Goal: Transaction & Acquisition: Book appointment/travel/reservation

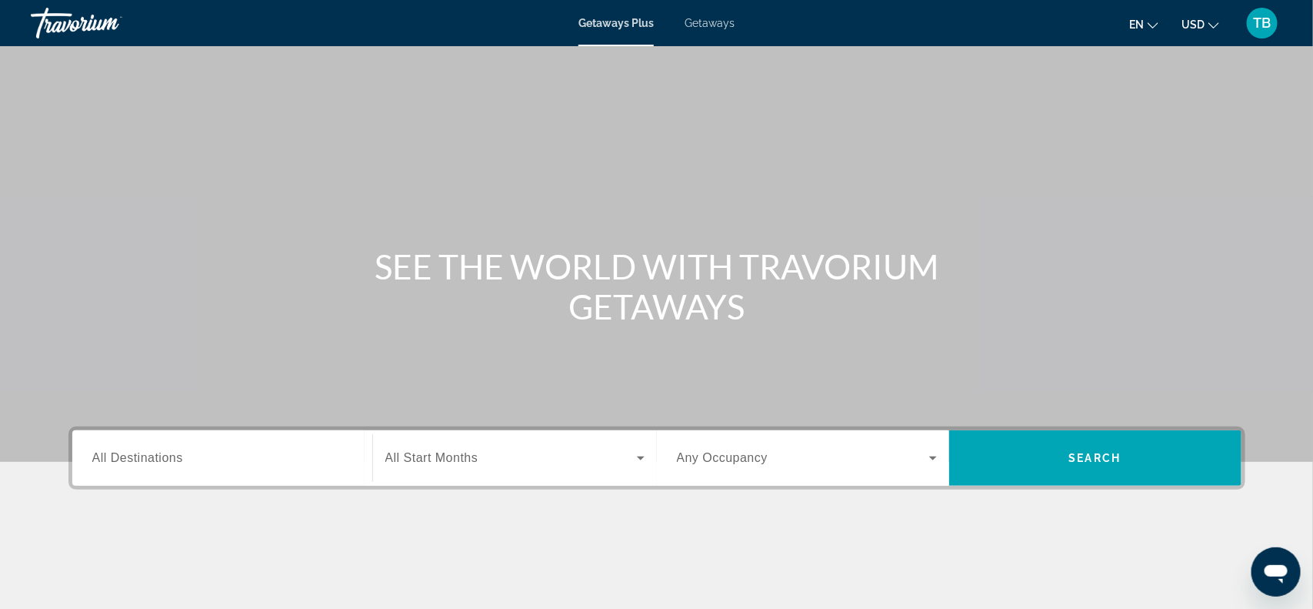
click at [721, 25] on span "Getaways" at bounding box center [710, 23] width 50 height 12
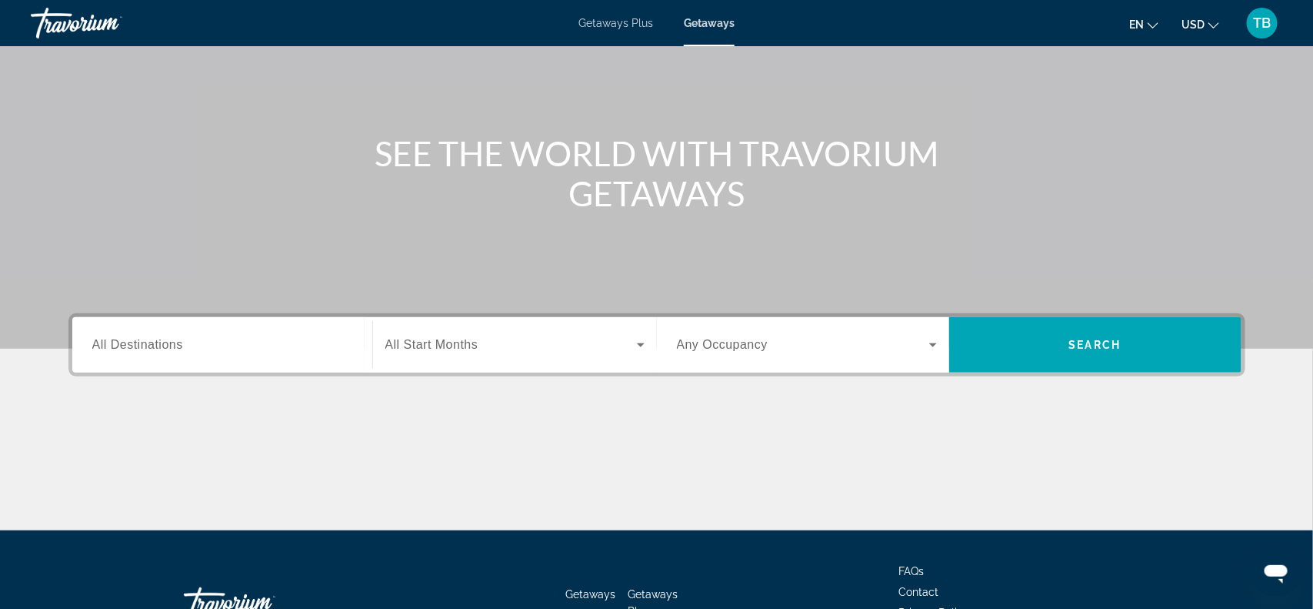
scroll to position [115, 0]
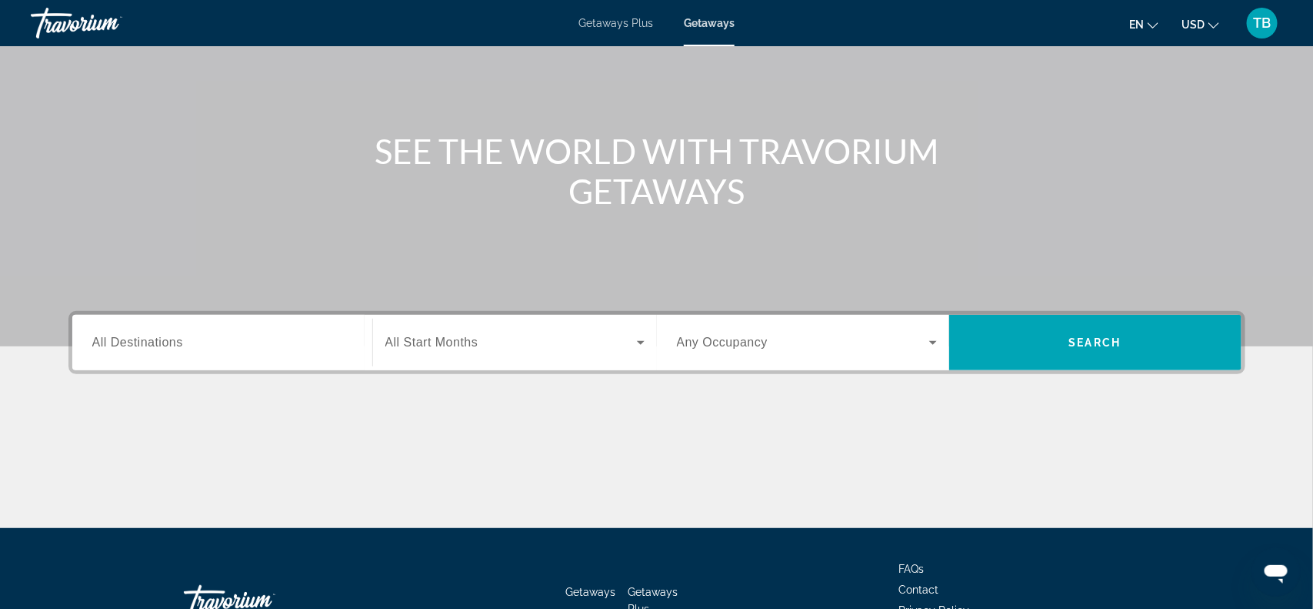
click at [163, 344] on span "All Destinations" at bounding box center [137, 341] width 91 height 13
click at [163, 344] on input "Destination All Destinations" at bounding box center [222, 343] width 260 height 18
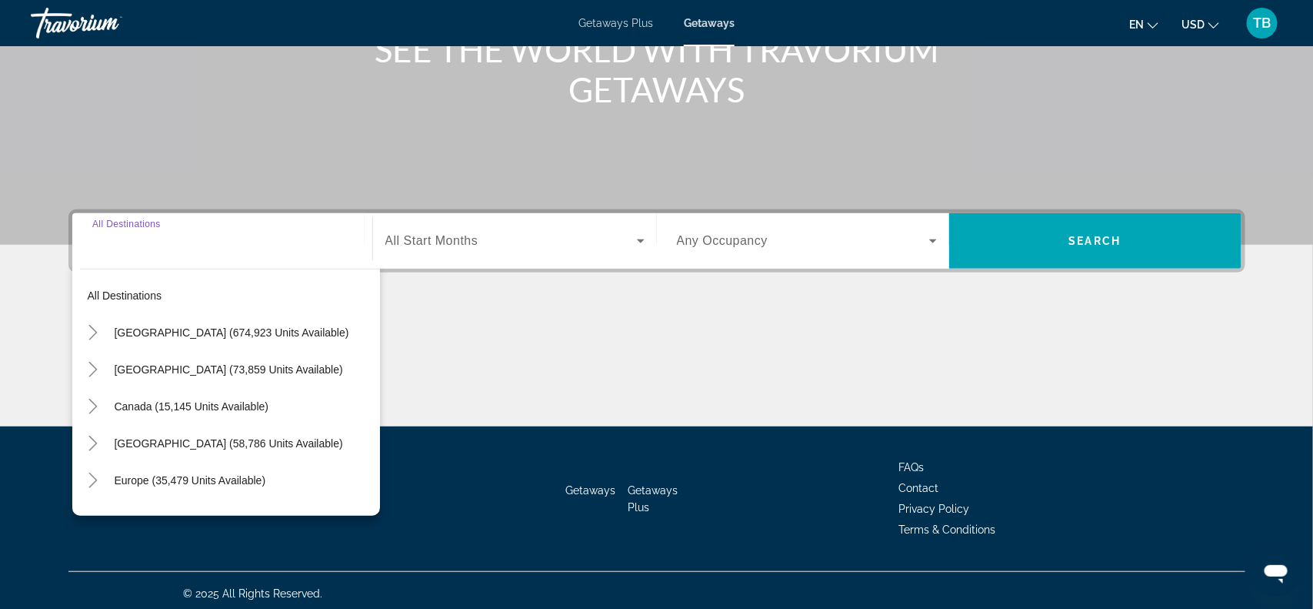
scroll to position [223, 0]
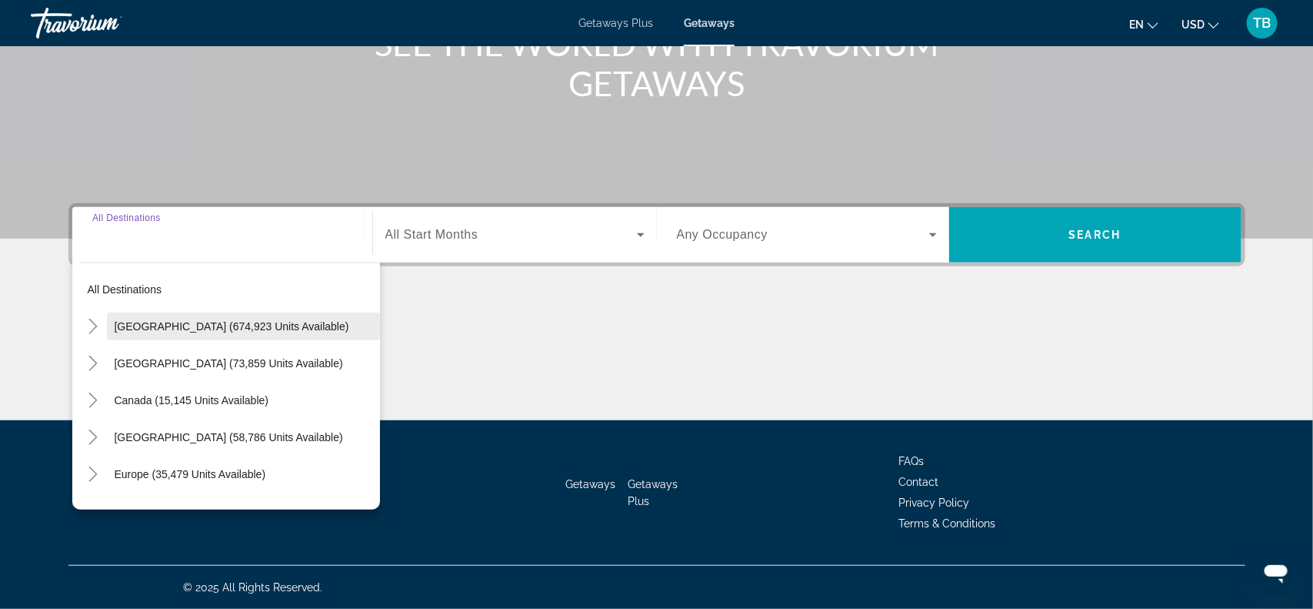
click at [175, 328] on span "[GEOGRAPHIC_DATA] (674,923 units available)" at bounding box center [232, 326] width 235 height 12
type input "**********"
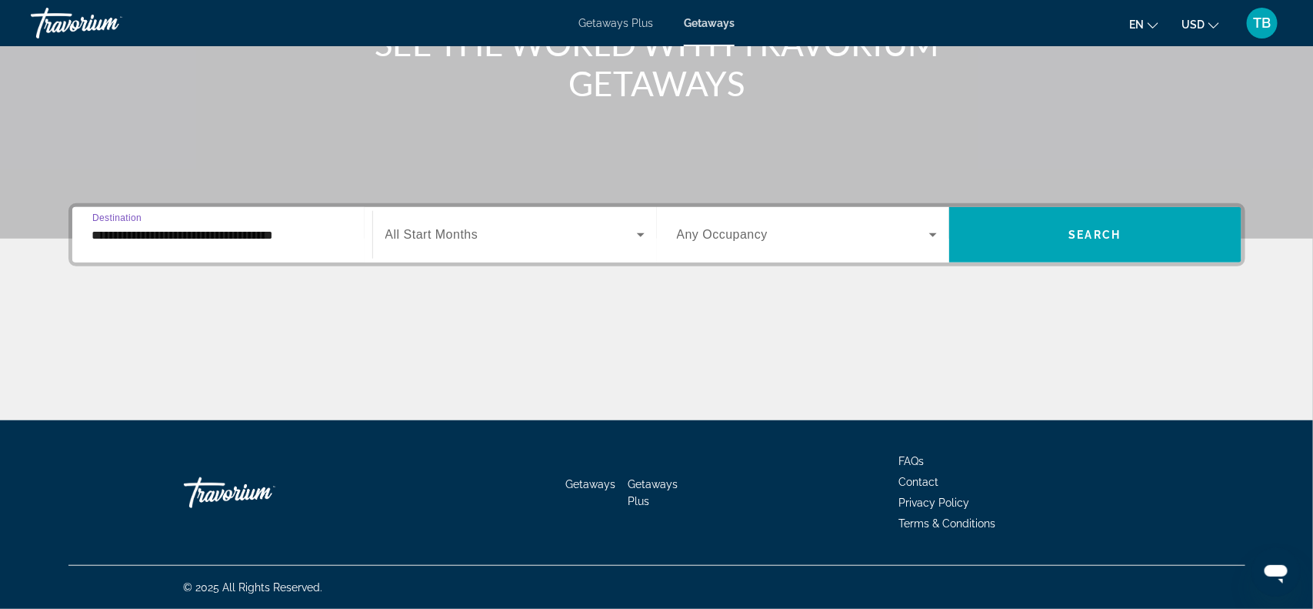
click at [638, 236] on icon "Search widget" at bounding box center [641, 234] width 18 height 18
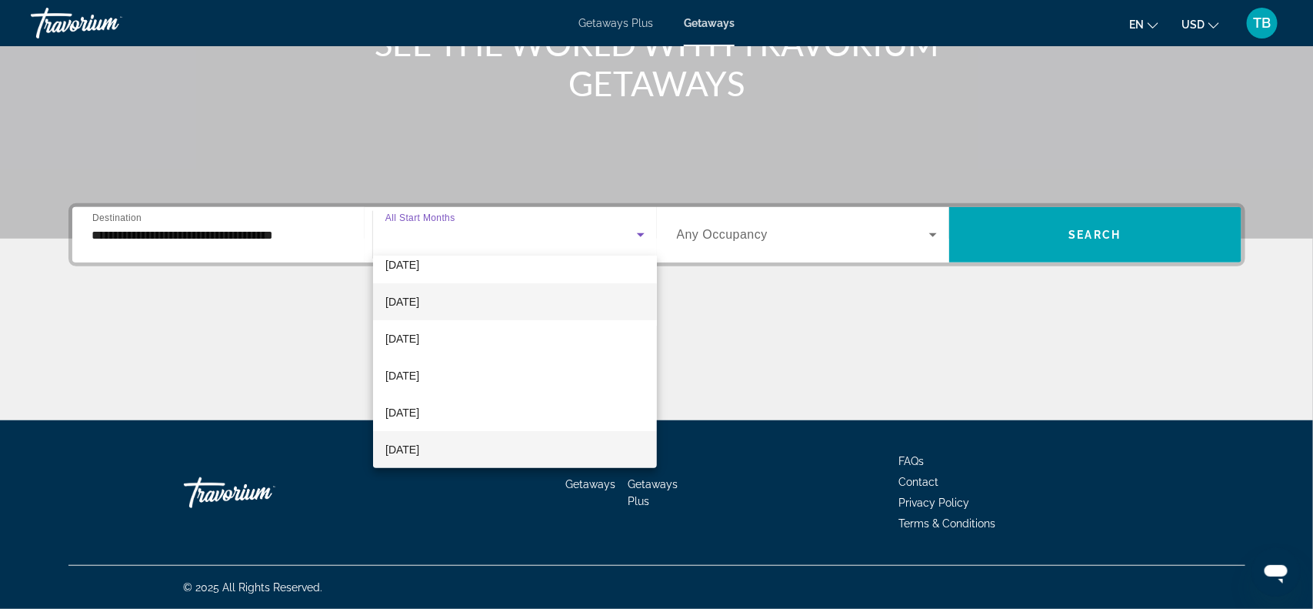
scroll to position [163, 0]
click at [542, 329] on mat-option "[DATE]" at bounding box center [515, 339] width 284 height 37
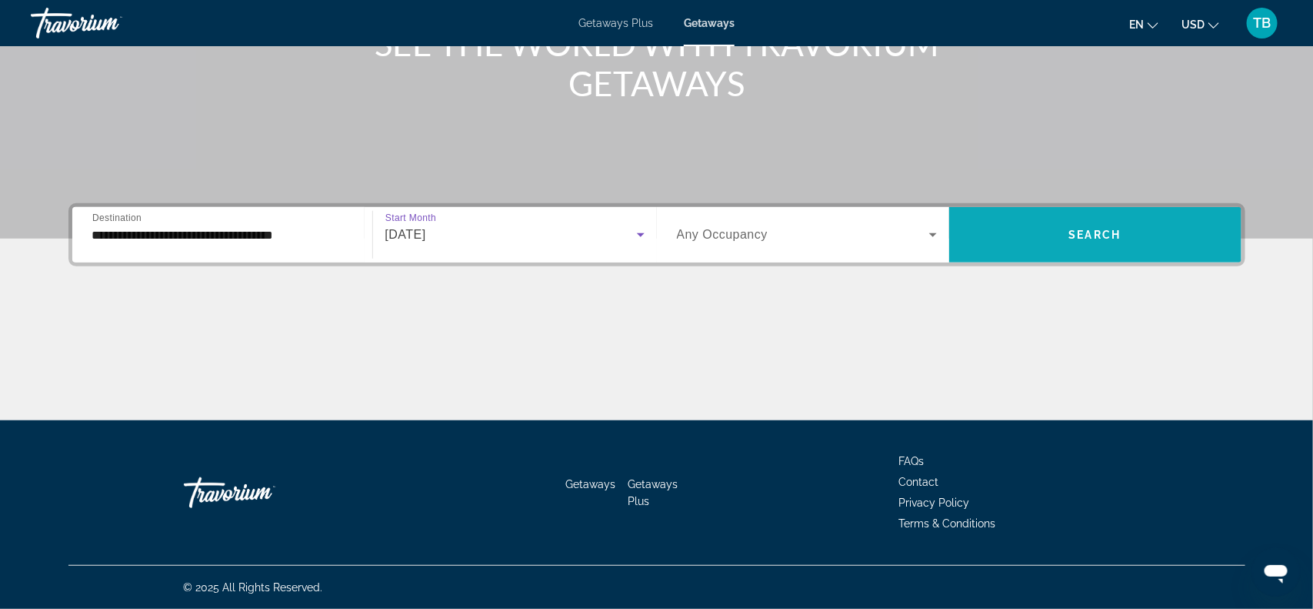
click at [1060, 235] on span "Search widget" at bounding box center [1095, 234] width 292 height 37
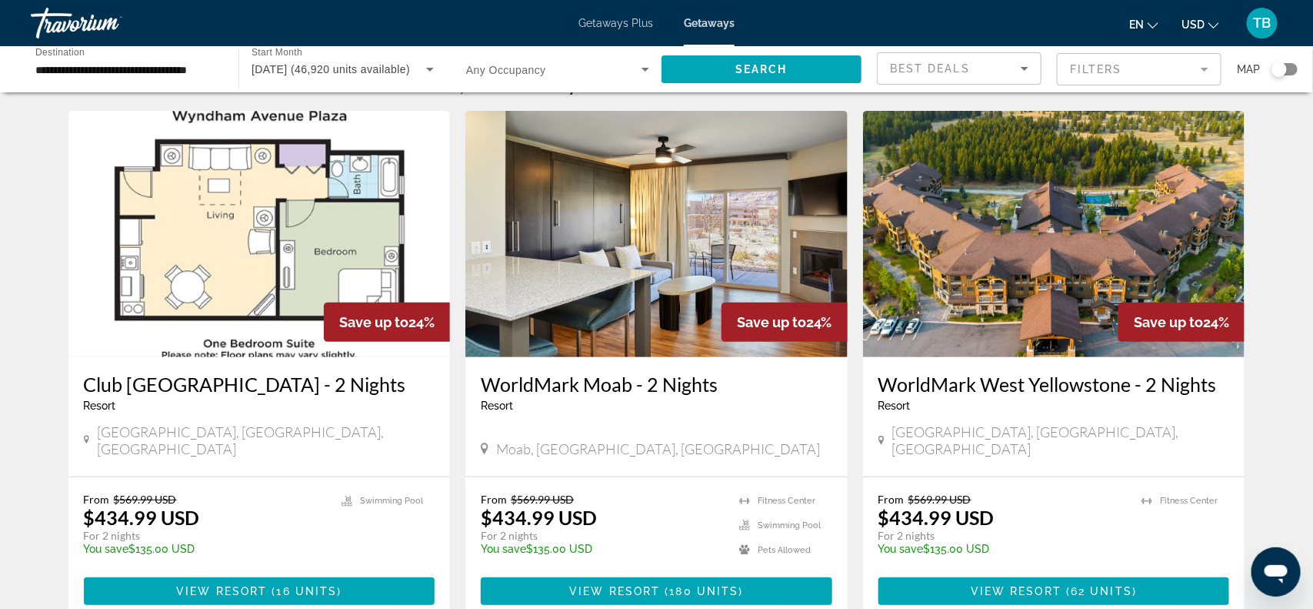
scroll to position [38, 0]
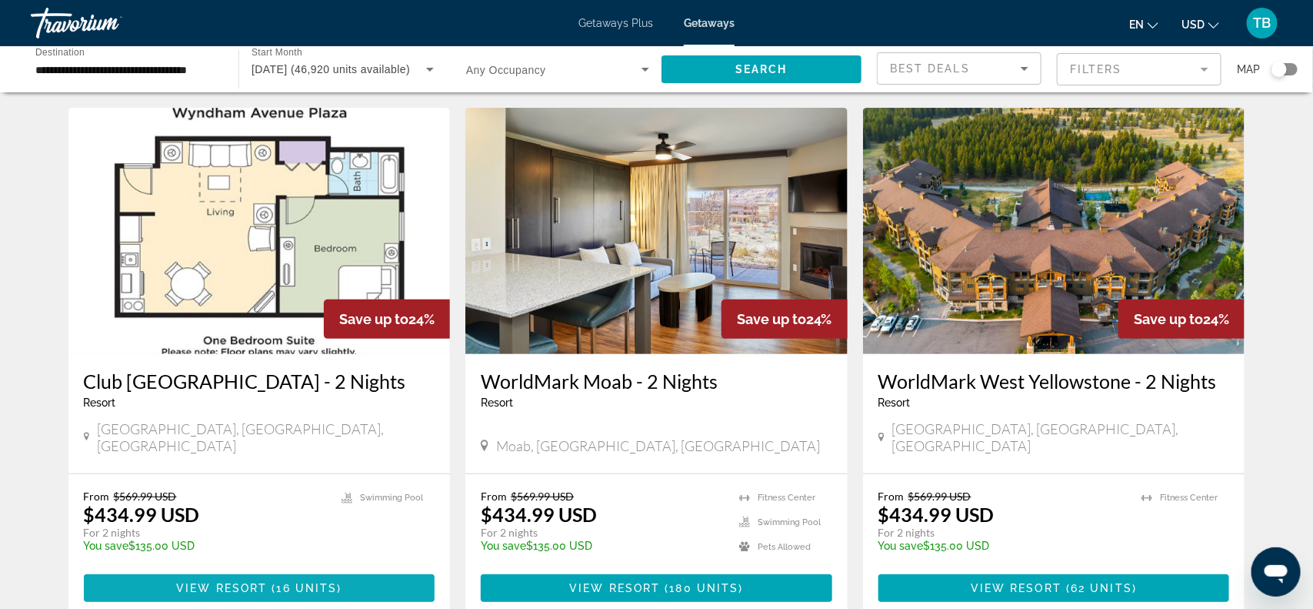
click at [348, 572] on span "Main content" at bounding box center [260, 587] width 352 height 37
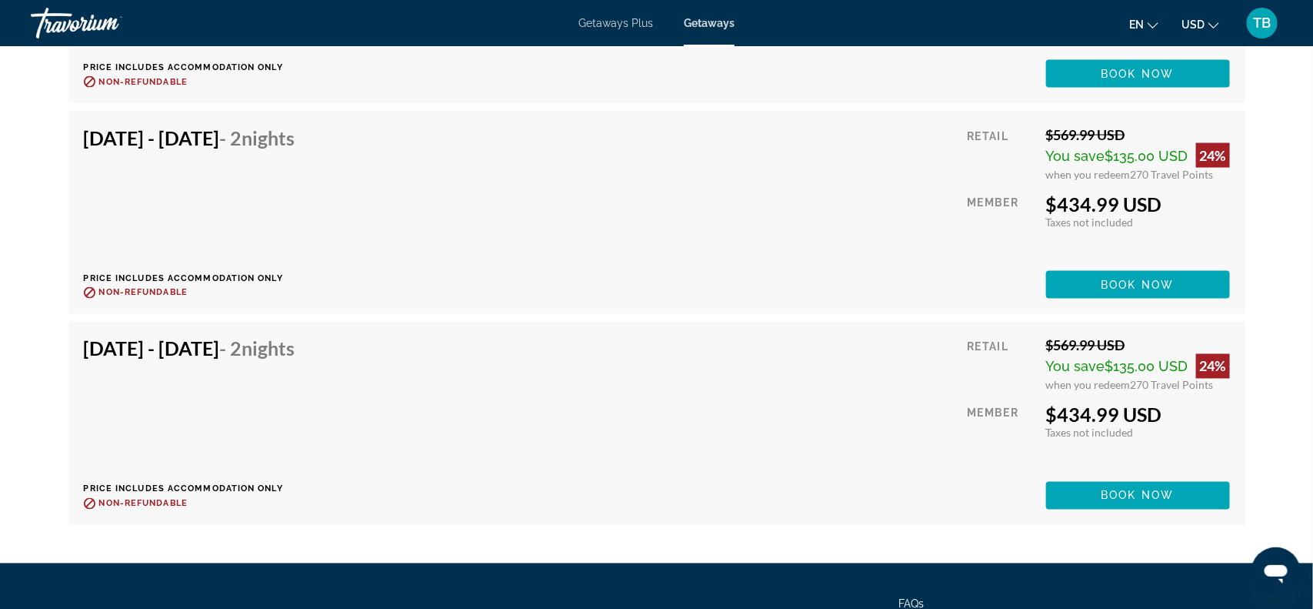
scroll to position [3654, 0]
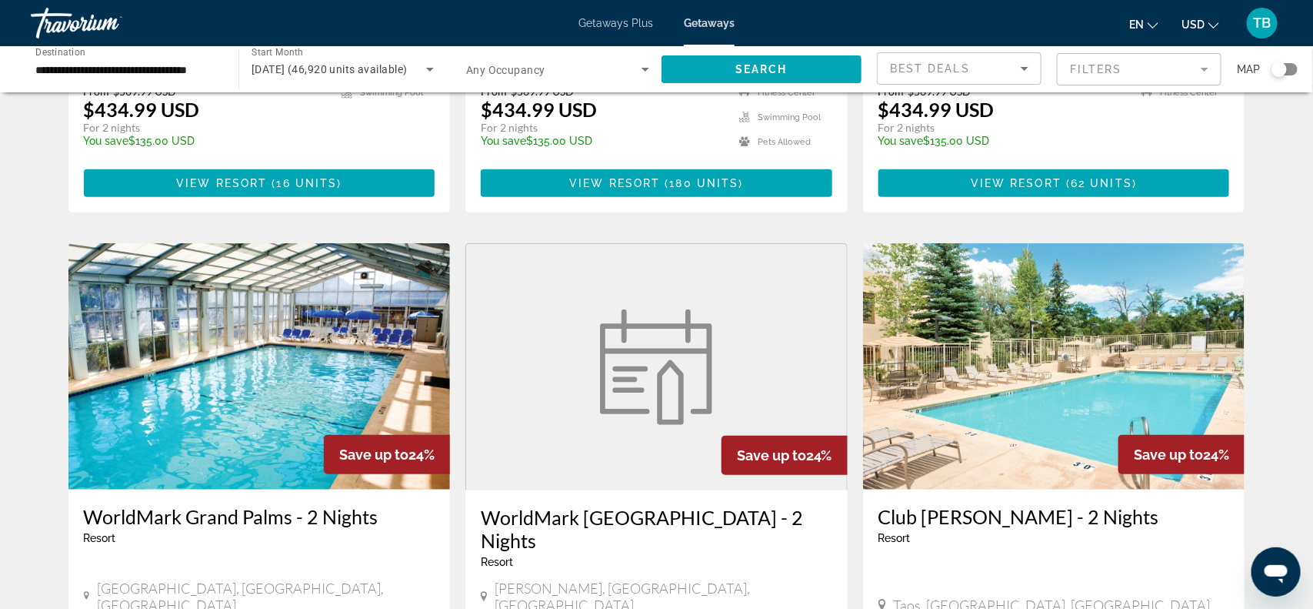
scroll to position [500, 0]
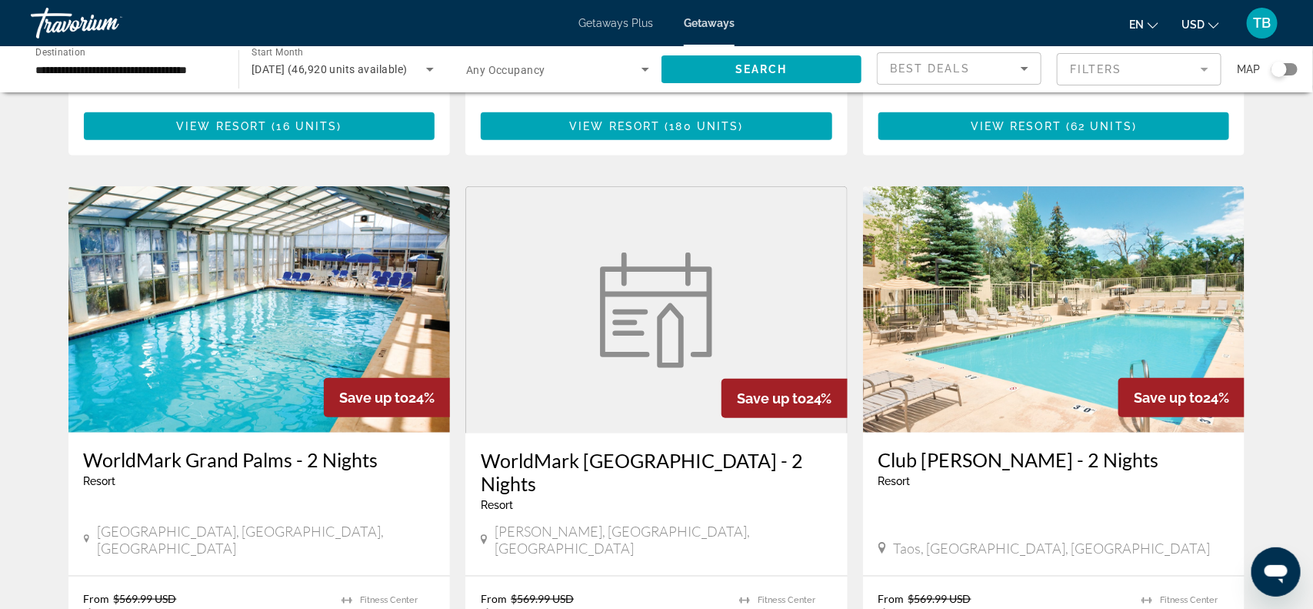
click at [425, 74] on icon "Search widget" at bounding box center [430, 69] width 18 height 18
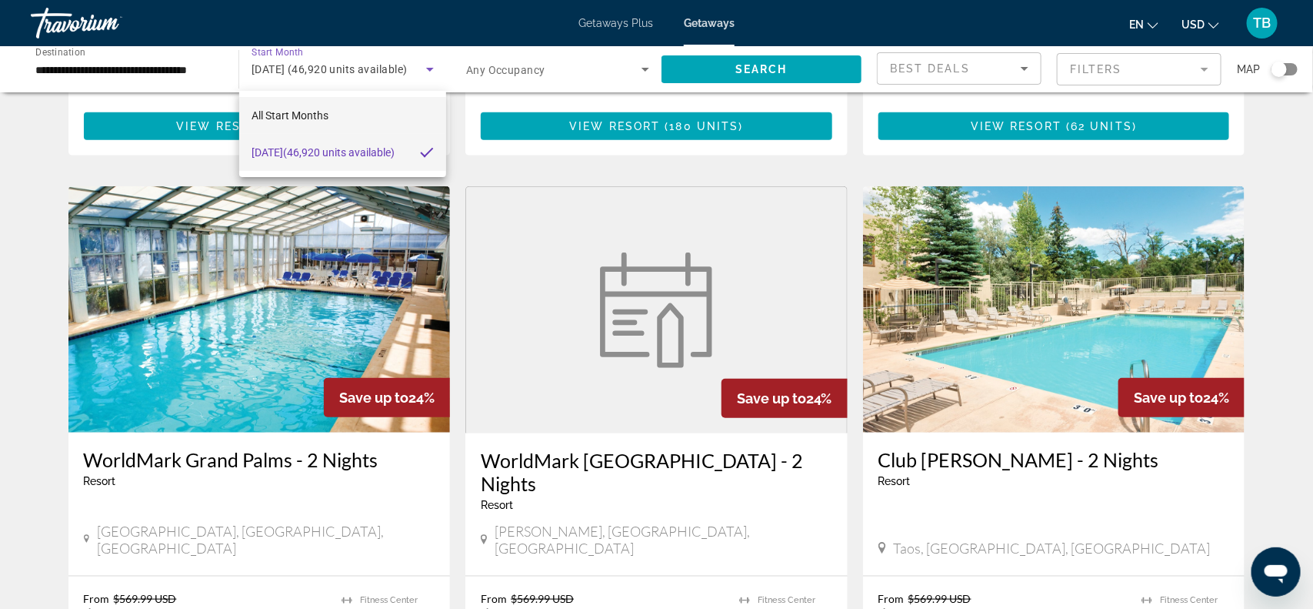
click at [389, 110] on mat-option "All Start Months" at bounding box center [342, 115] width 207 height 37
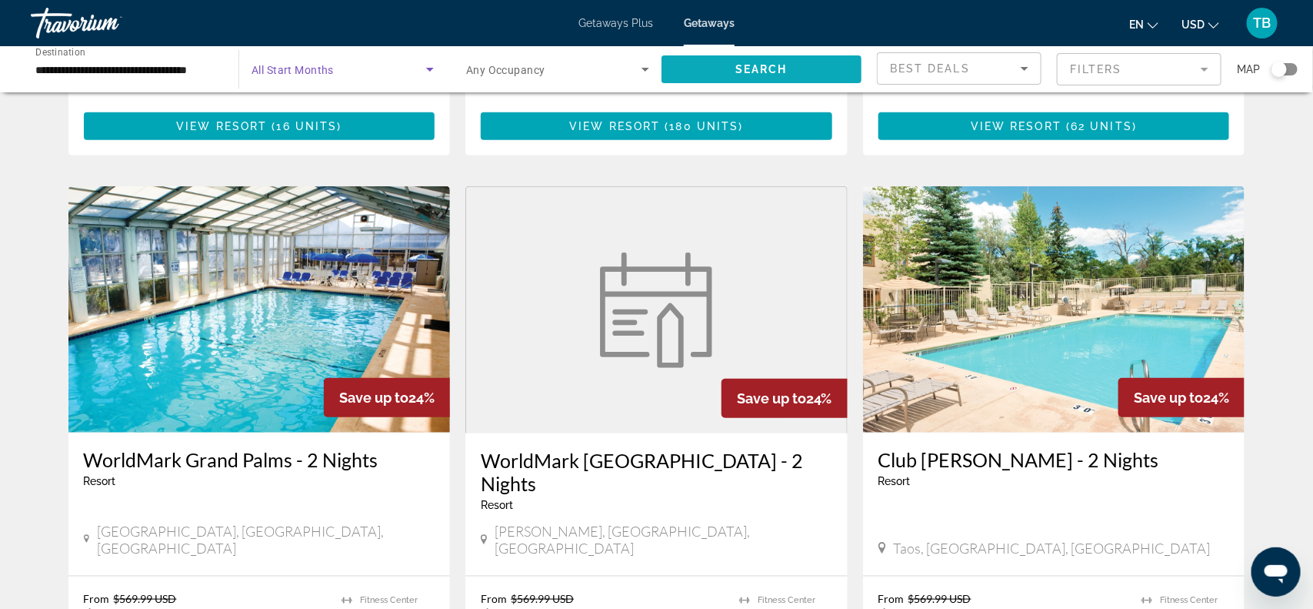
click at [680, 83] on span "Search widget" at bounding box center [762, 69] width 200 height 37
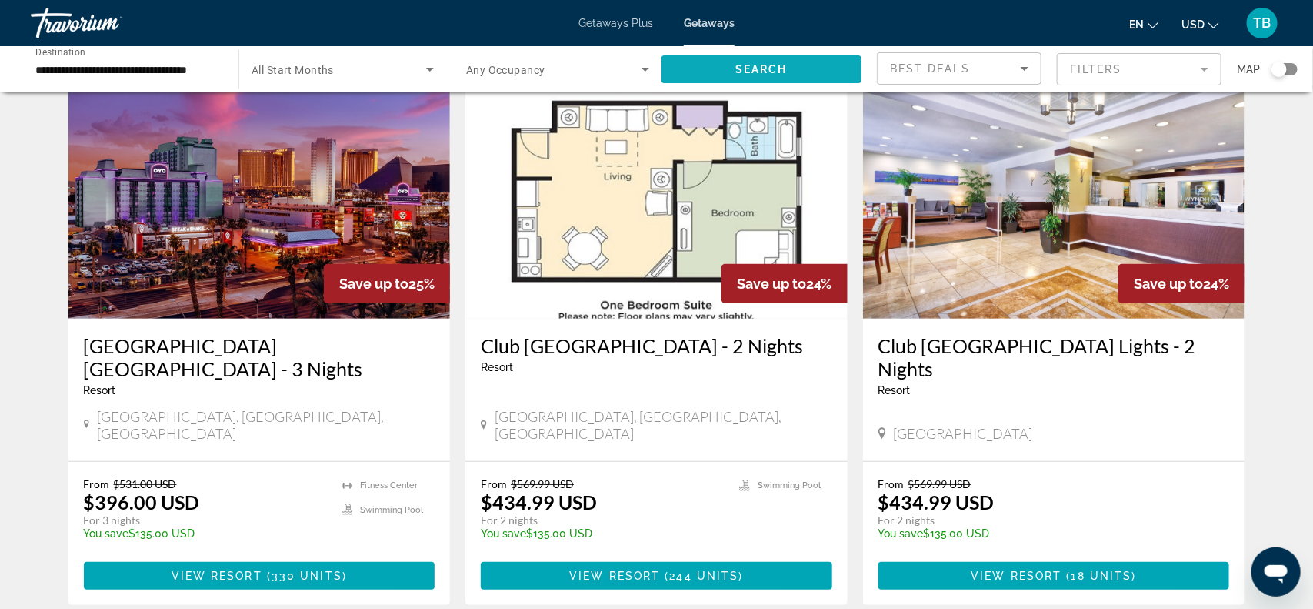
scroll to position [77, 0]
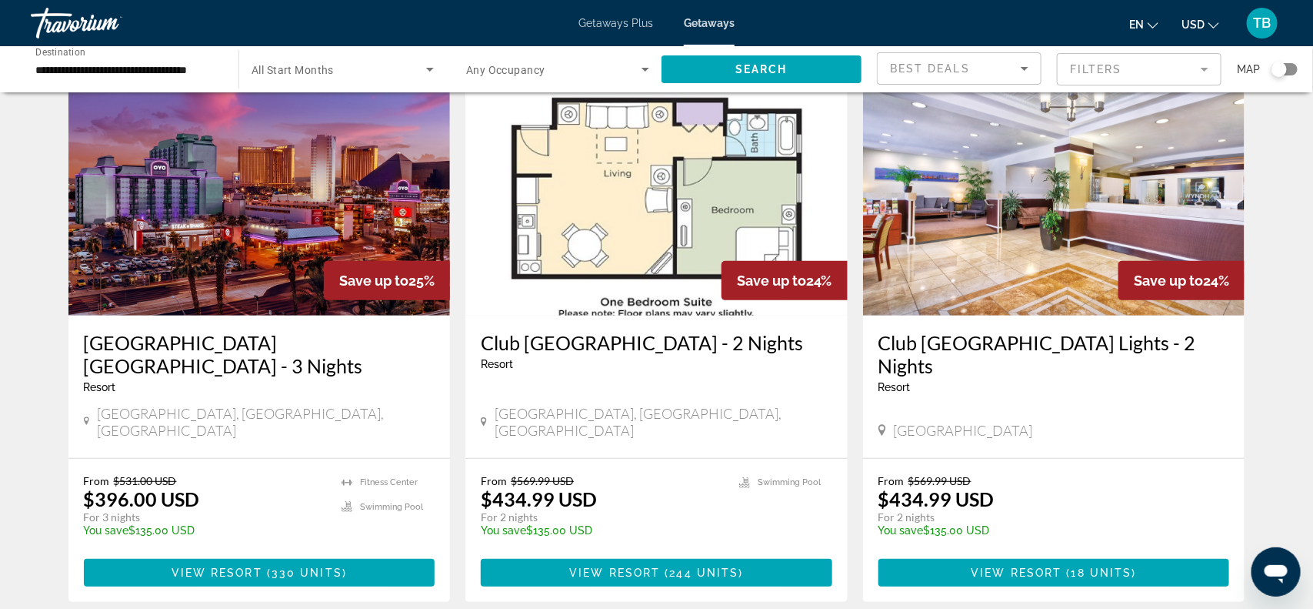
click at [274, 244] on img "Main content" at bounding box center [259, 192] width 382 height 246
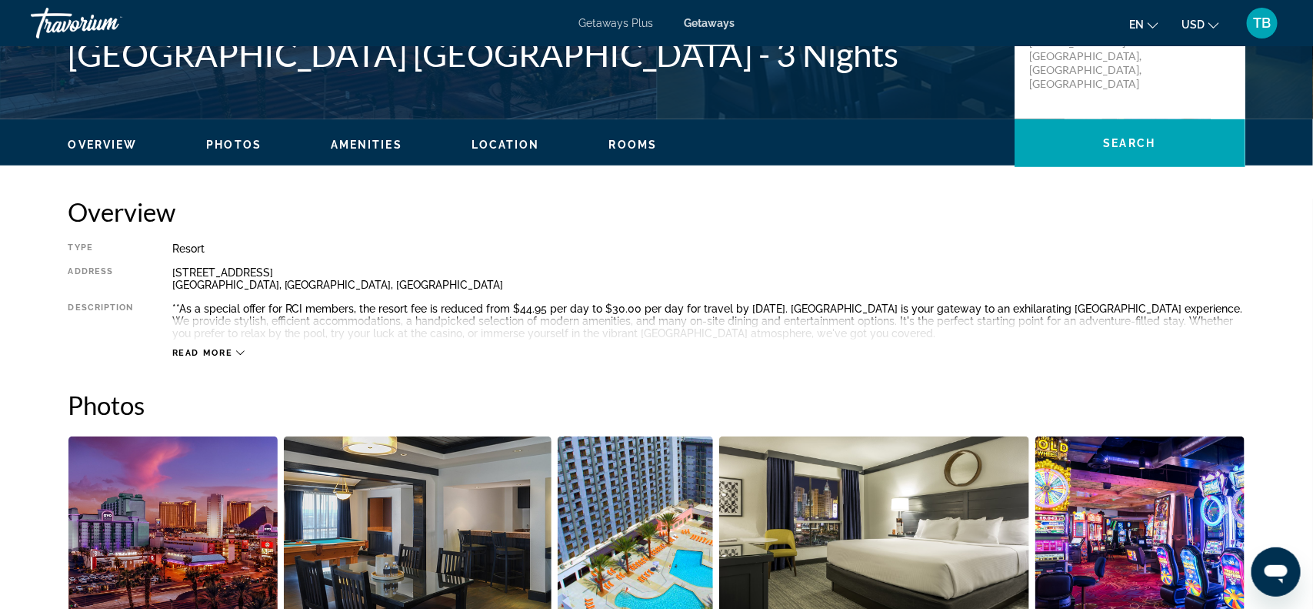
scroll to position [692, 0]
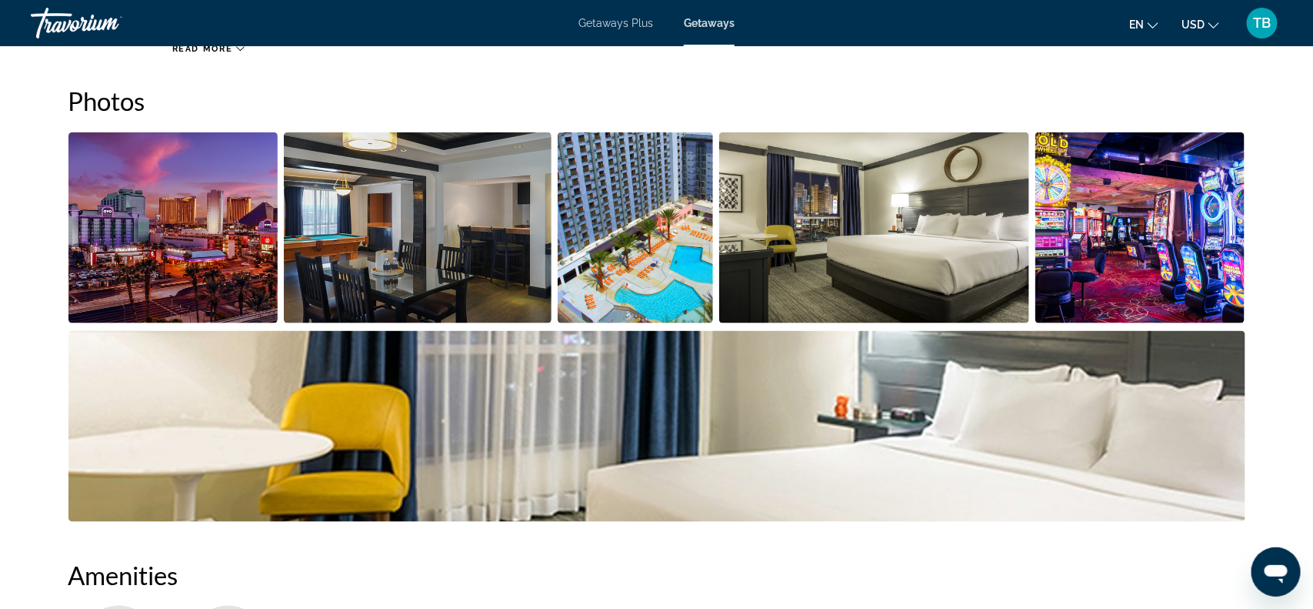
click at [201, 252] on img "Open full-screen image slider" at bounding box center [173, 227] width 210 height 191
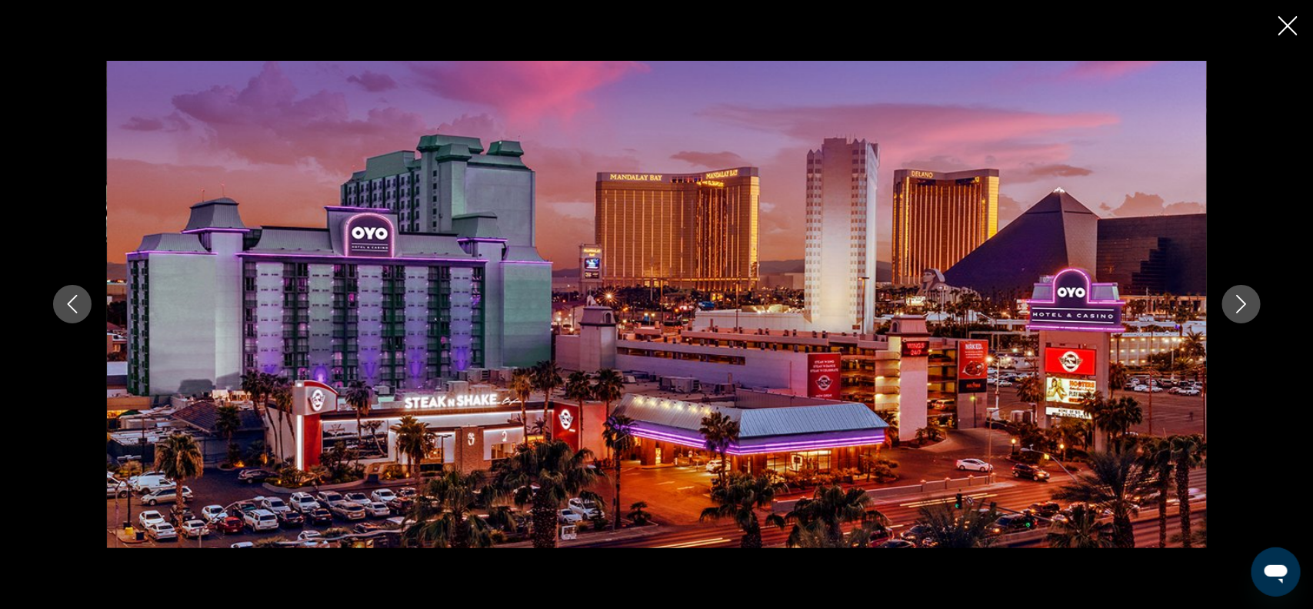
click at [1236, 305] on icon "Next image" at bounding box center [1241, 304] width 18 height 18
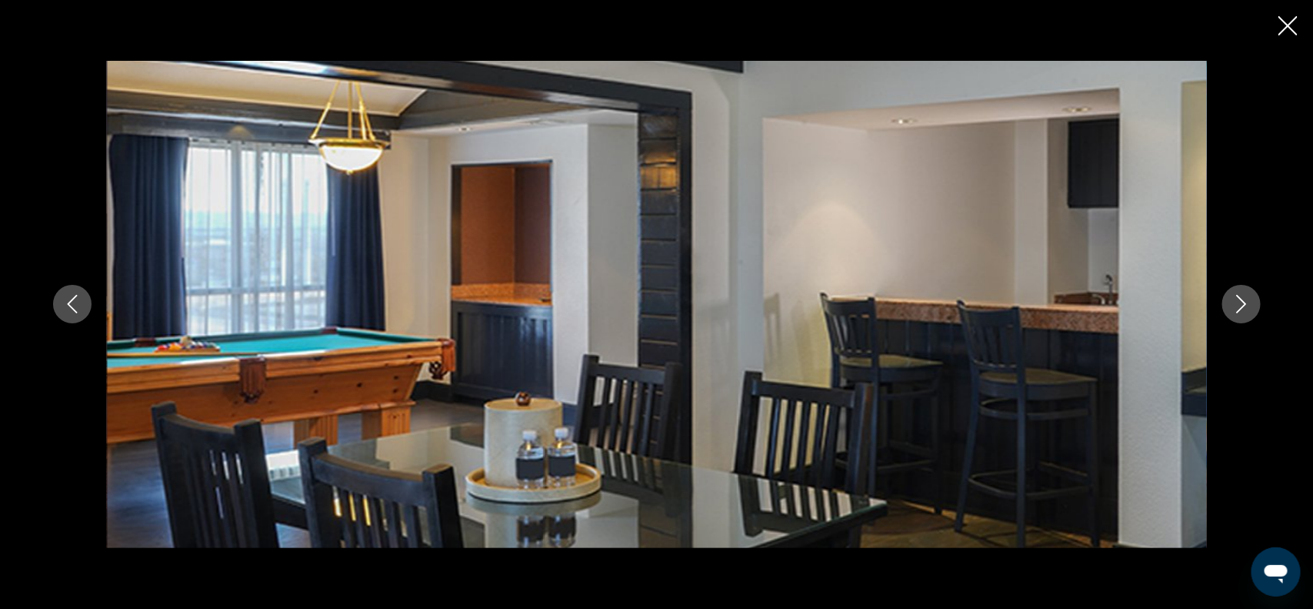
click at [1236, 305] on icon "Next image" at bounding box center [1241, 304] width 18 height 18
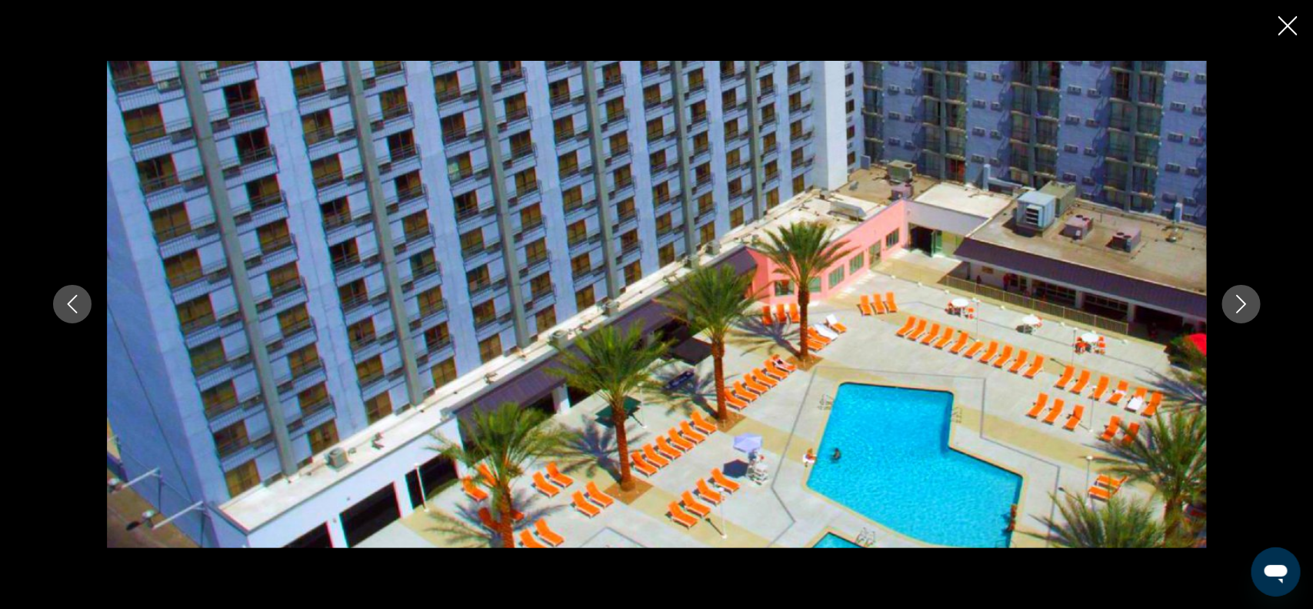
click at [1236, 305] on icon "Next image" at bounding box center [1241, 304] width 18 height 18
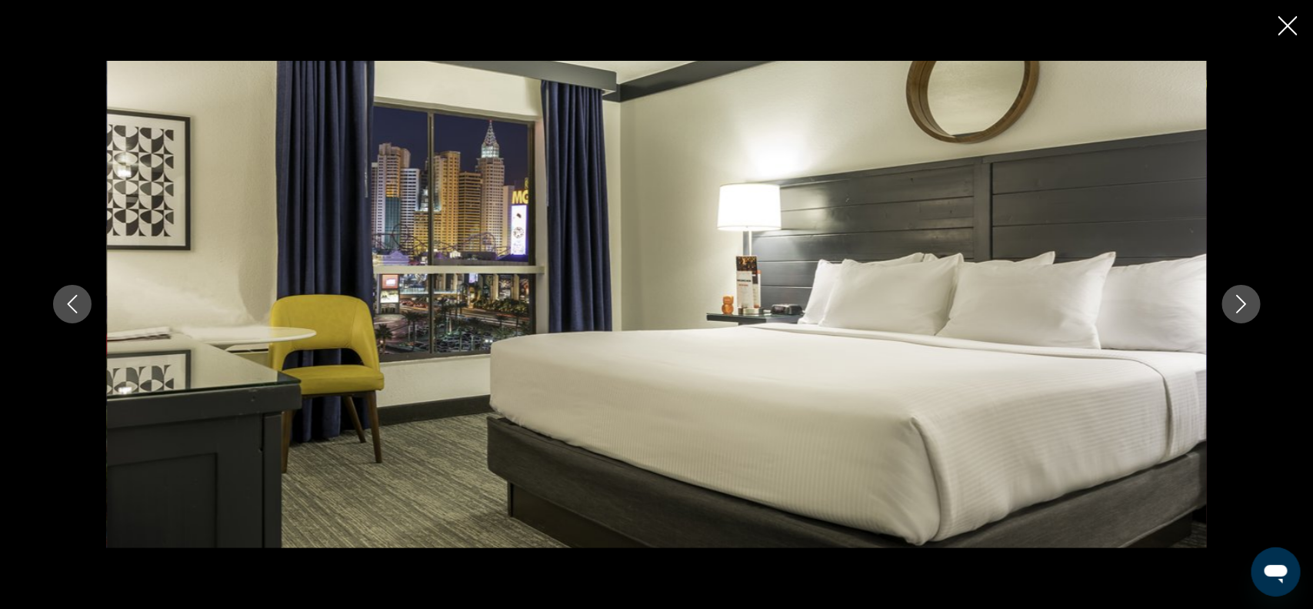
click at [1236, 305] on icon "Next image" at bounding box center [1241, 304] width 18 height 18
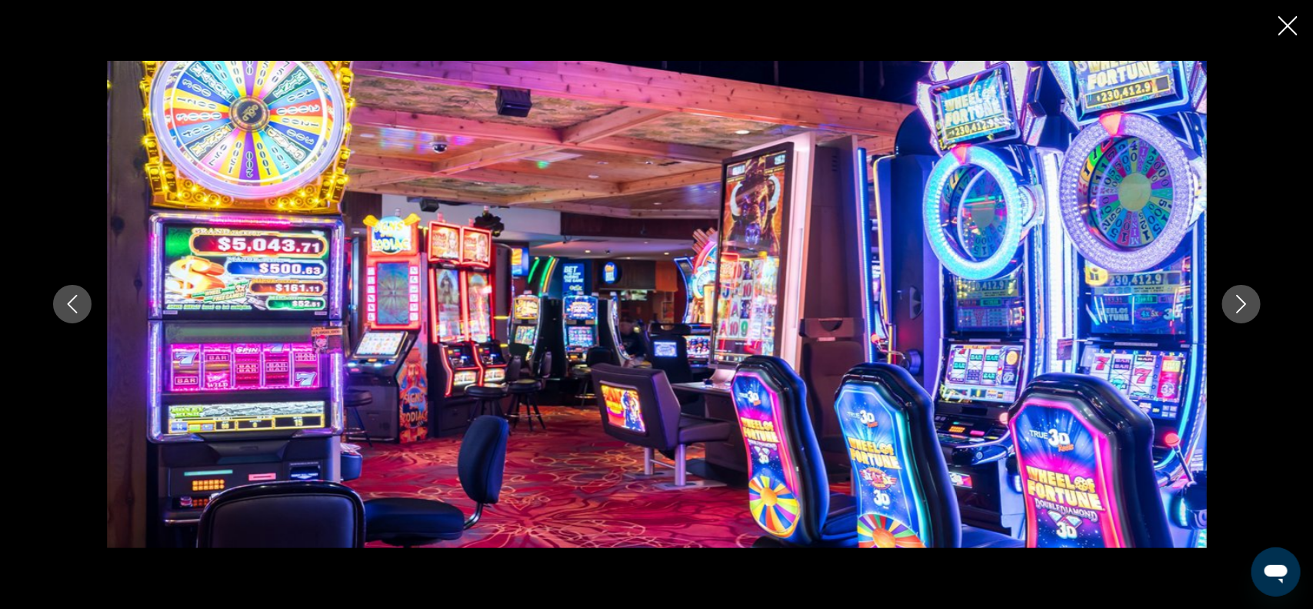
click at [1236, 305] on icon "Next image" at bounding box center [1241, 304] width 18 height 18
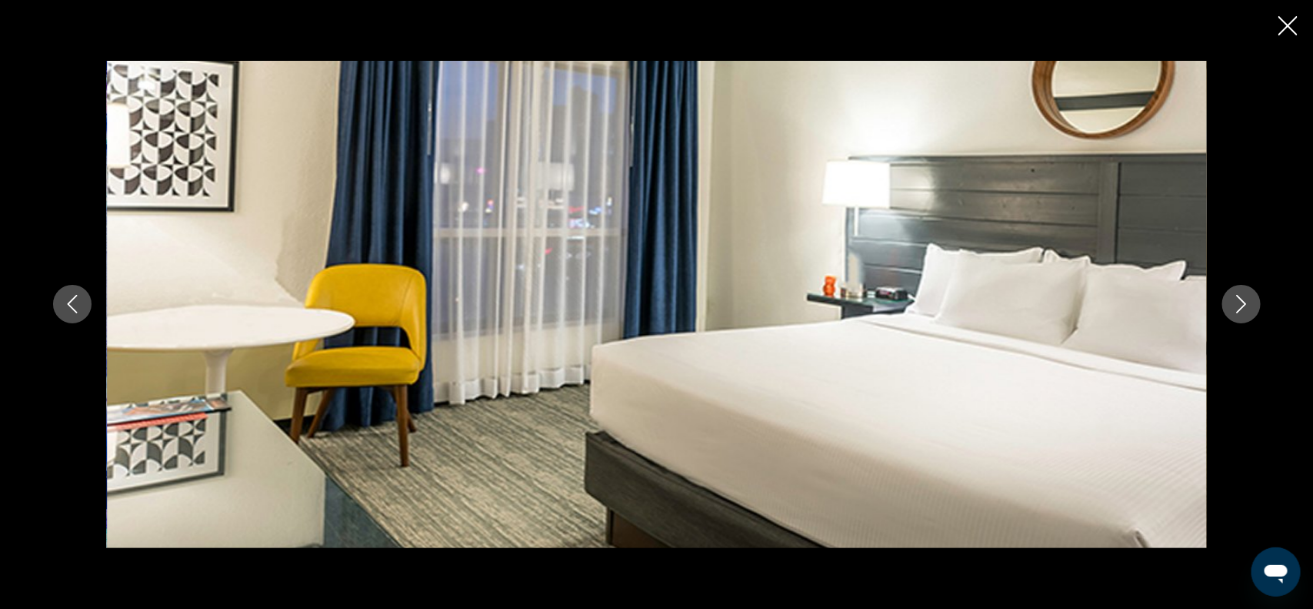
click at [1236, 305] on icon "Next image" at bounding box center [1241, 304] width 18 height 18
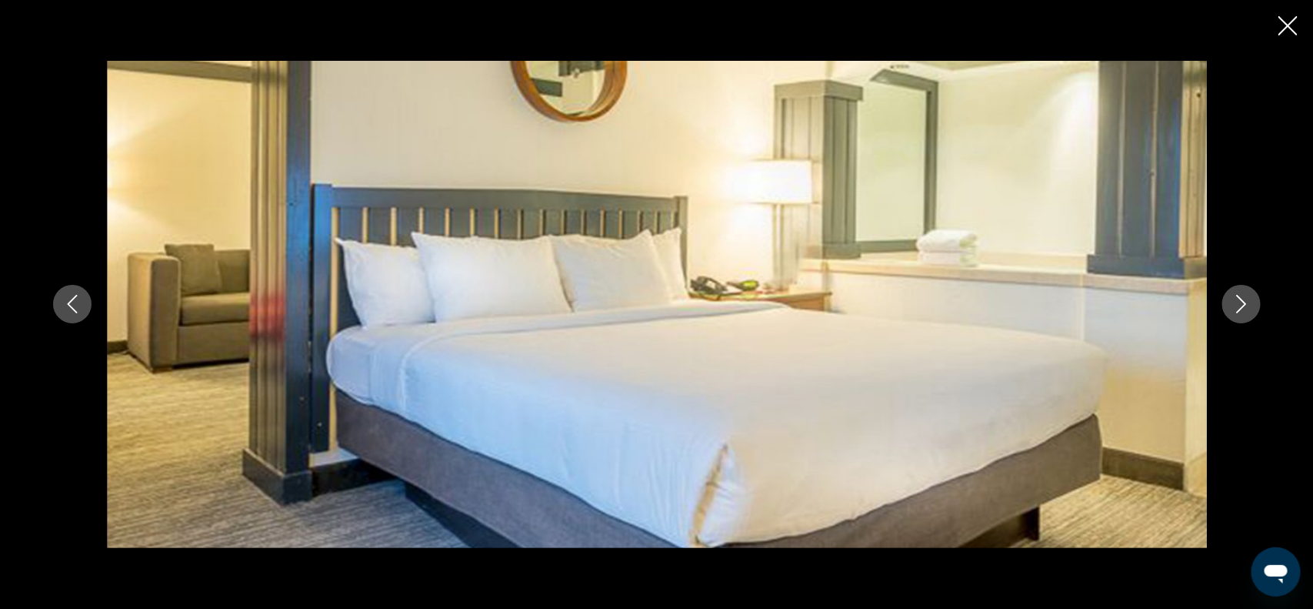
click at [1236, 305] on icon "Next image" at bounding box center [1241, 304] width 18 height 18
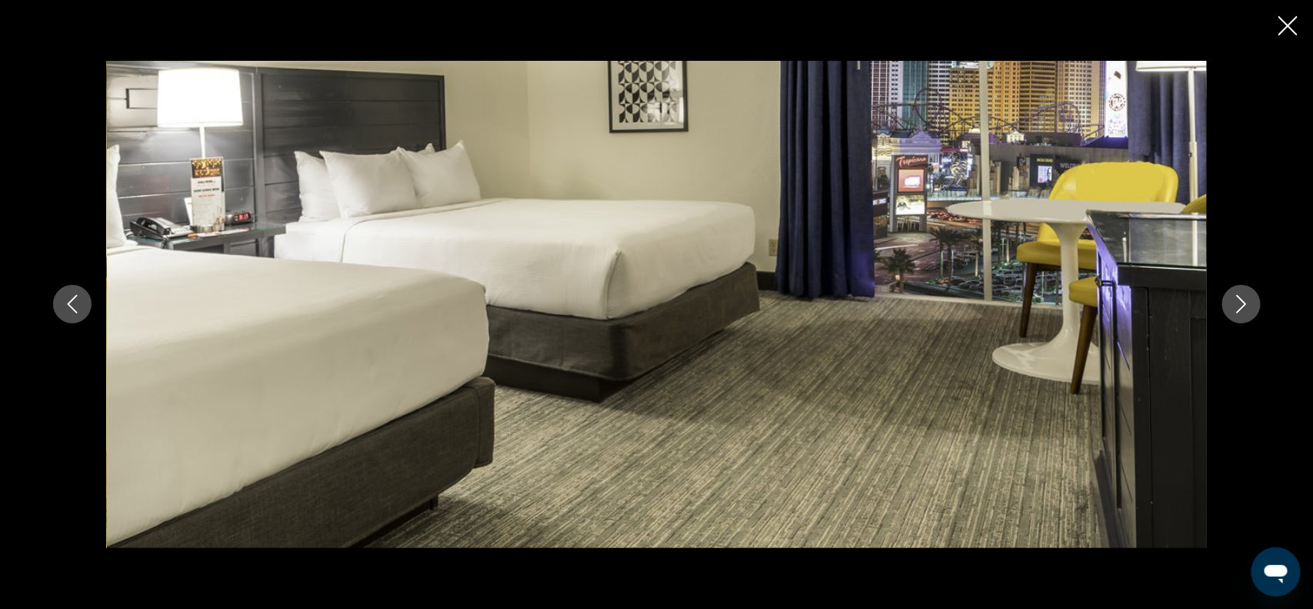
click at [1236, 305] on icon "Next image" at bounding box center [1241, 304] width 18 height 18
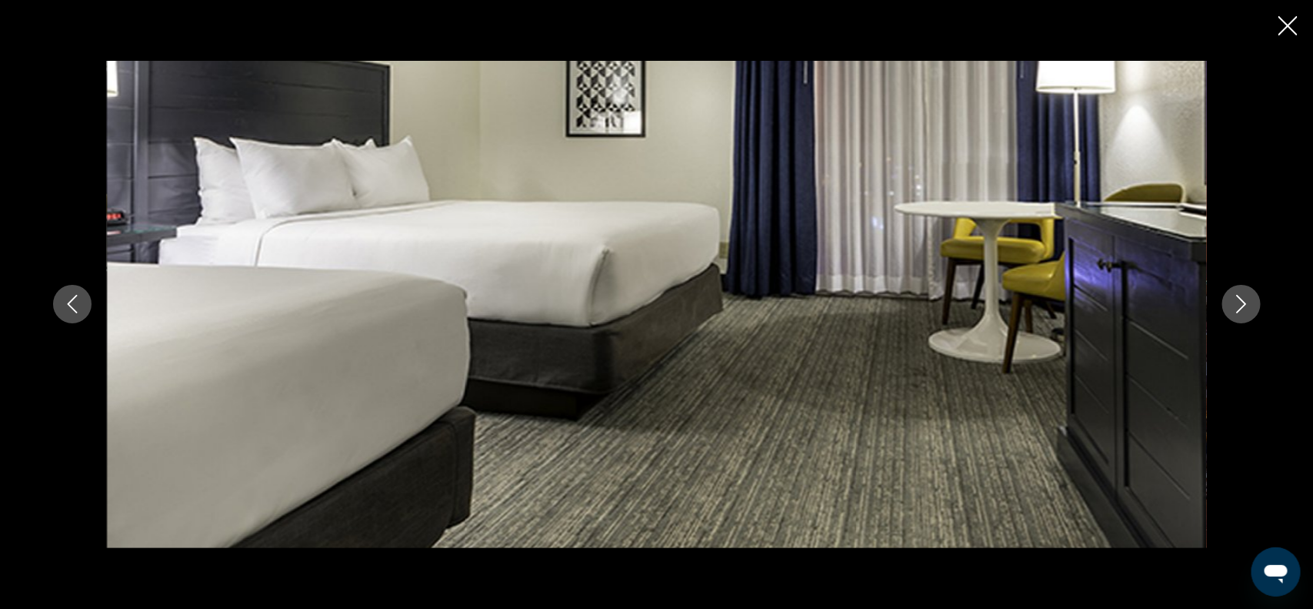
click at [1236, 305] on icon "Next image" at bounding box center [1241, 304] width 18 height 18
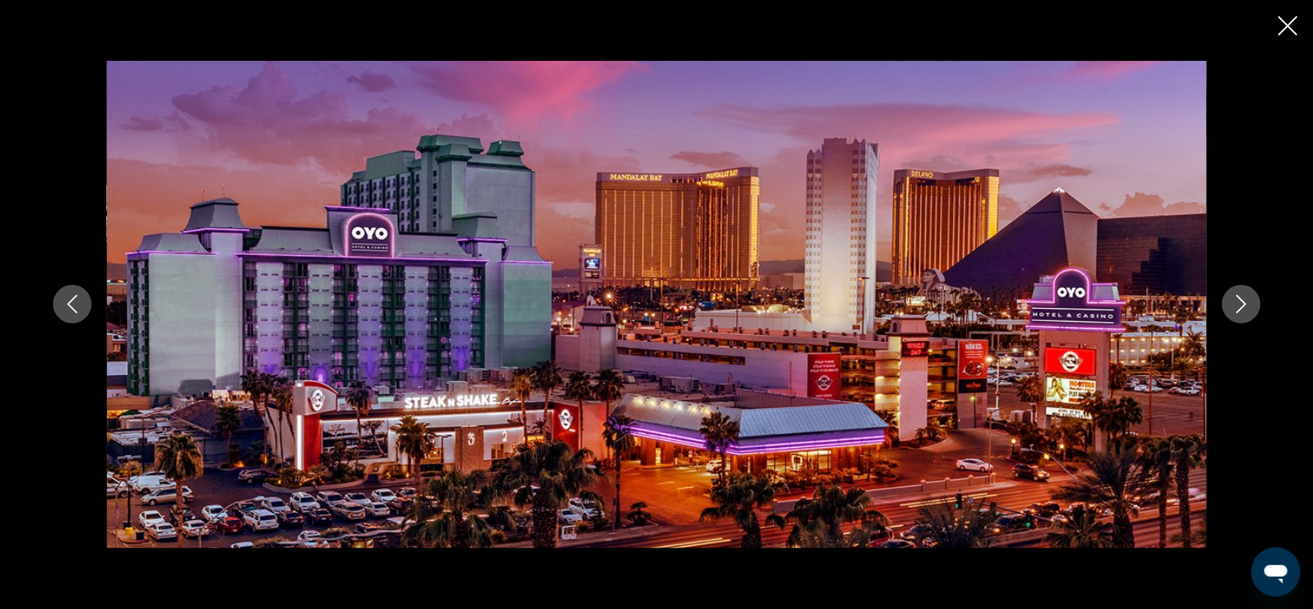
click at [1292, 35] on icon "Close slideshow" at bounding box center [1288, 25] width 19 height 19
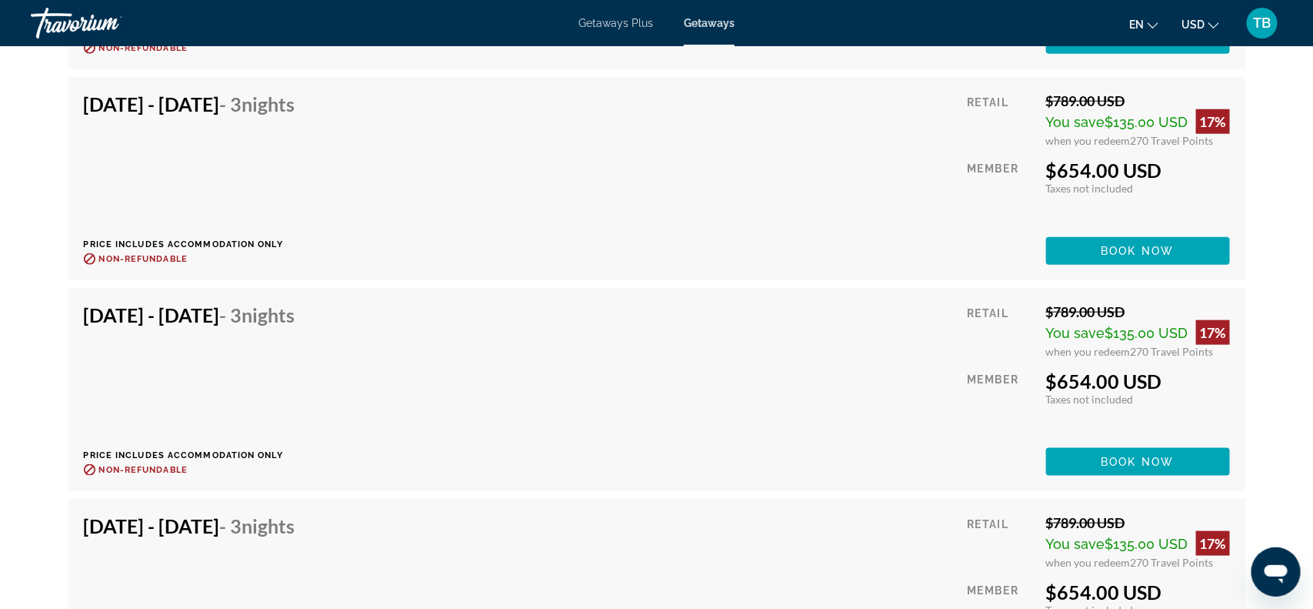
scroll to position [3231, 0]
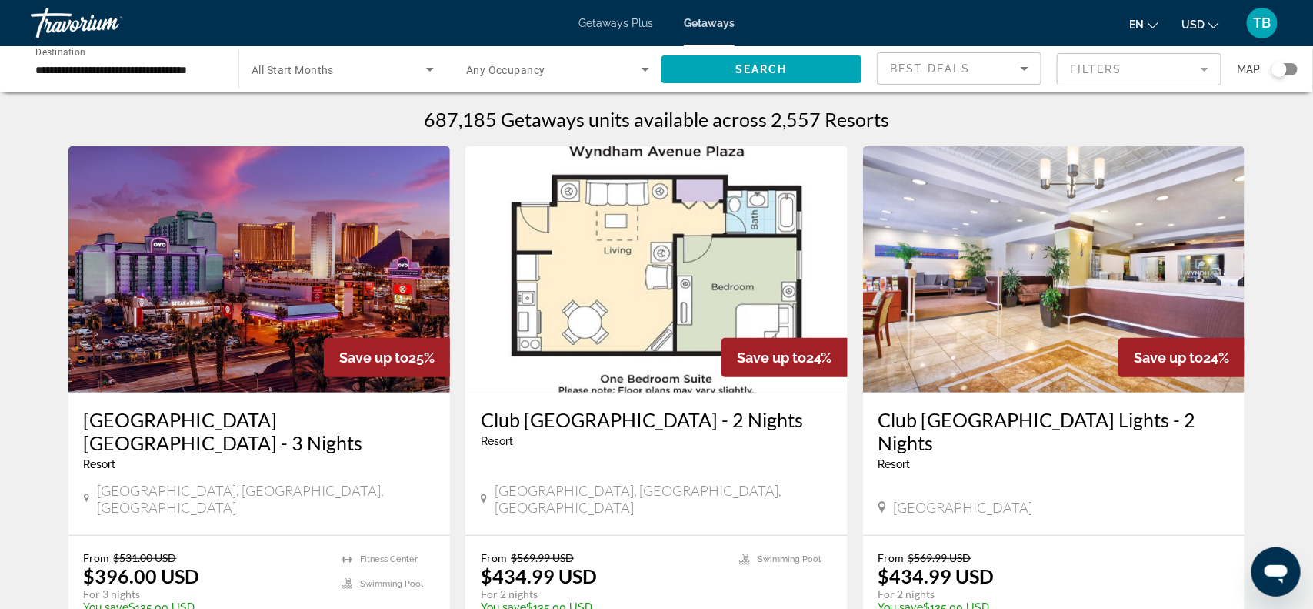
click at [135, 71] on input "**********" at bounding box center [126, 70] width 183 height 18
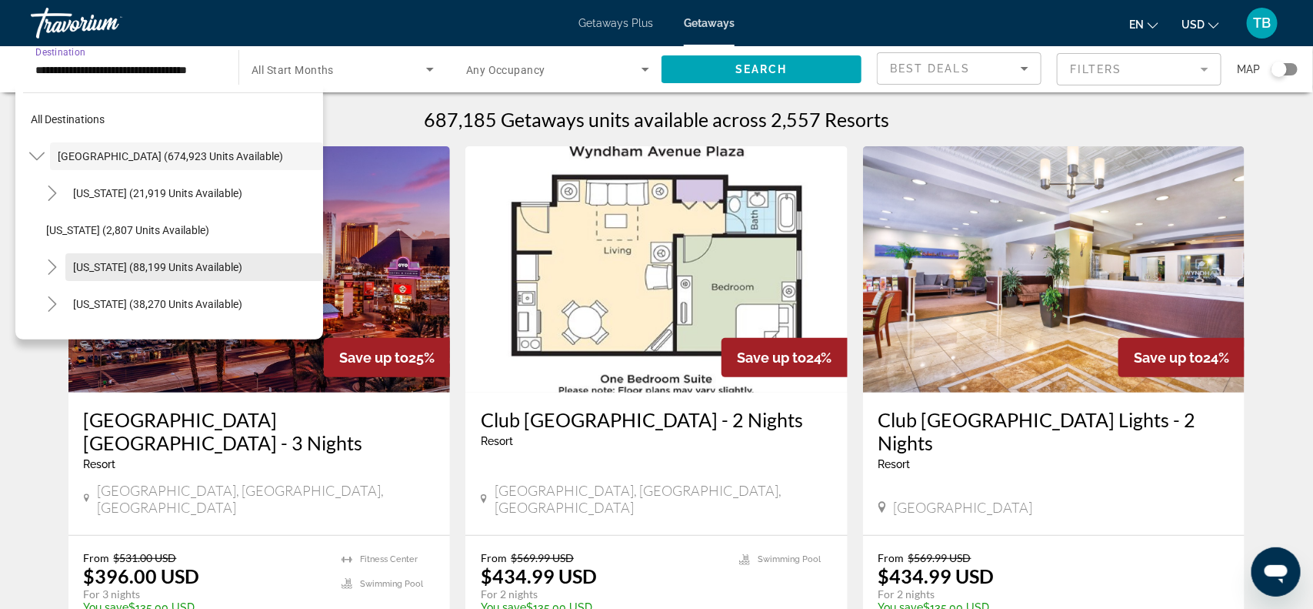
click at [103, 270] on span "[US_STATE] (88,199 units available)" at bounding box center [157, 267] width 169 height 12
type input "**********"
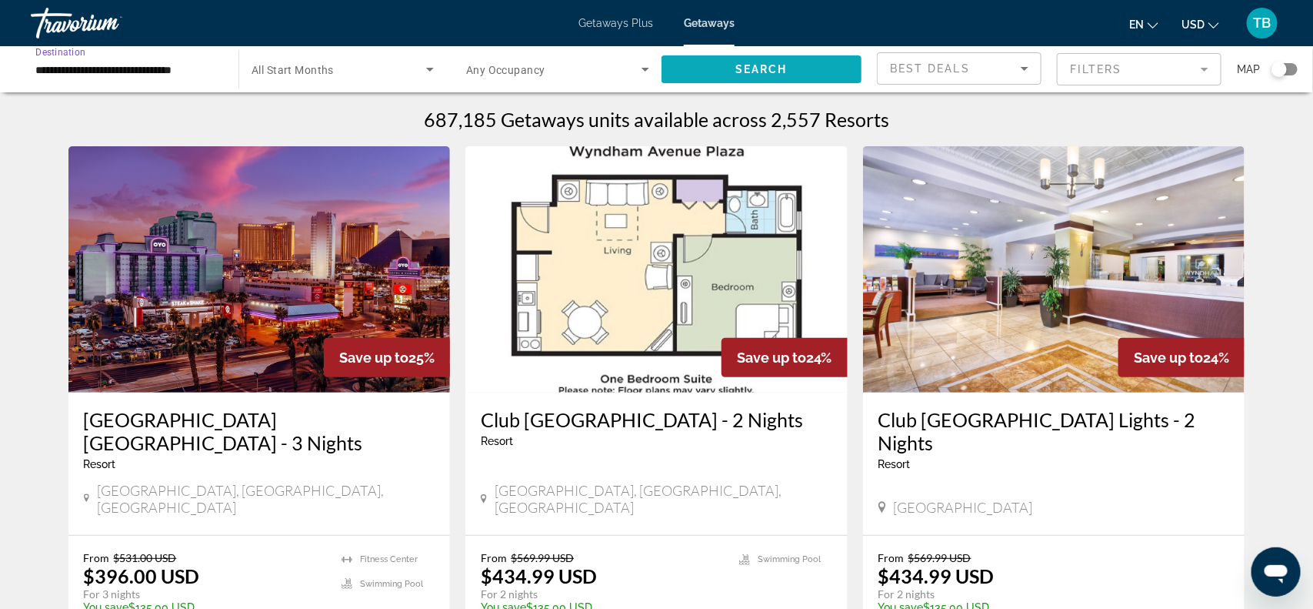
click at [704, 73] on span "Search widget" at bounding box center [762, 69] width 200 height 37
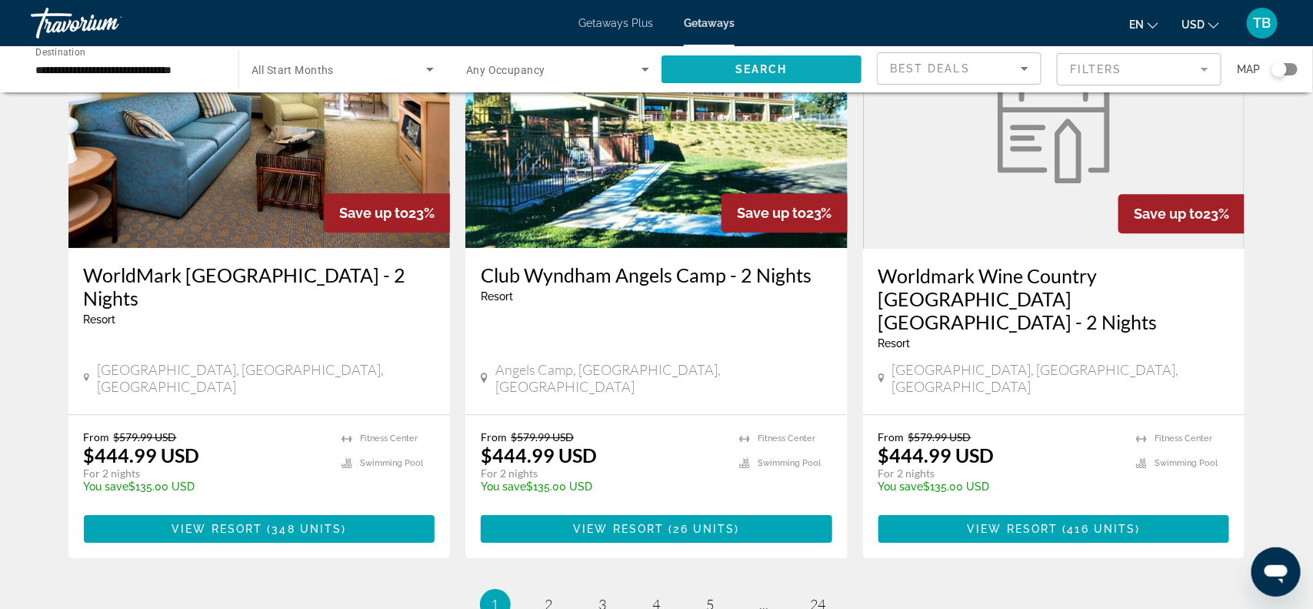
scroll to position [1846, 0]
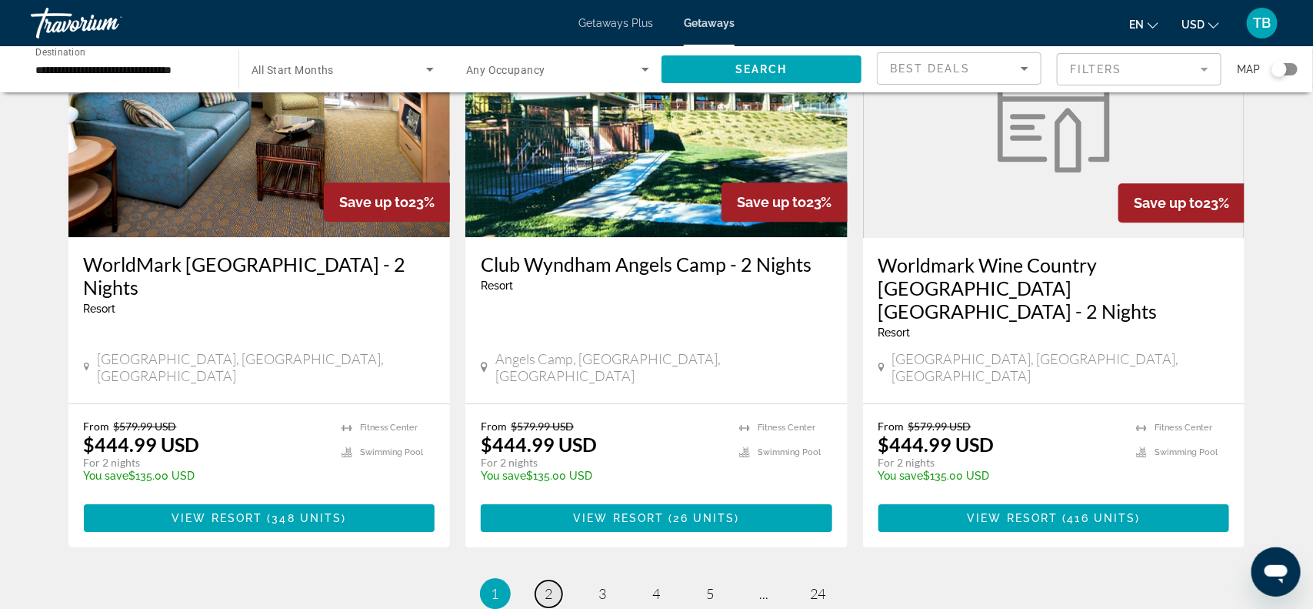
click at [557, 580] on link "page 2" at bounding box center [548, 593] width 27 height 27
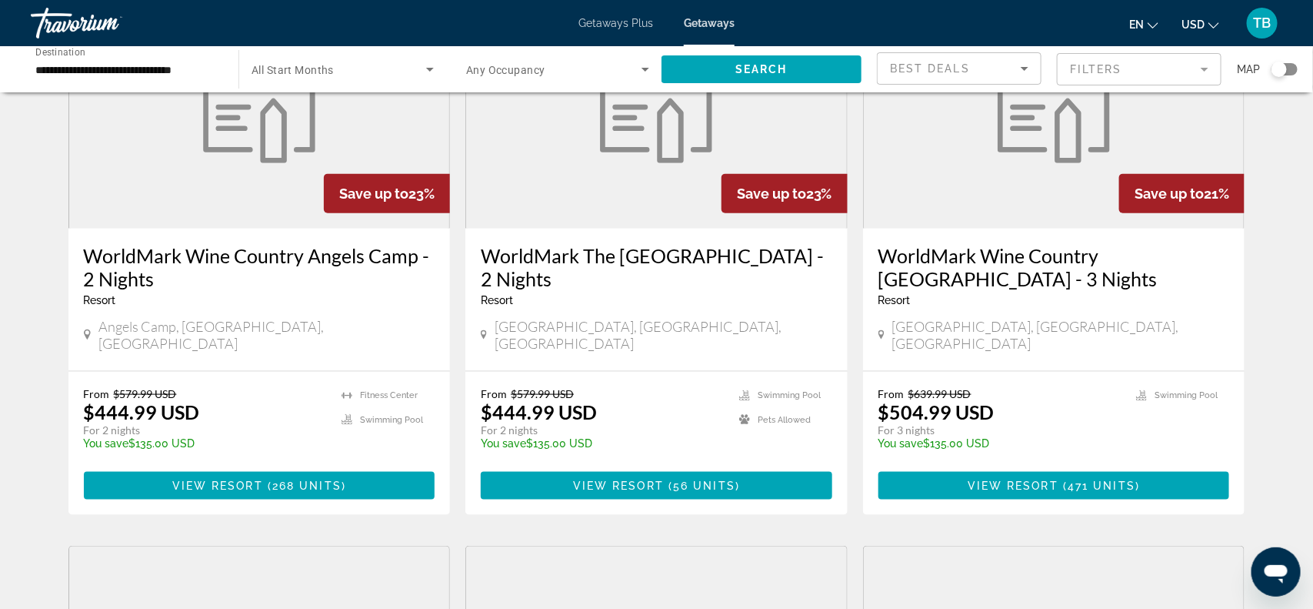
scroll to position [731, 0]
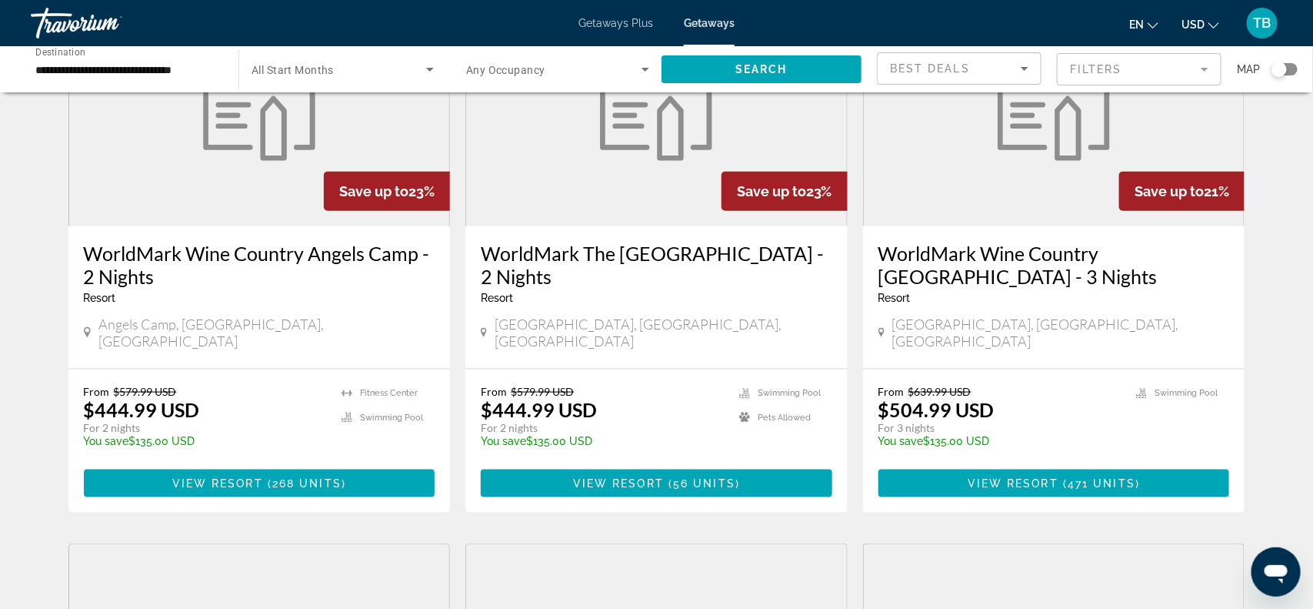
click at [545, 246] on h3 "WorldMark The Plaza Resort and Spa - 2 Nights" at bounding box center [657, 265] width 352 height 46
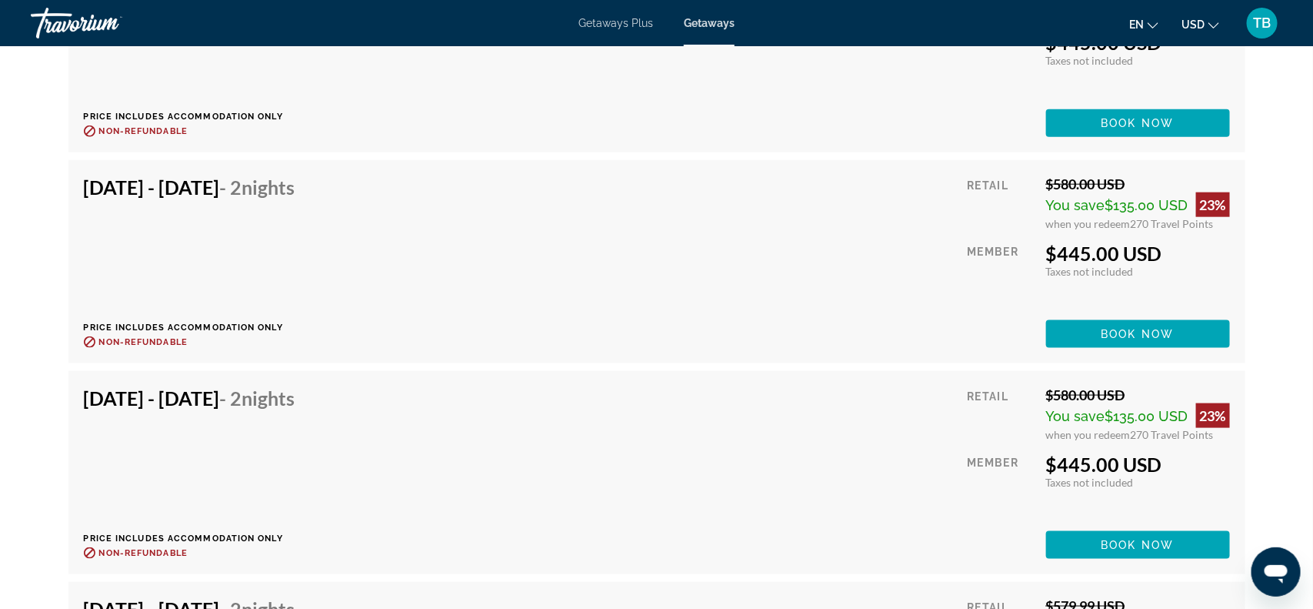
scroll to position [3346, 0]
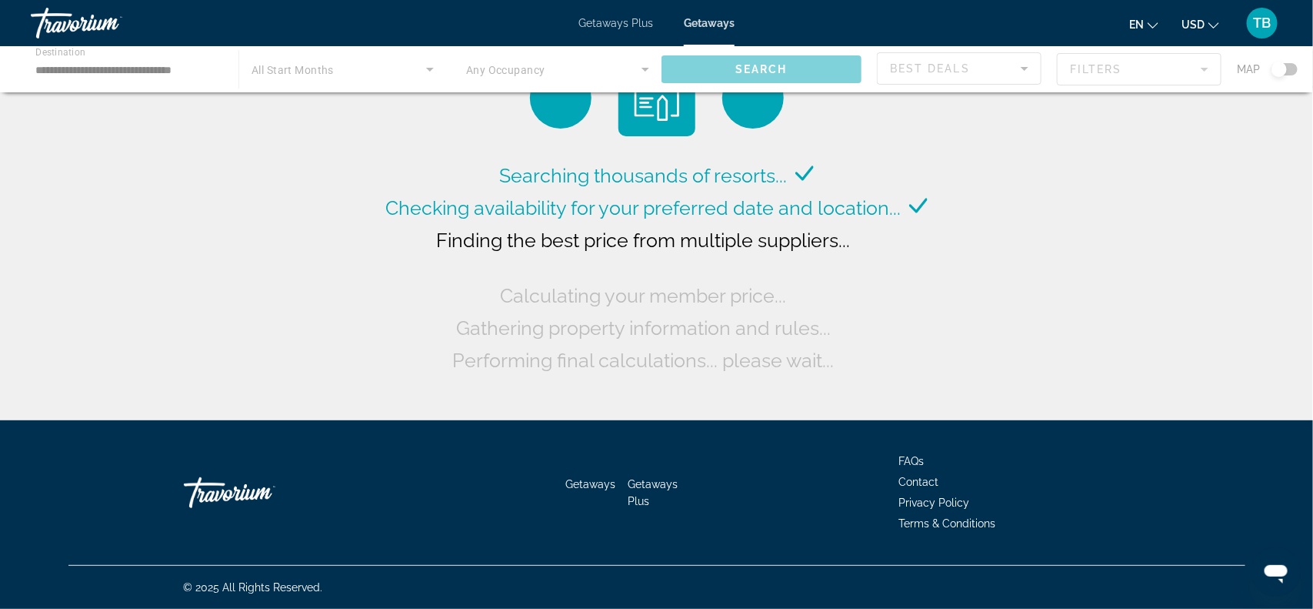
click at [62, 71] on div "Main content" at bounding box center [656, 69] width 1313 height 46
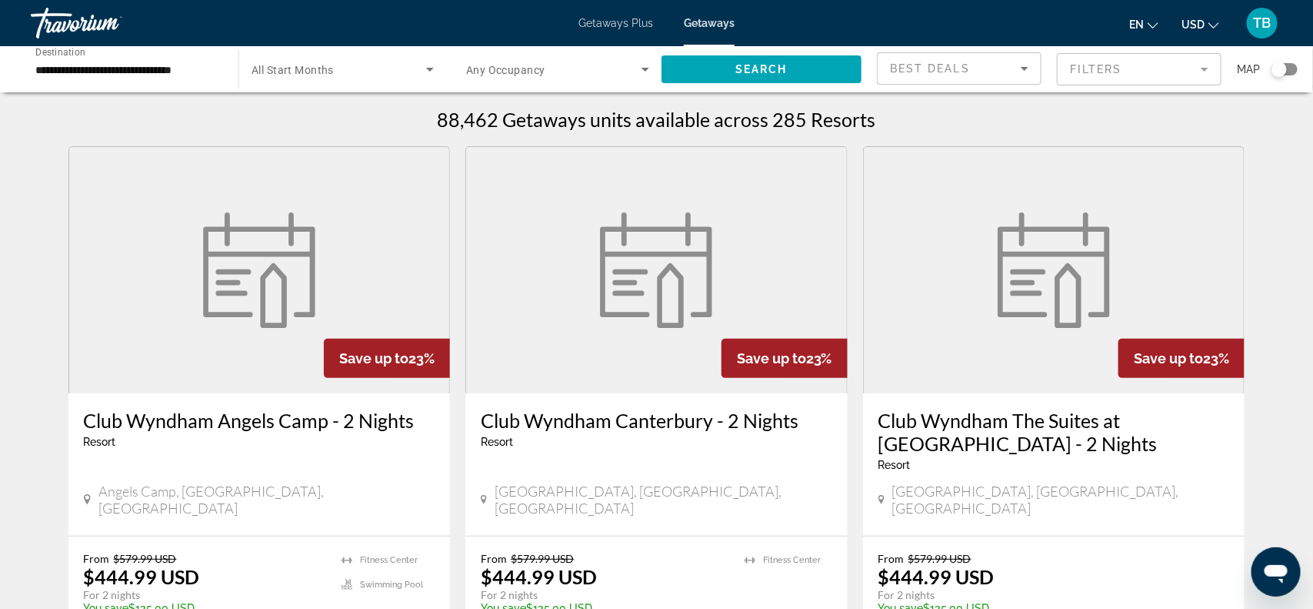
click at [66, 62] on input "**********" at bounding box center [126, 70] width 183 height 18
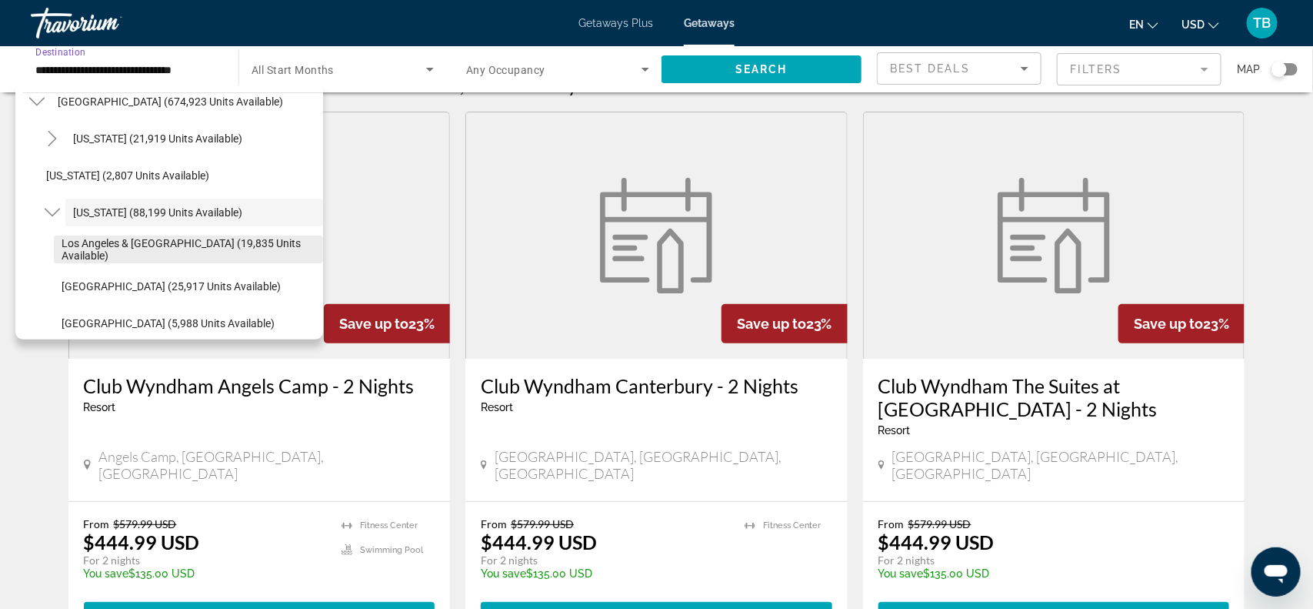
scroll to position [38, 0]
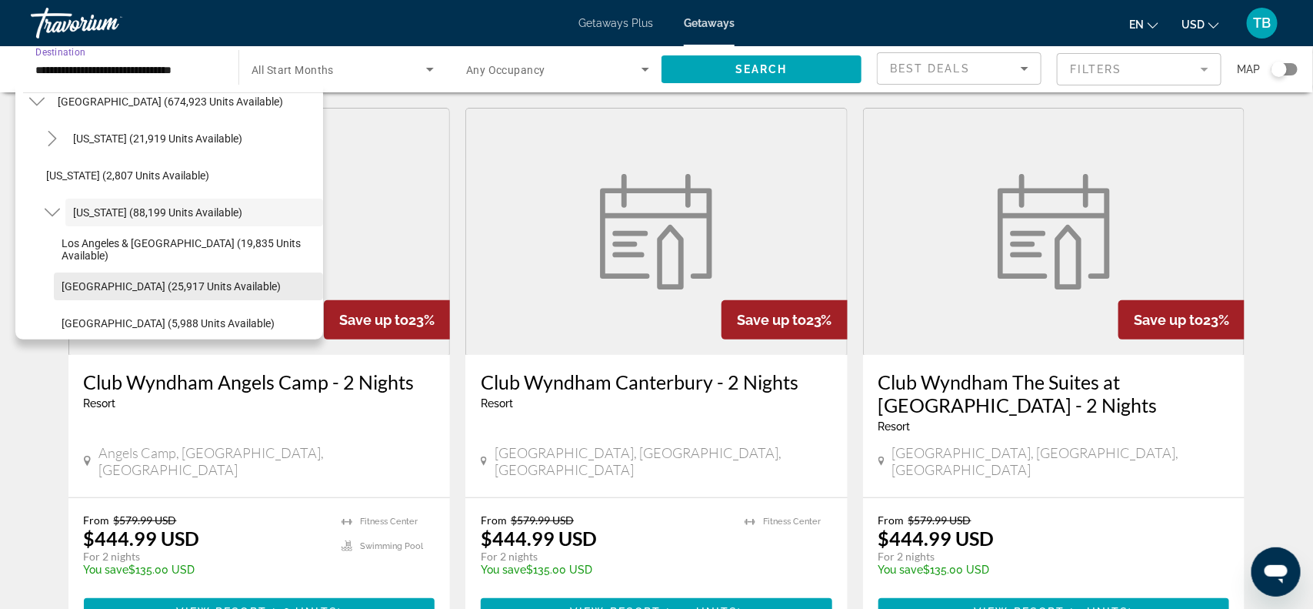
click at [102, 290] on span "Lake Tahoe (25,917 units available)" at bounding box center [171, 286] width 219 height 12
type input "**********"
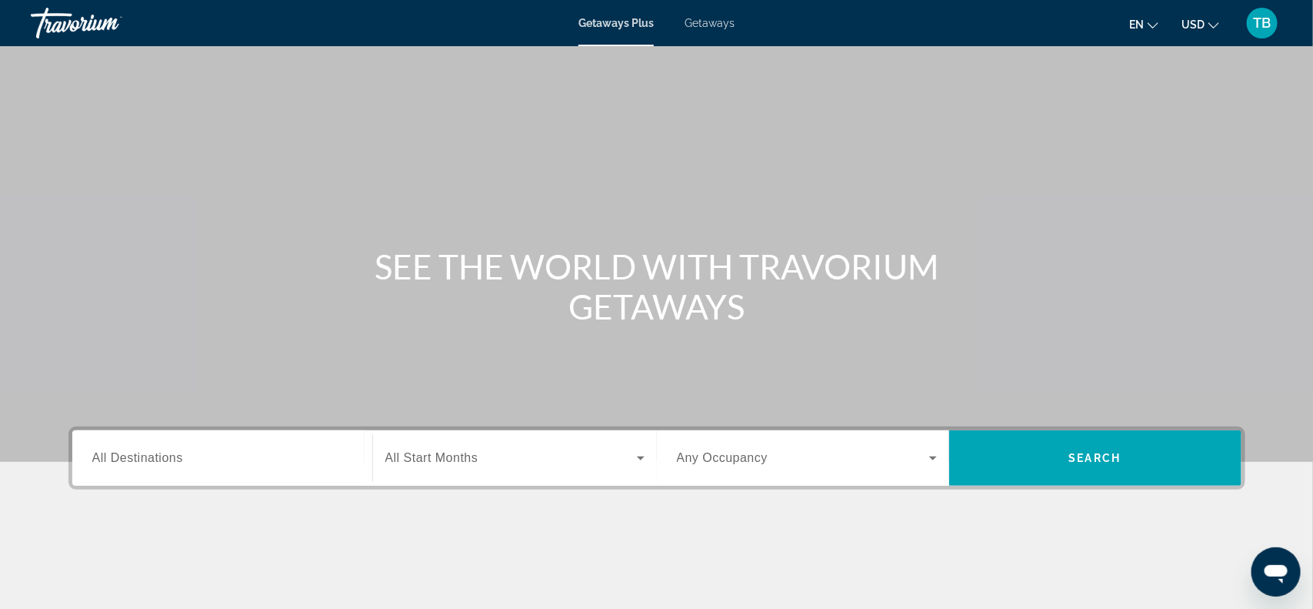
click at [174, 465] on div "Destination All Destinations" at bounding box center [222, 458] width 260 height 44
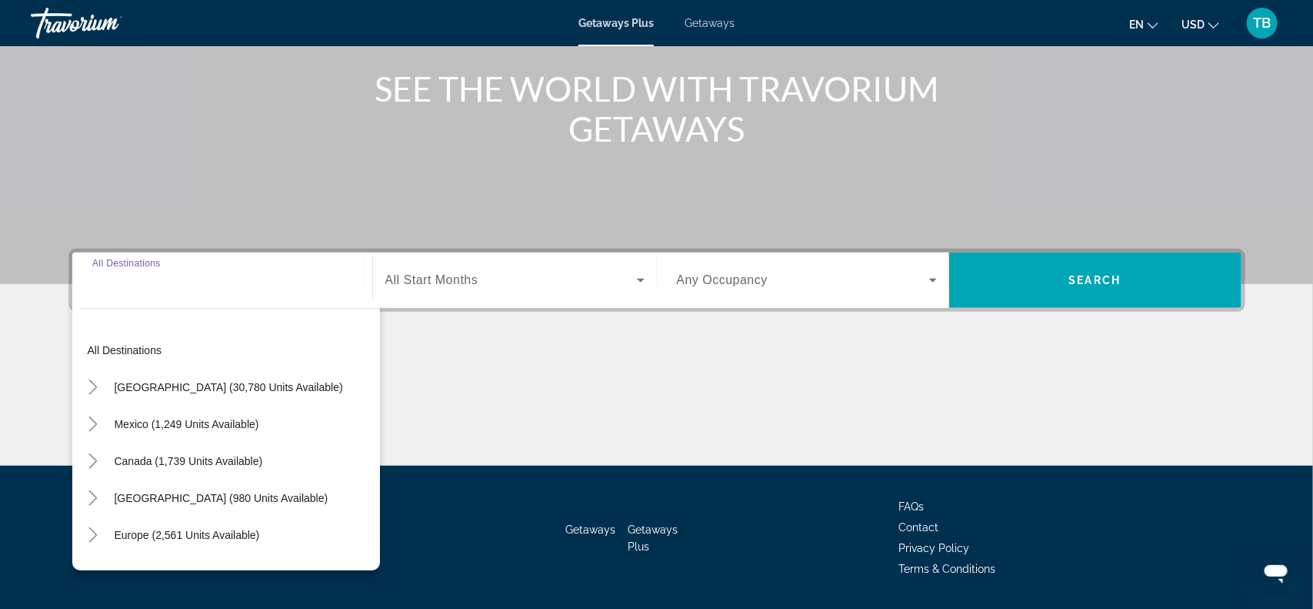
scroll to position [223, 0]
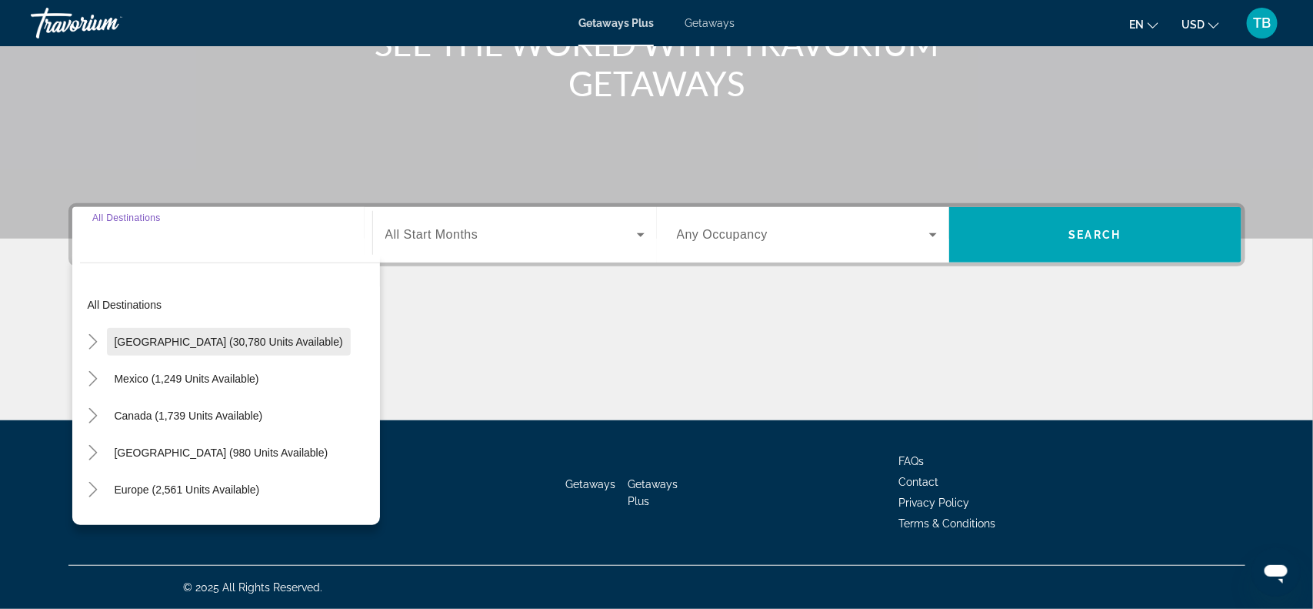
click at [229, 343] on span "[GEOGRAPHIC_DATA] (30,780 units available)" at bounding box center [229, 341] width 228 height 12
type input "**********"
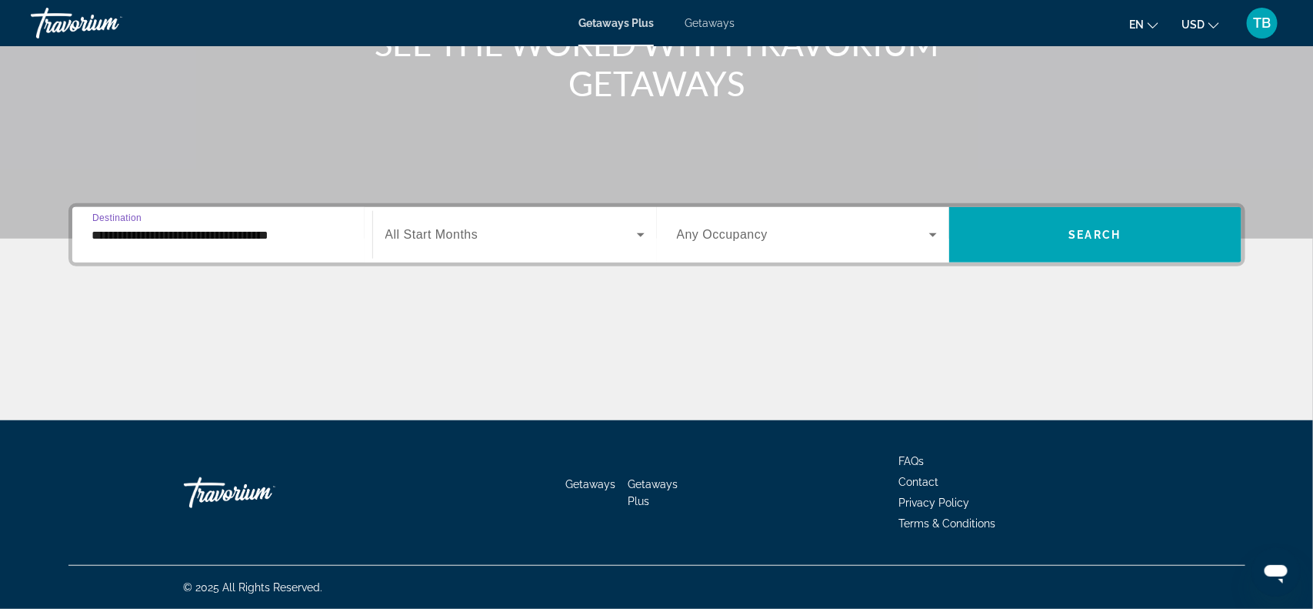
click at [258, 238] on input "**********" at bounding box center [222, 235] width 260 height 18
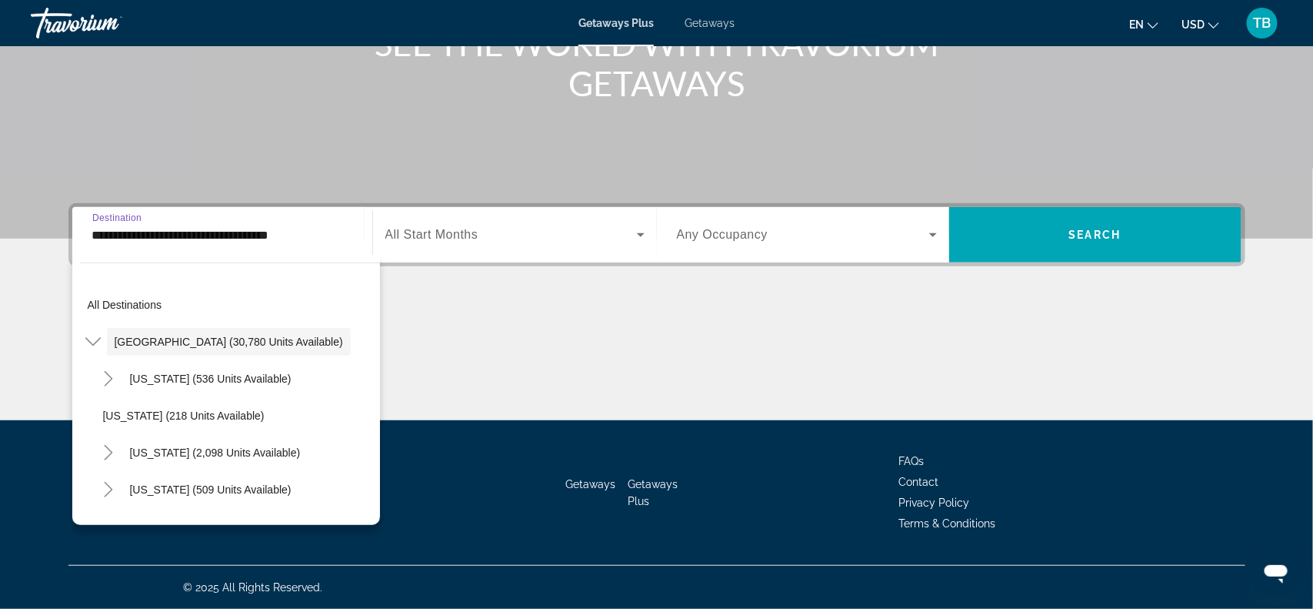
click at [309, 495] on div "[US_STATE] (509 units available)" at bounding box center [237, 489] width 285 height 37
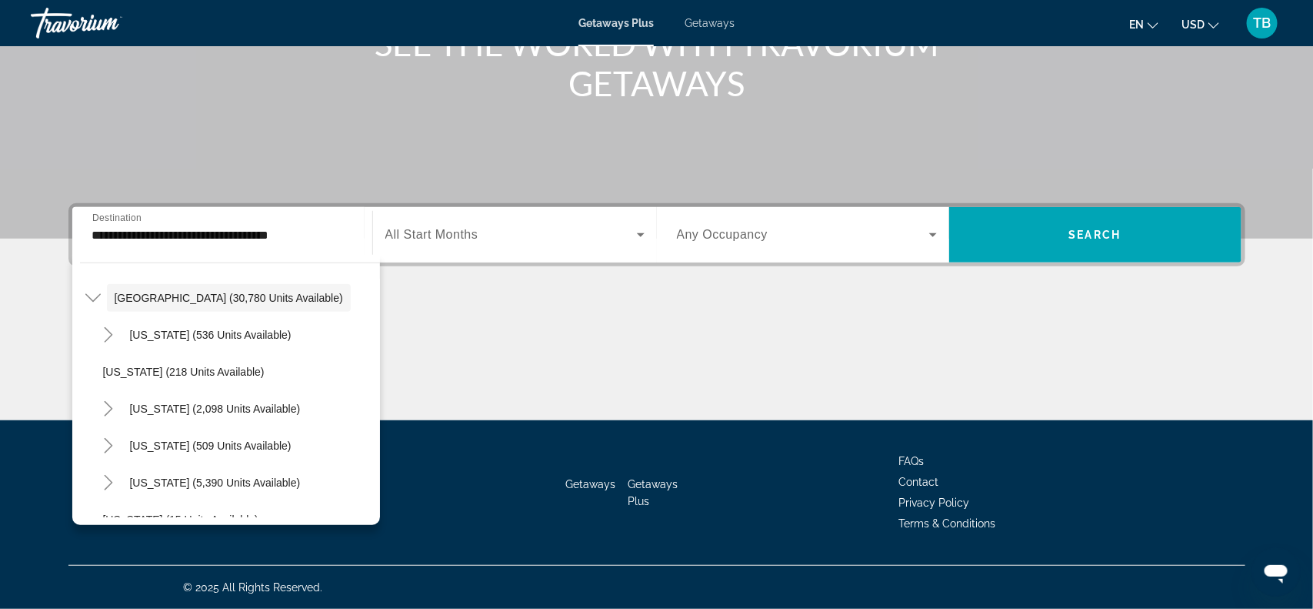
click at [722, 24] on span "Getaways" at bounding box center [710, 23] width 50 height 12
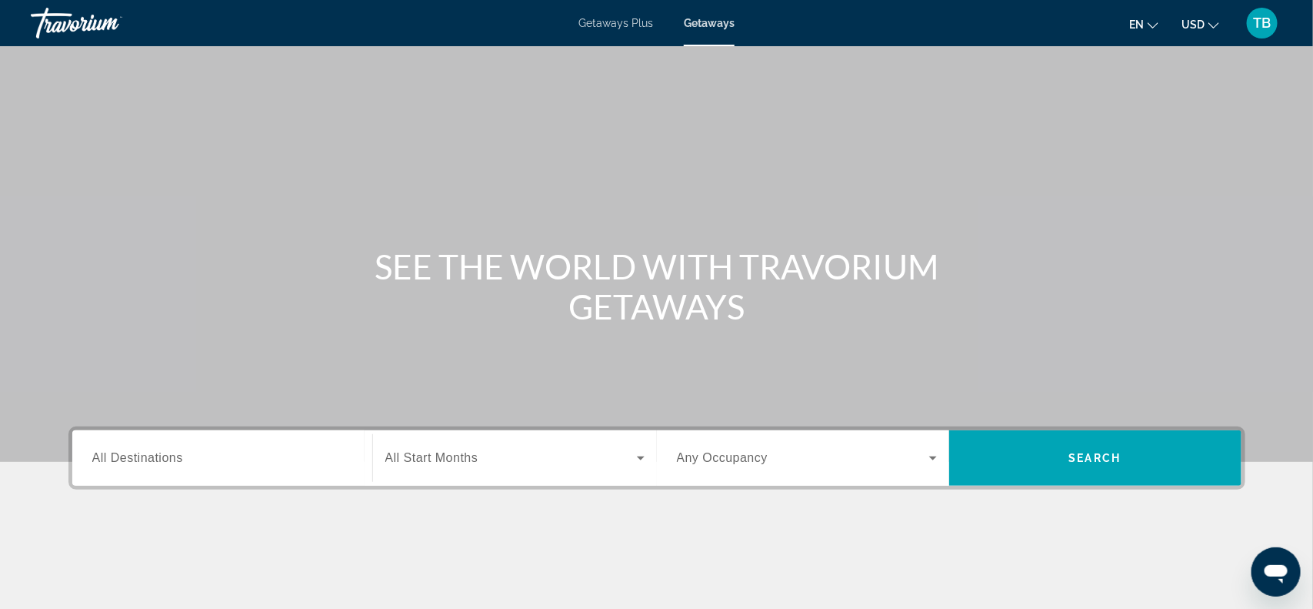
click at [144, 466] on div "Destination All Destinations" at bounding box center [222, 458] width 260 height 44
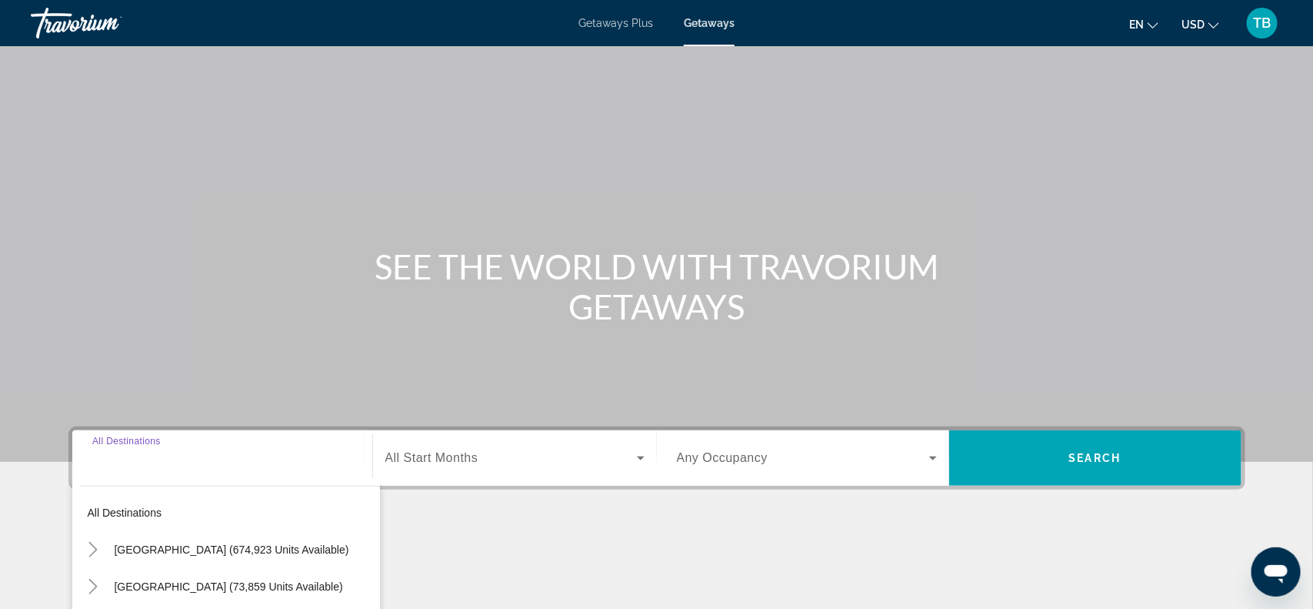
scroll to position [223, 0]
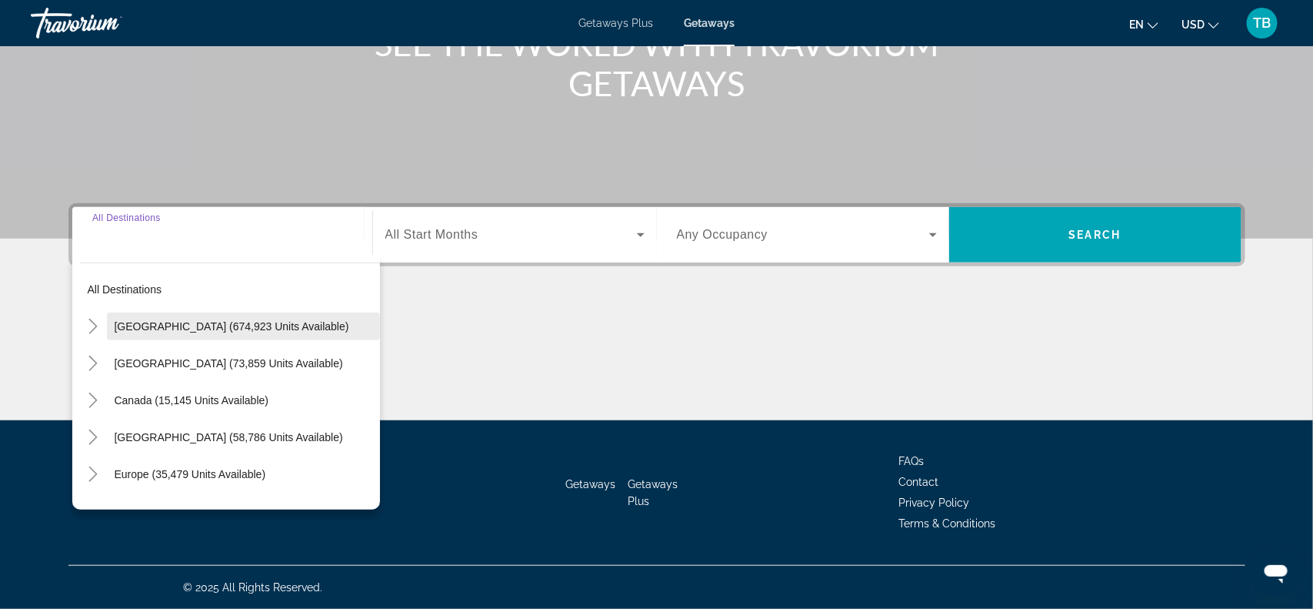
click at [252, 320] on span "[GEOGRAPHIC_DATA] (674,923 units available)" at bounding box center [232, 326] width 235 height 12
type input "**********"
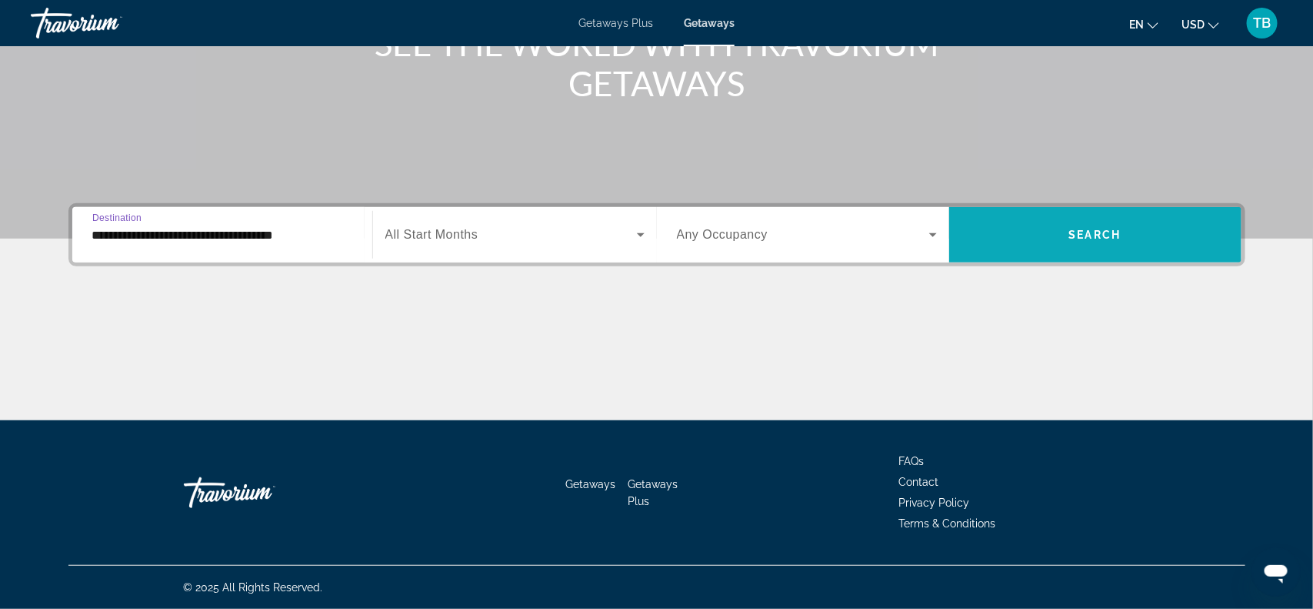
click at [1182, 222] on span "Search widget" at bounding box center [1095, 234] width 292 height 37
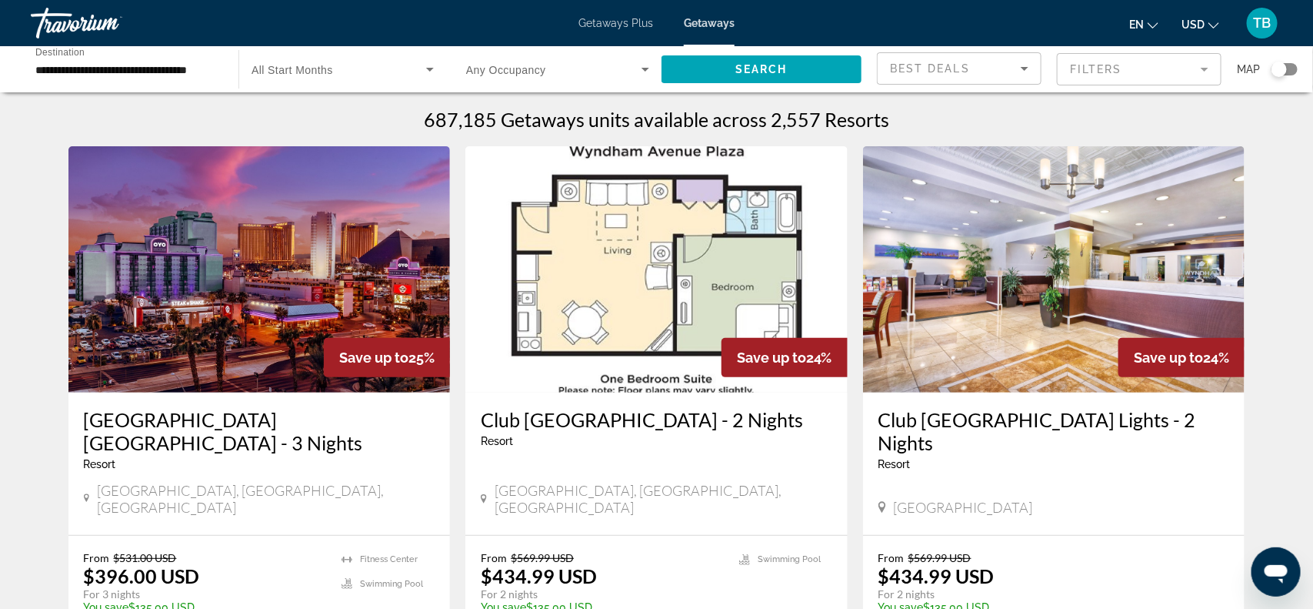
click at [173, 69] on input "**********" at bounding box center [126, 70] width 183 height 18
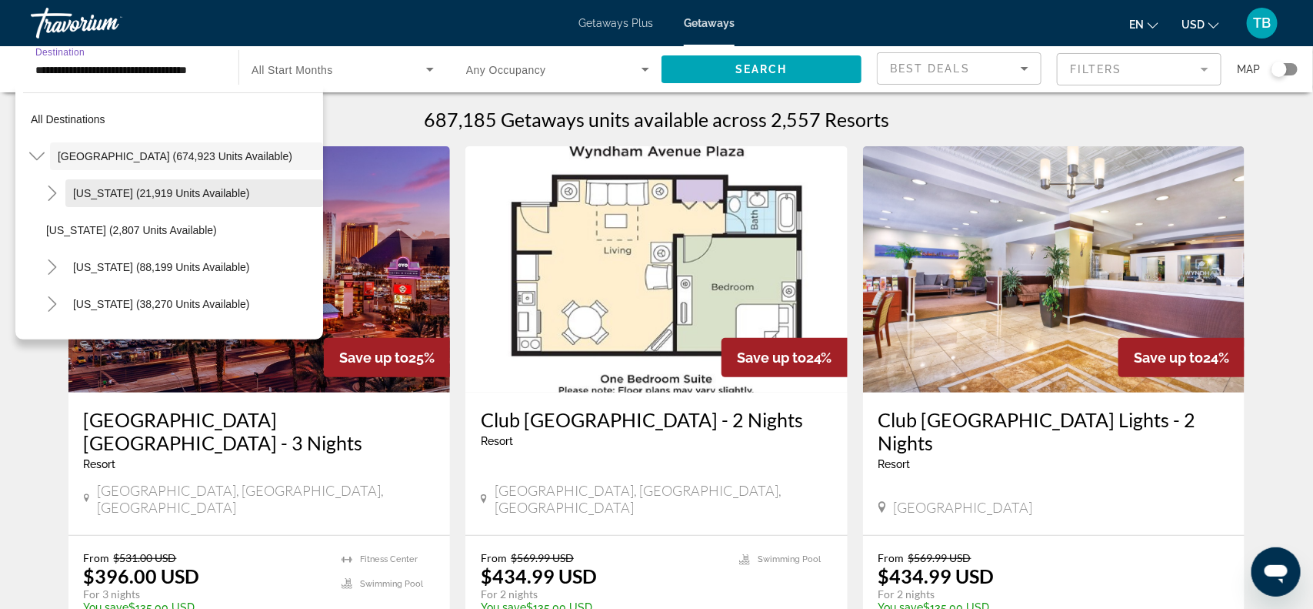
scroll to position [38, 0]
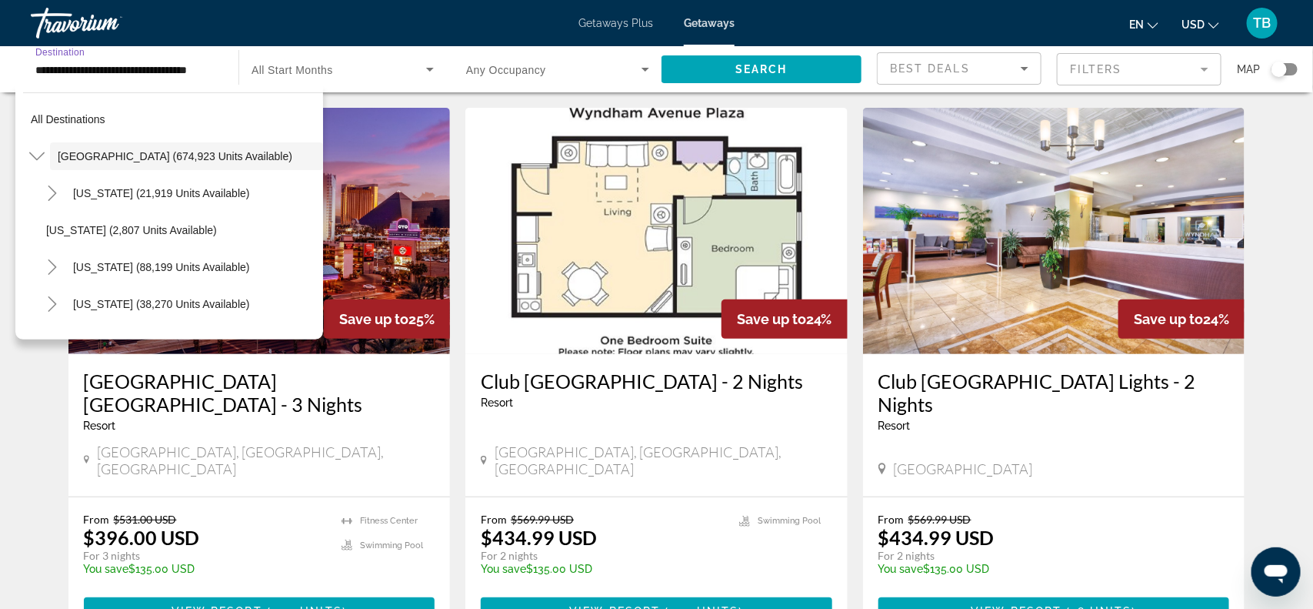
click at [18, 247] on div "All destinations [GEOGRAPHIC_DATA] (674,923 units available) [US_STATE] (21,919…" at bounding box center [169, 212] width 308 height 255
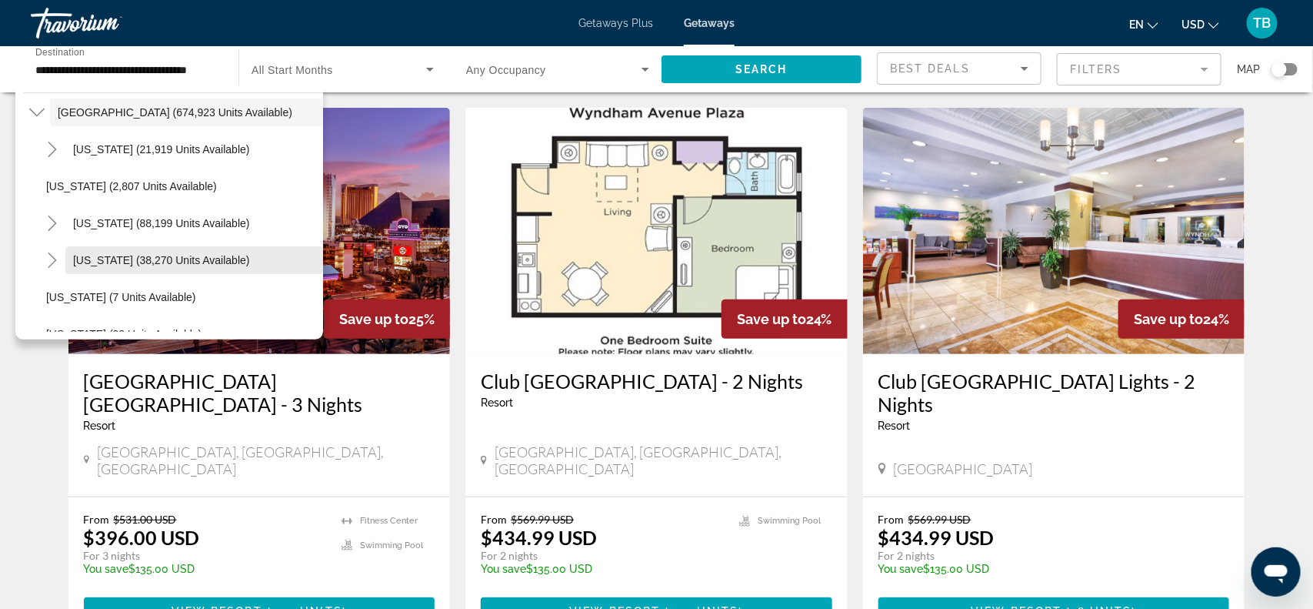
click at [298, 244] on span "Search widget" at bounding box center [194, 260] width 258 height 37
type input "**********"
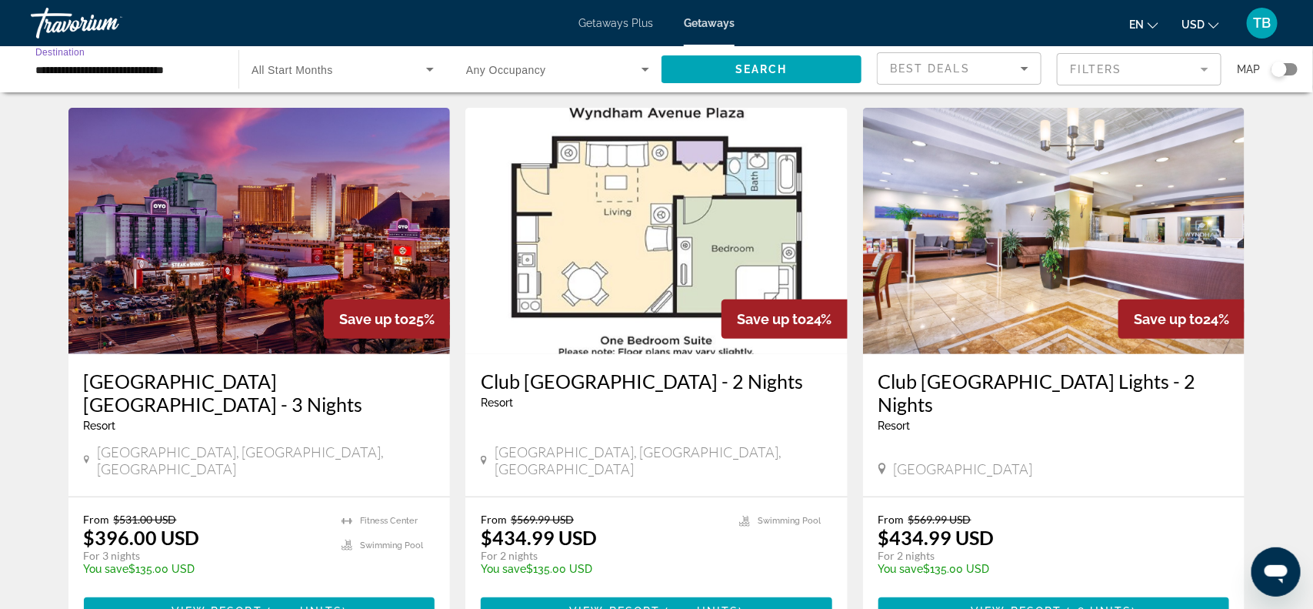
click at [1019, 65] on icon "Sort by" at bounding box center [1024, 68] width 18 height 18
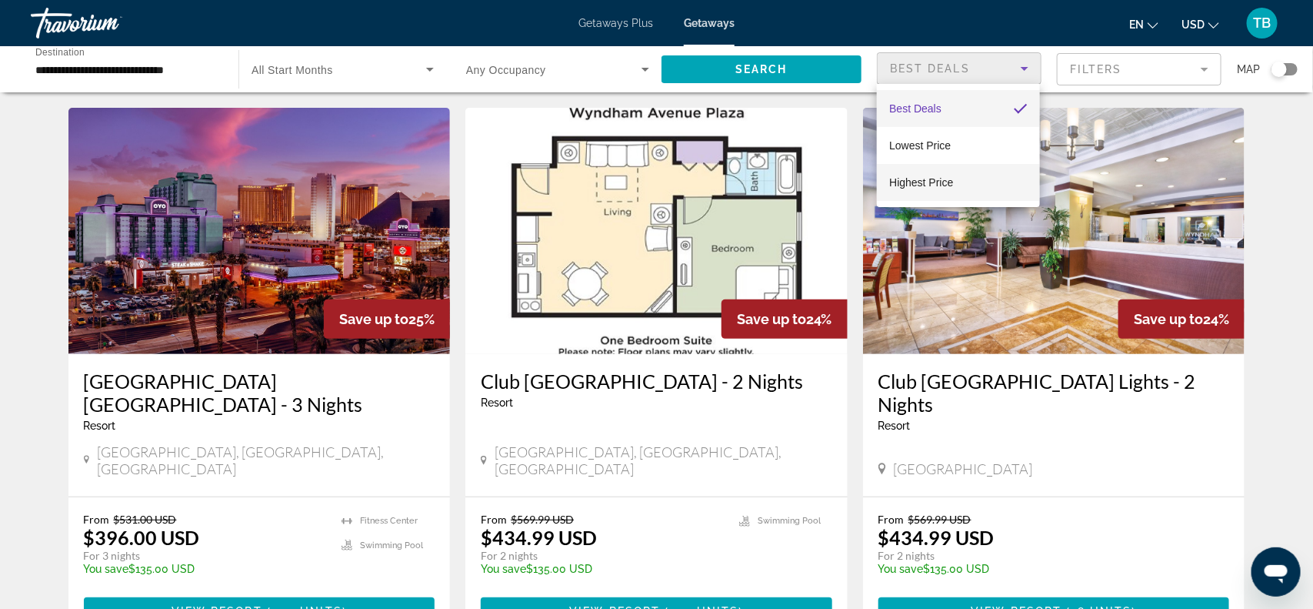
click at [912, 186] on span "Highest Price" at bounding box center [921, 182] width 64 height 12
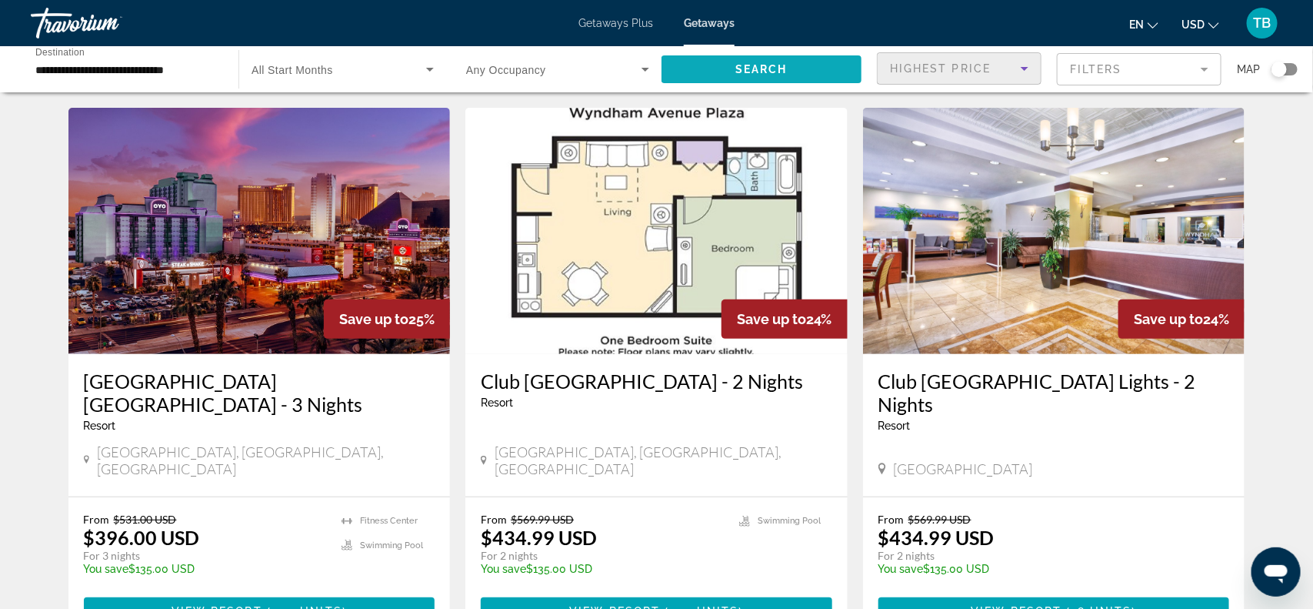
click at [689, 79] on span "Search widget" at bounding box center [762, 69] width 200 height 37
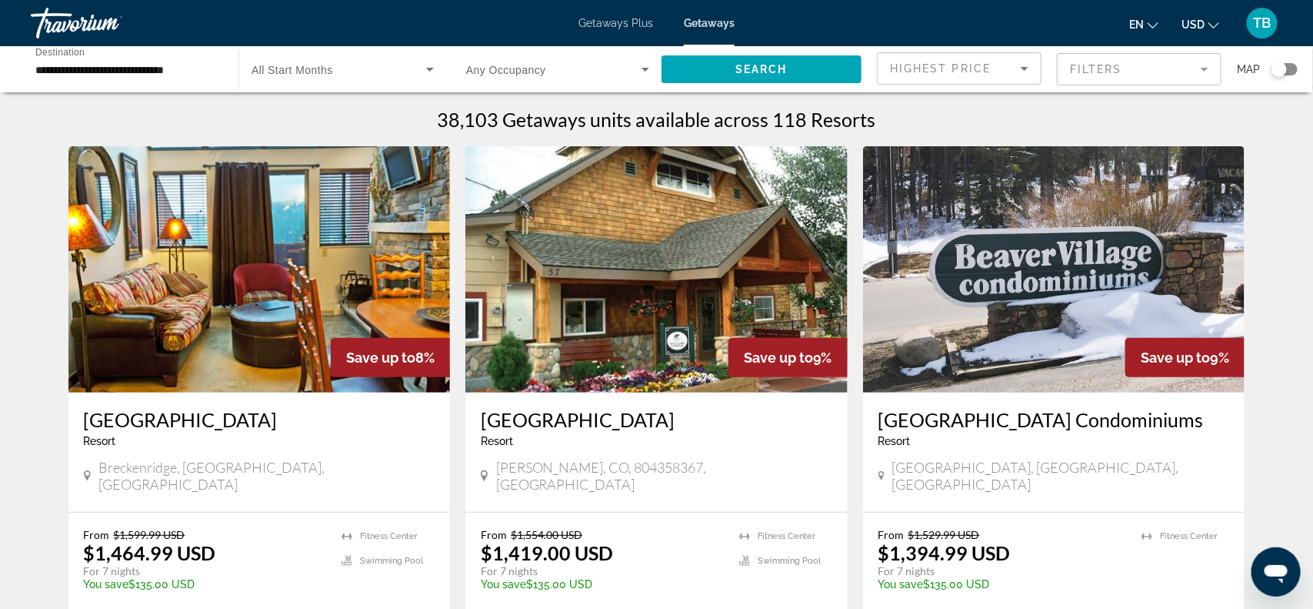
click at [88, 81] on div "**********" at bounding box center [126, 70] width 183 height 44
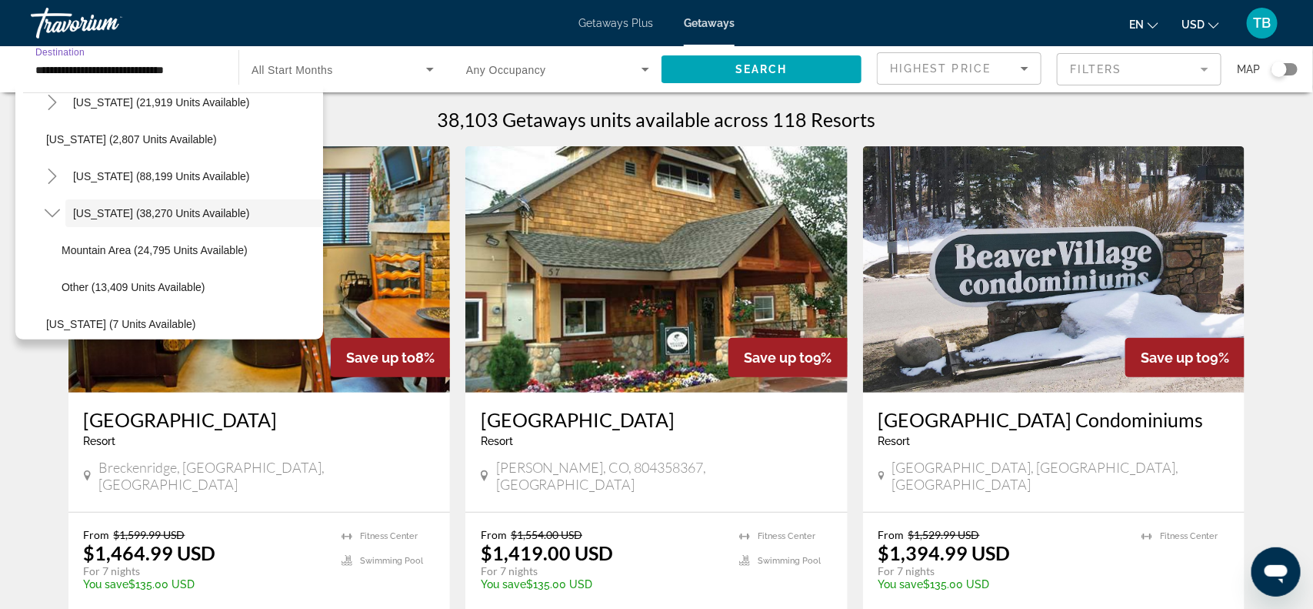
scroll to position [38, 0]
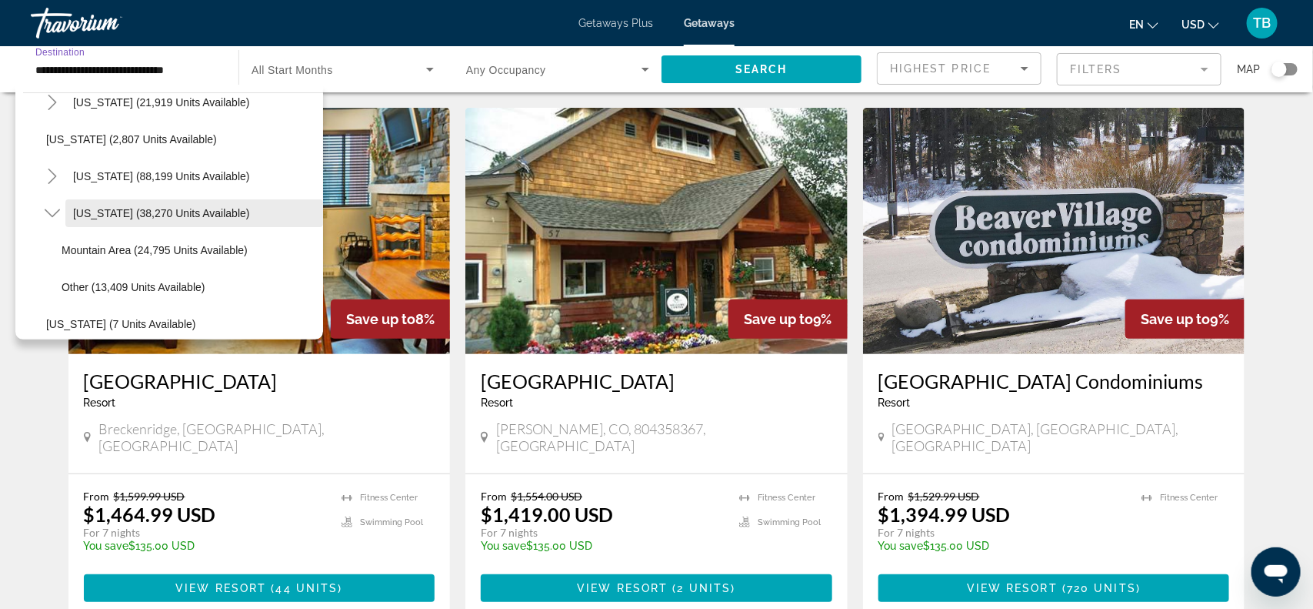
click at [120, 212] on span "[US_STATE] (38,270 units available)" at bounding box center [161, 213] width 177 height 12
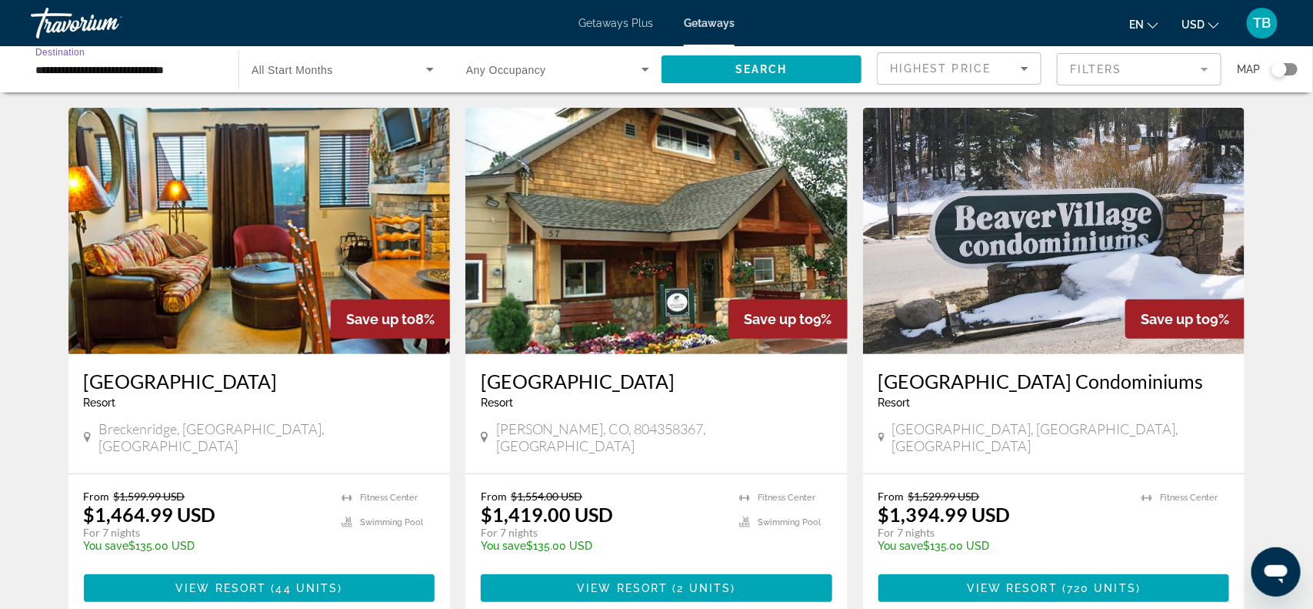
click at [195, 73] on input "**********" at bounding box center [126, 70] width 183 height 18
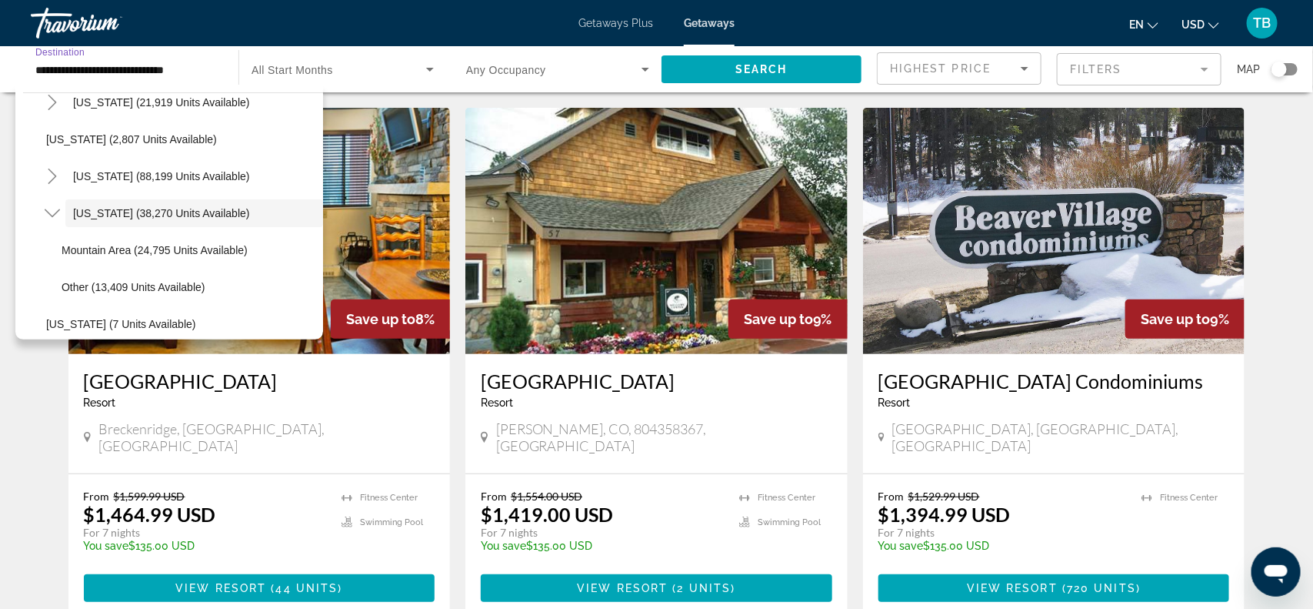
scroll to position [77, 0]
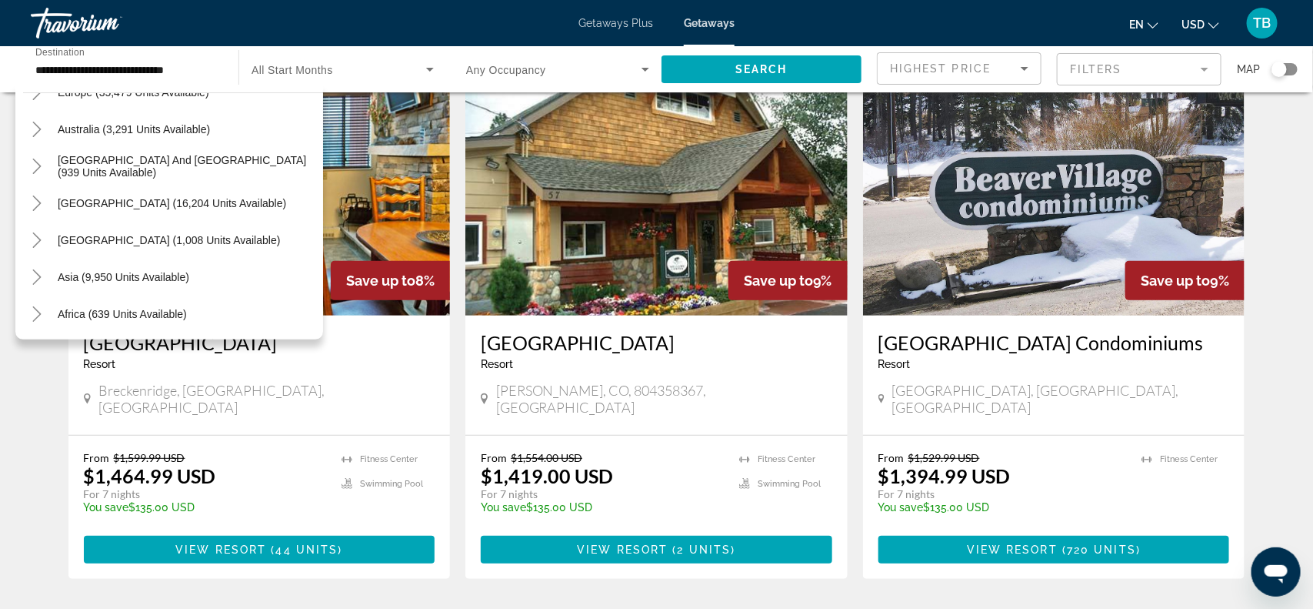
scroll to position [1983, 0]
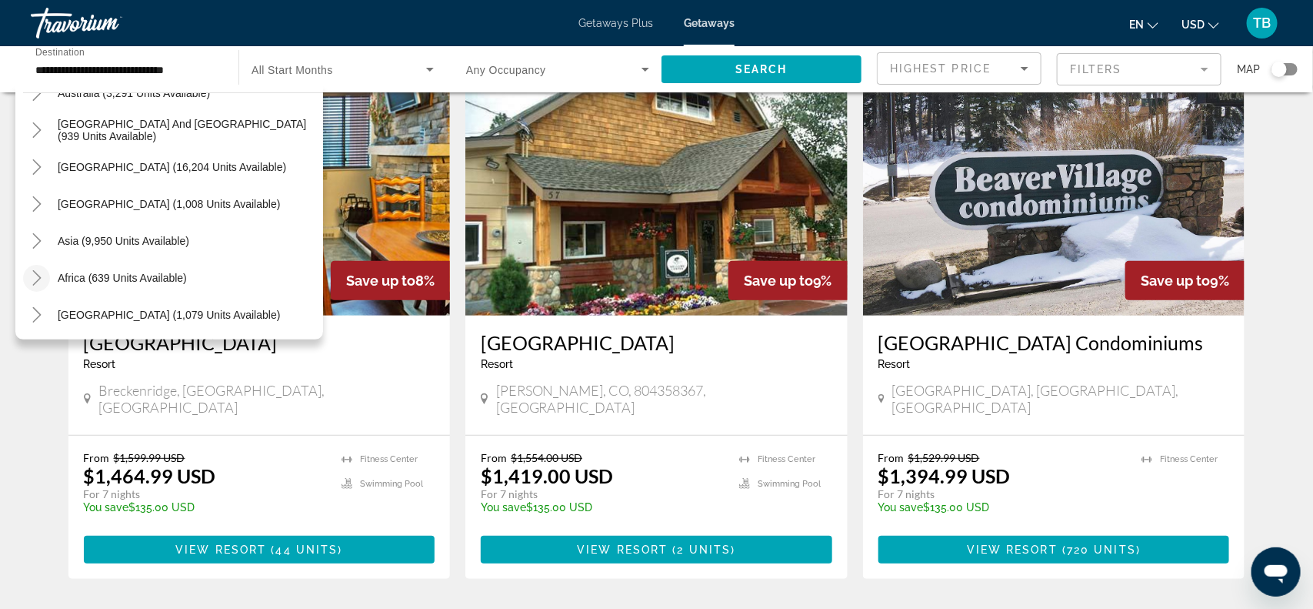
click at [35, 280] on icon "Toggle Africa (639 units available)" at bounding box center [36, 277] width 8 height 15
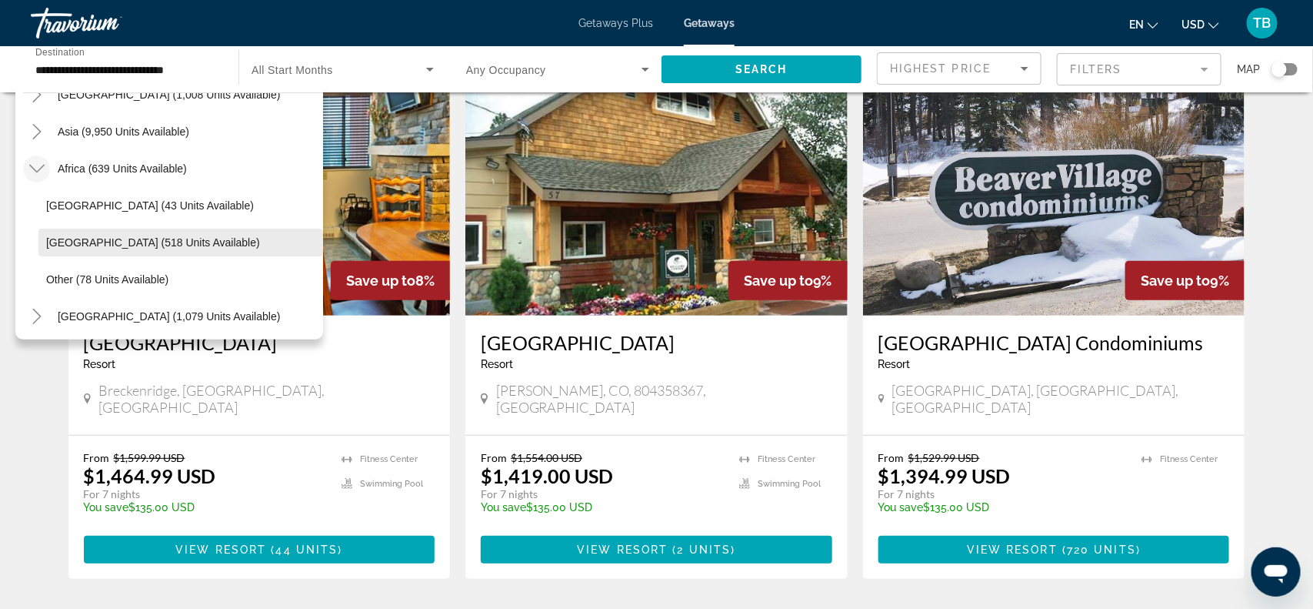
scroll to position [2095, 0]
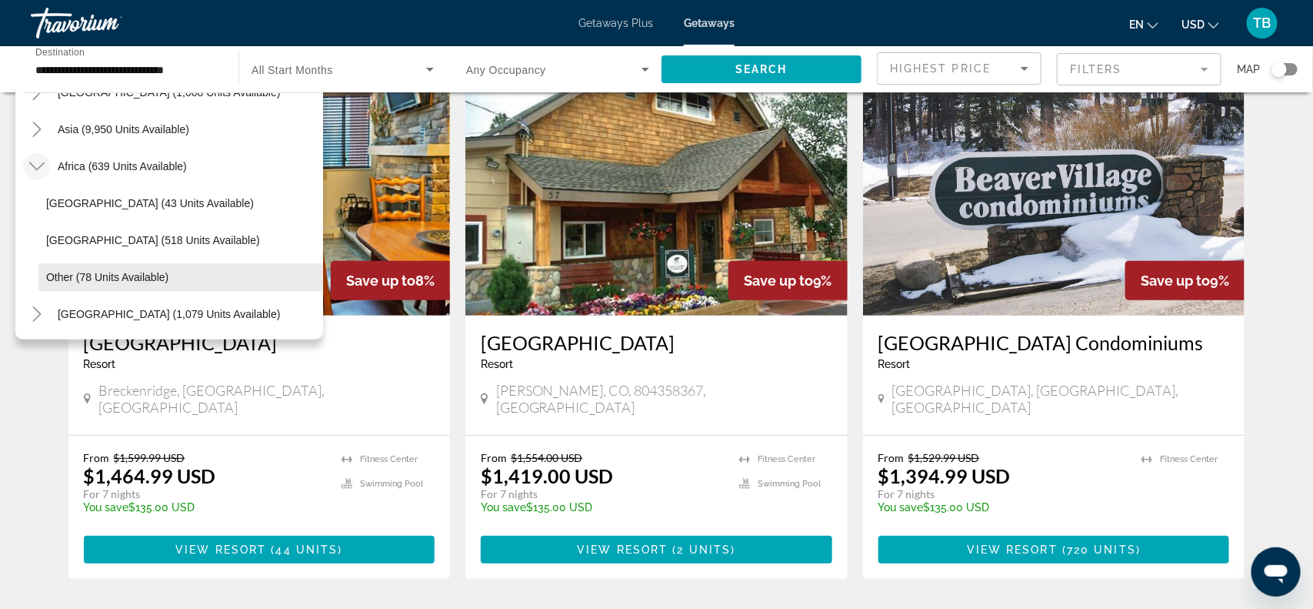
click at [124, 285] on span "Search widget" at bounding box center [180, 276] width 285 height 37
type input "**********"
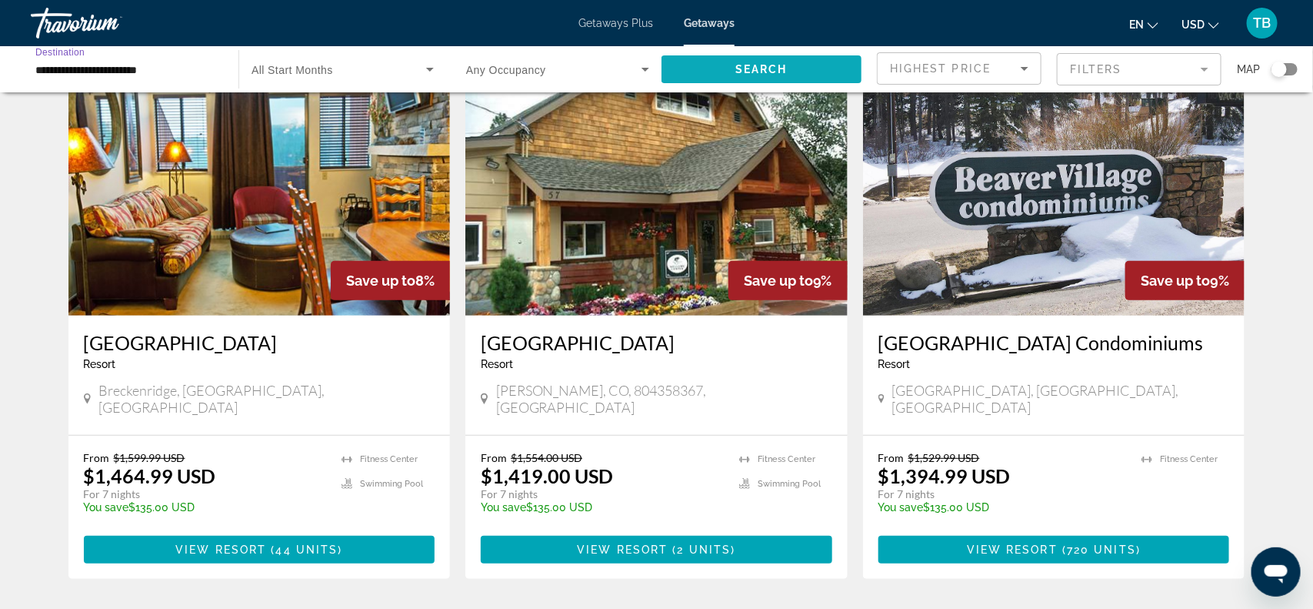
click at [788, 62] on span "Search widget" at bounding box center [762, 69] width 200 height 37
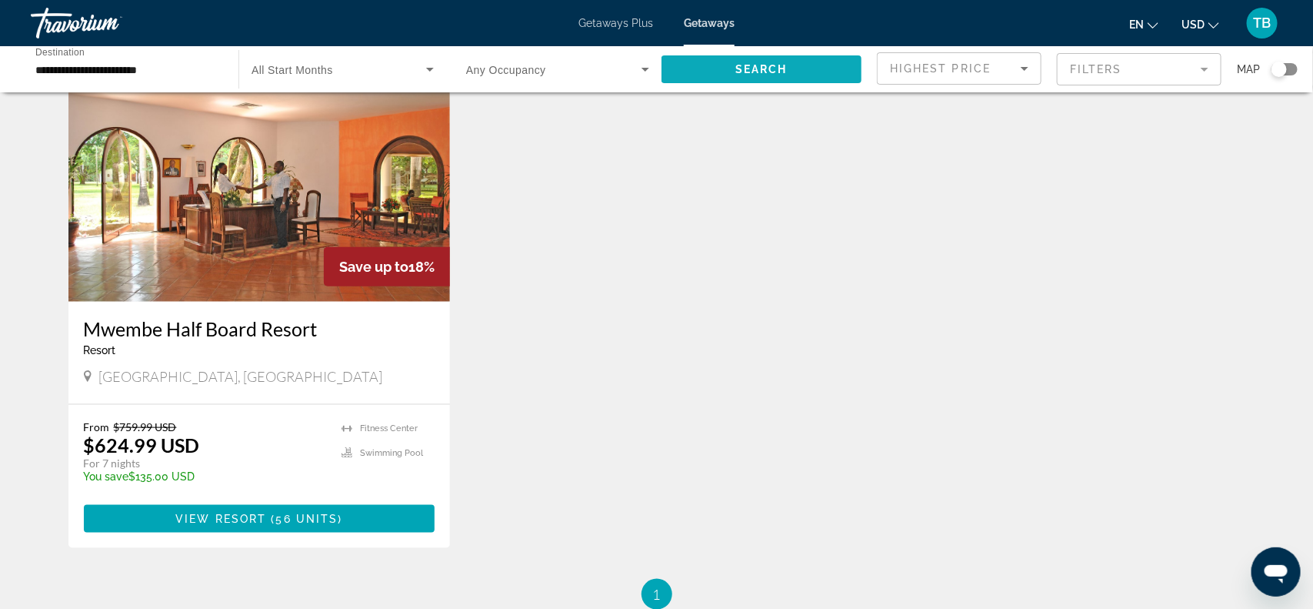
scroll to position [615, 0]
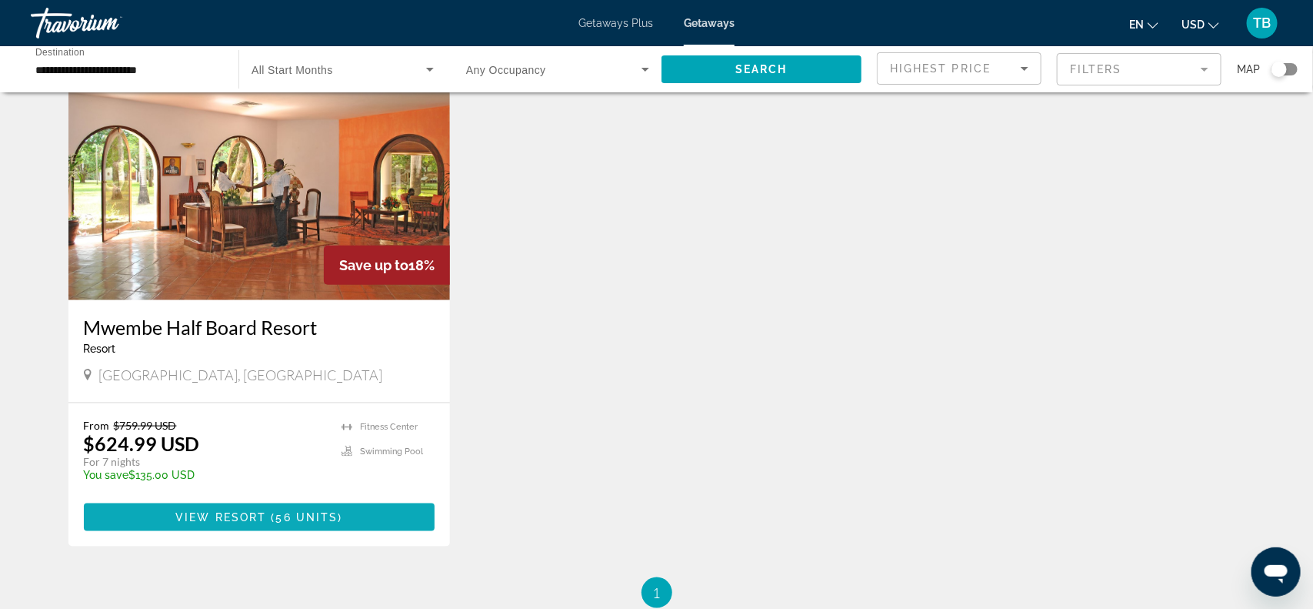
click at [178, 515] on span "View Resort" at bounding box center [220, 517] width 91 height 12
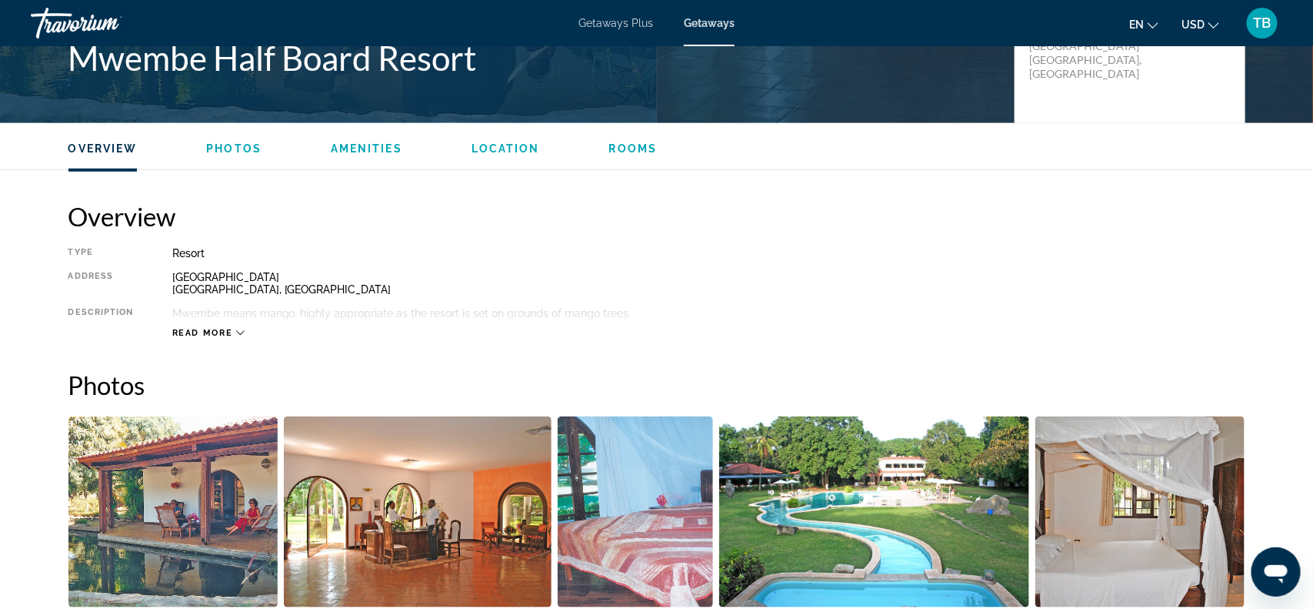
scroll to position [462, 0]
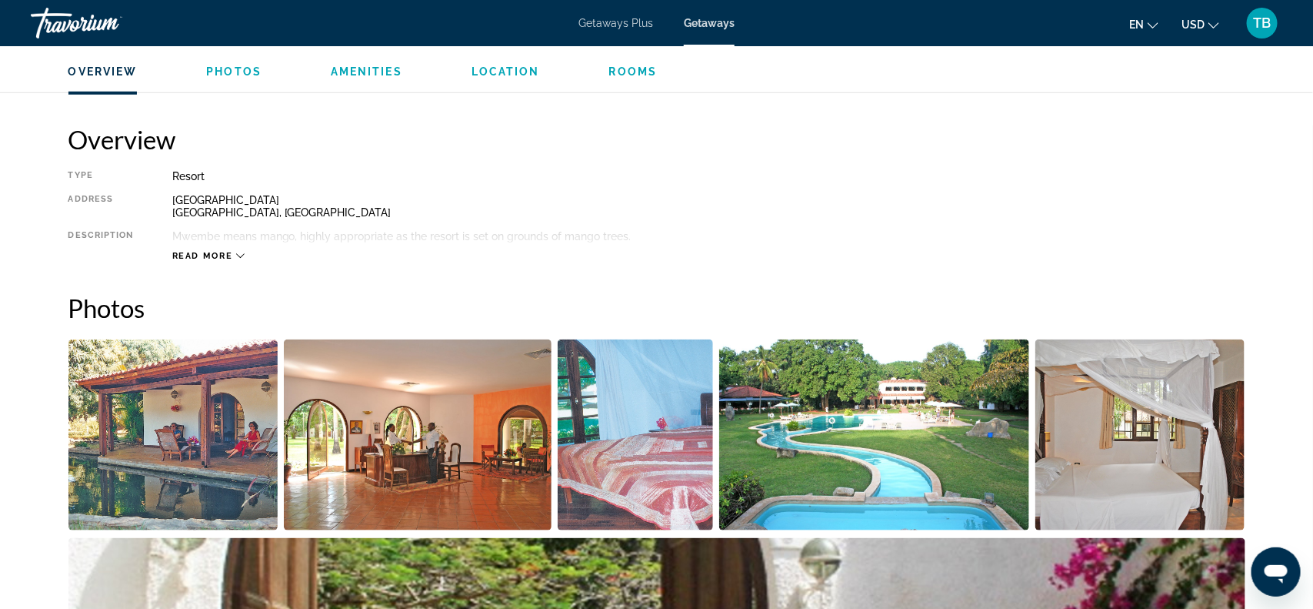
click at [121, 437] on img "Open full-screen image slider" at bounding box center [173, 434] width 210 height 191
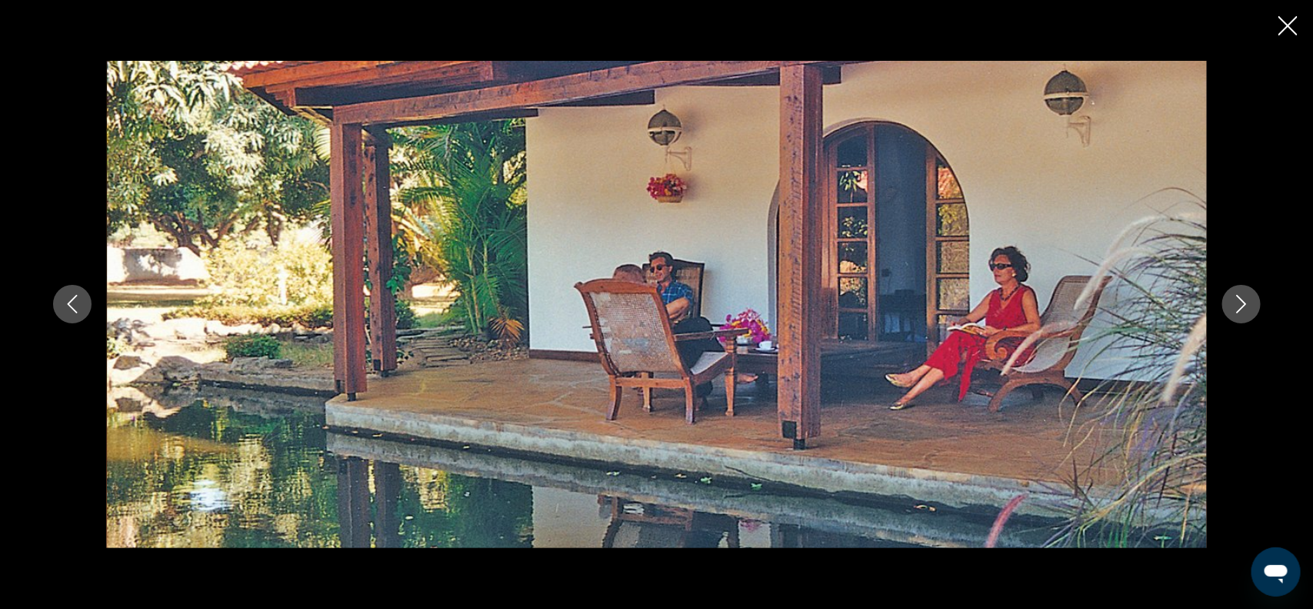
click at [1299, 31] on div "prev next" at bounding box center [656, 304] width 1313 height 609
click at [1291, 36] on button "Close slideshow" at bounding box center [1288, 27] width 19 height 24
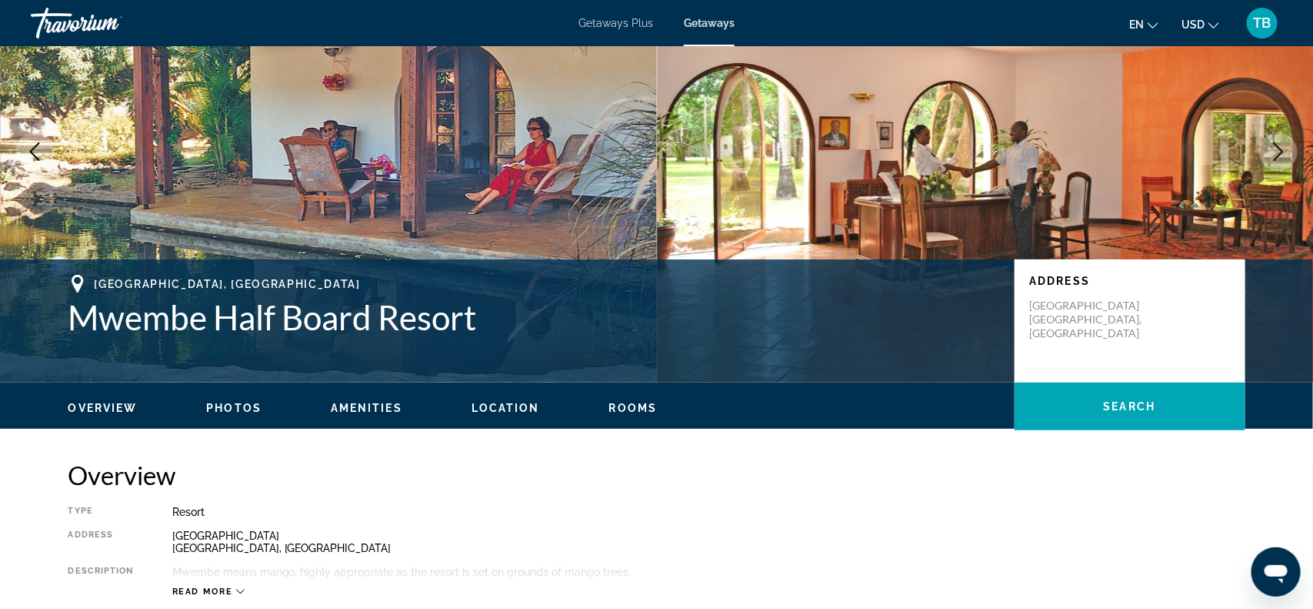
scroll to position [0, 0]
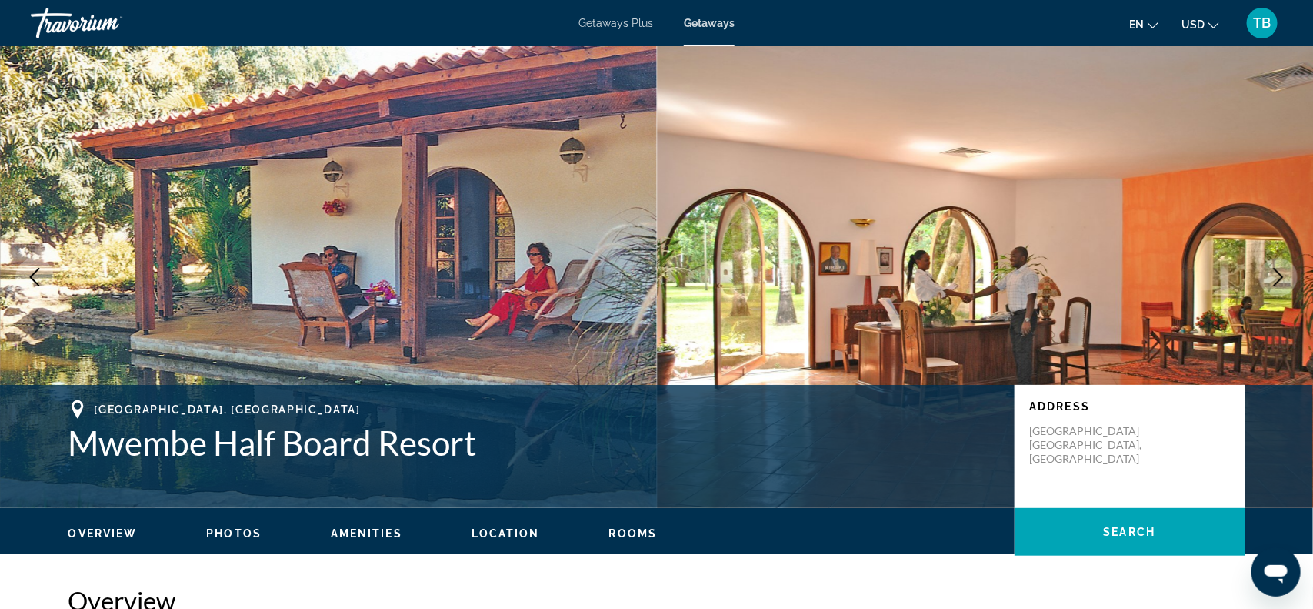
click at [606, 28] on span "Getaways Plus" at bounding box center [616, 23] width 75 height 12
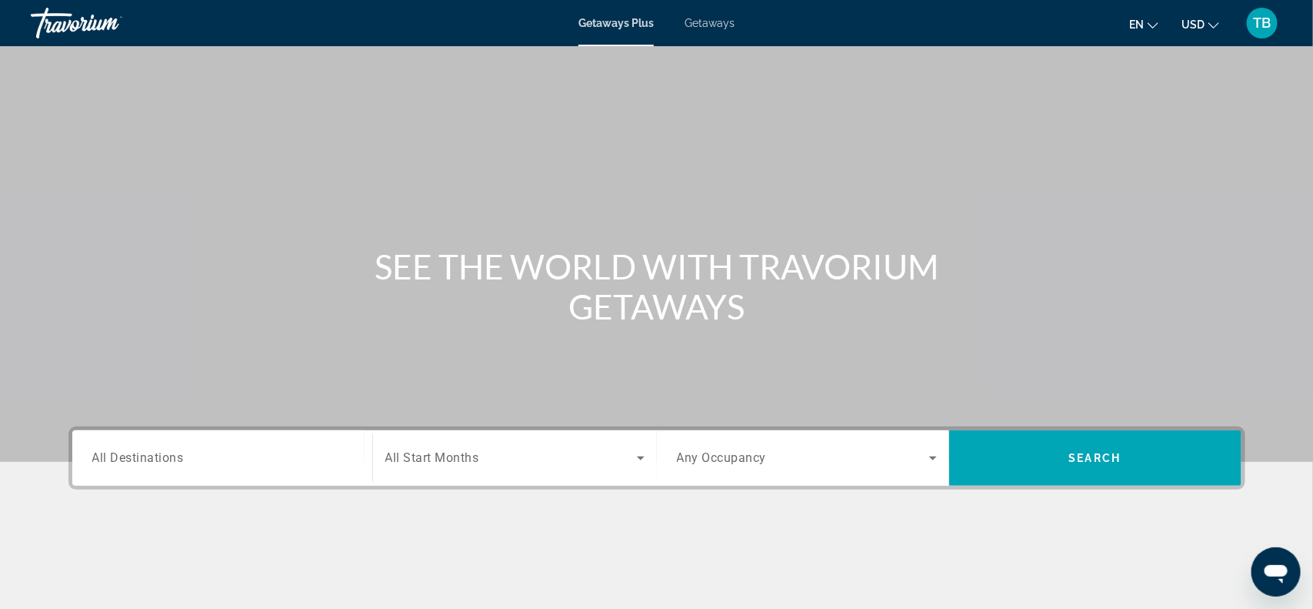
click at [405, 463] on span "All Start Months" at bounding box center [432, 458] width 94 height 15
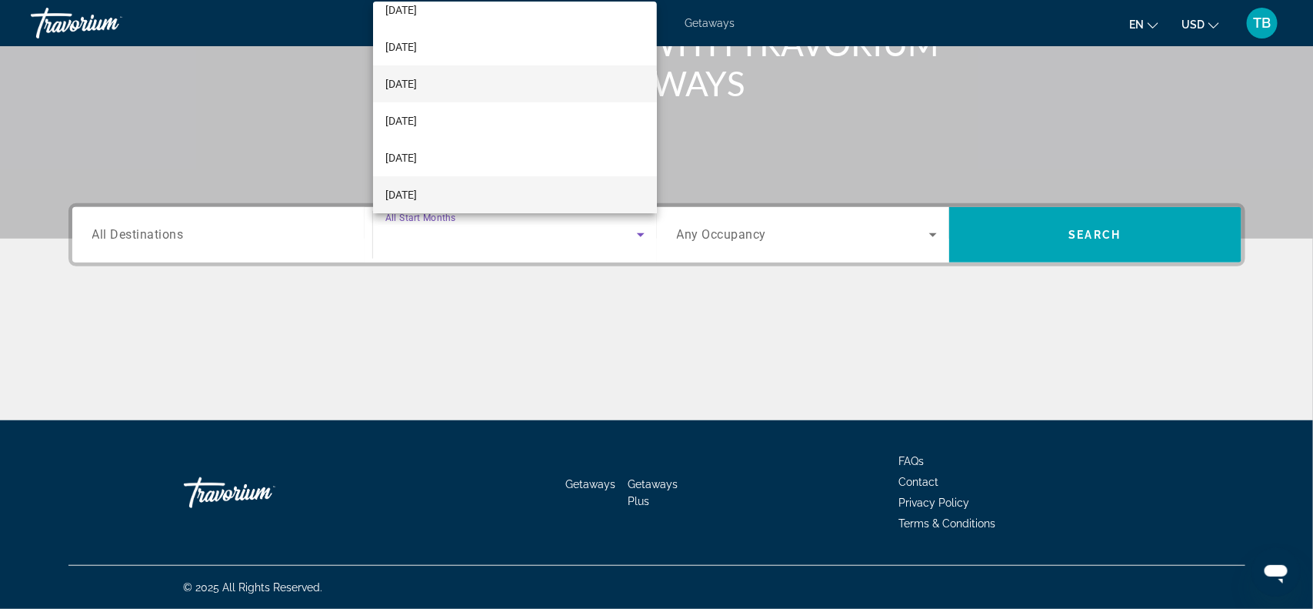
scroll to position [163, 0]
click at [557, 84] on mat-option "[DATE]" at bounding box center [515, 84] width 284 height 37
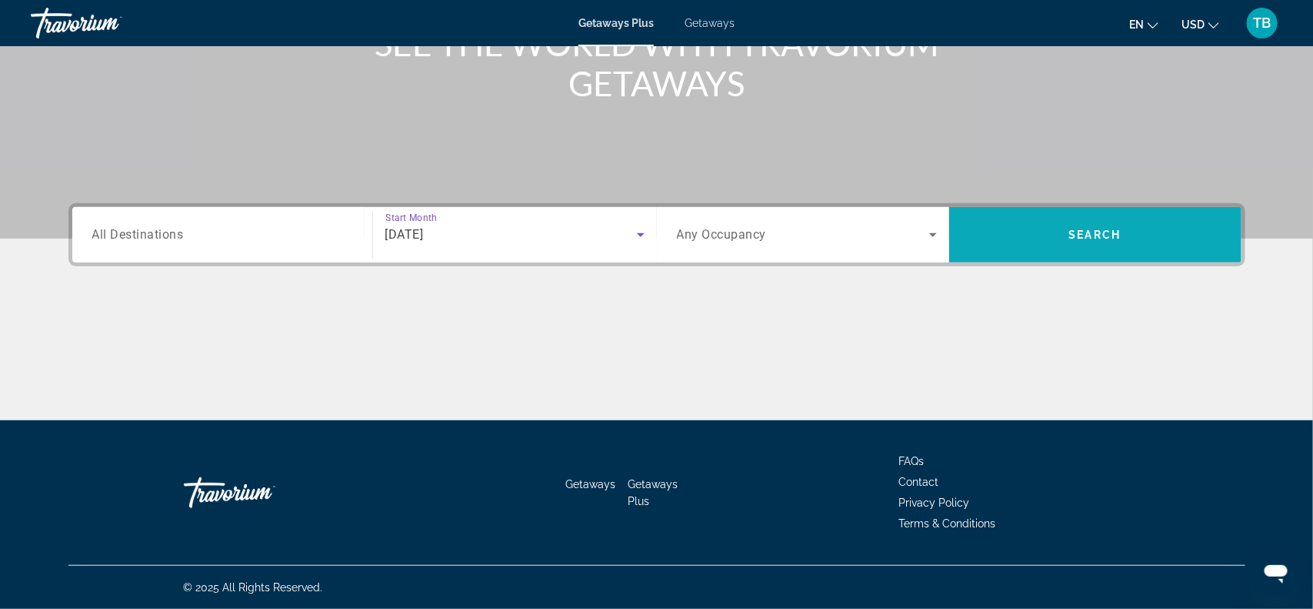
click at [1034, 237] on span "Search widget" at bounding box center [1095, 234] width 292 height 37
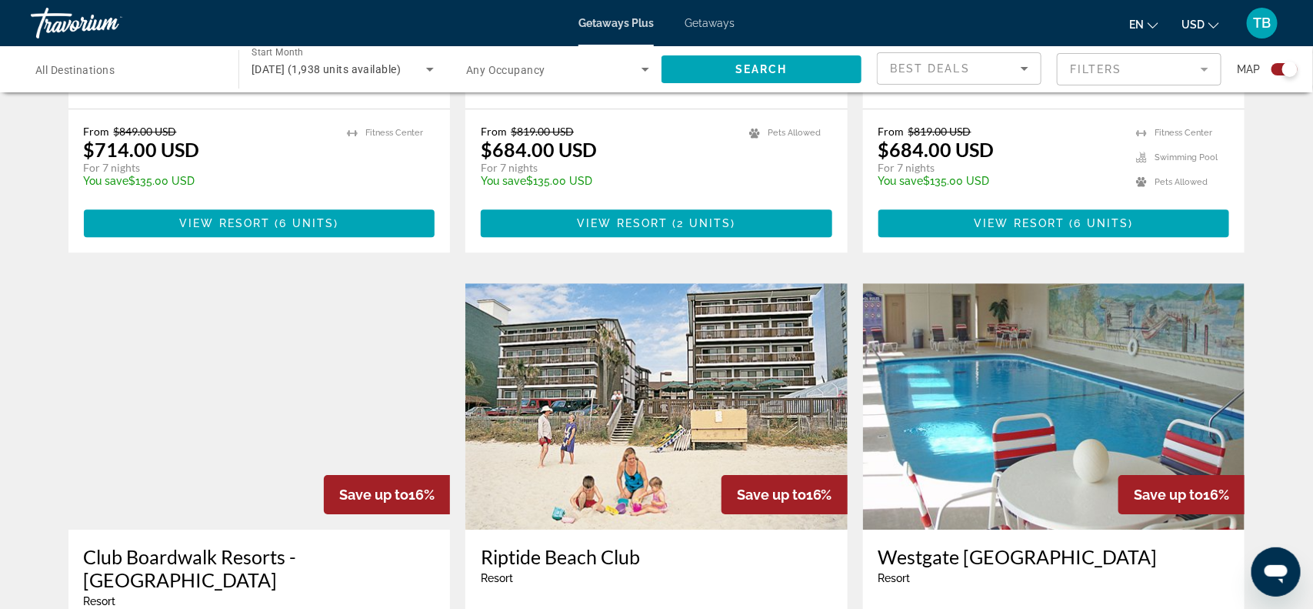
scroll to position [2039, 0]
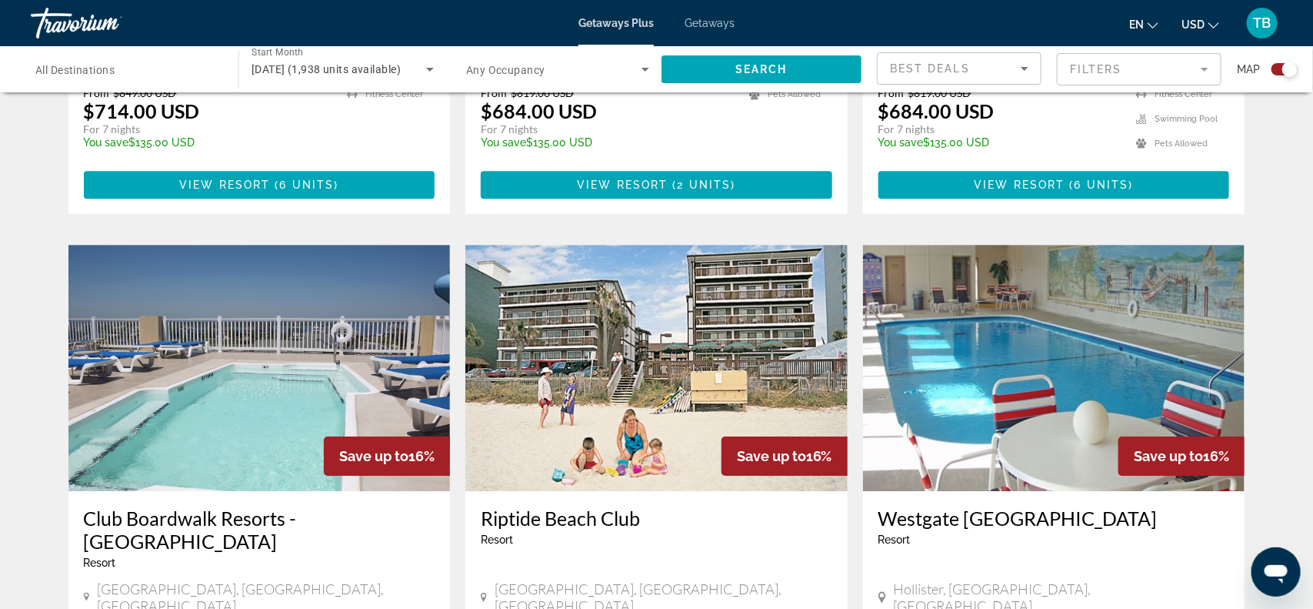
click at [736, 245] on img "Main content" at bounding box center [656, 368] width 382 height 246
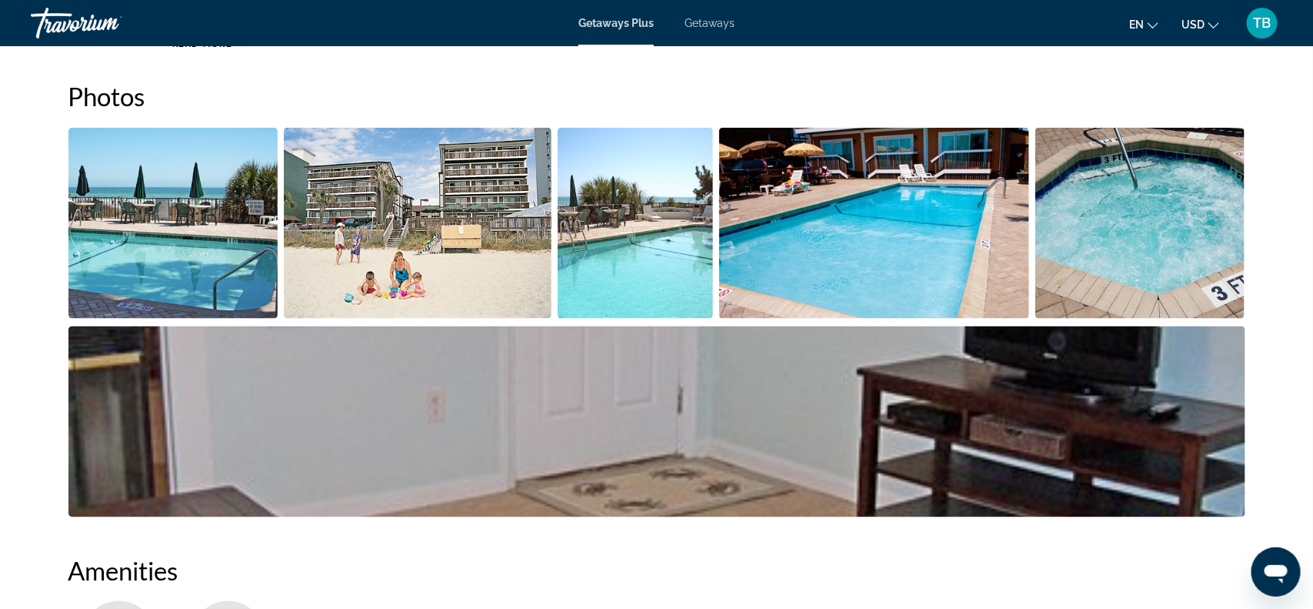
scroll to position [692, 0]
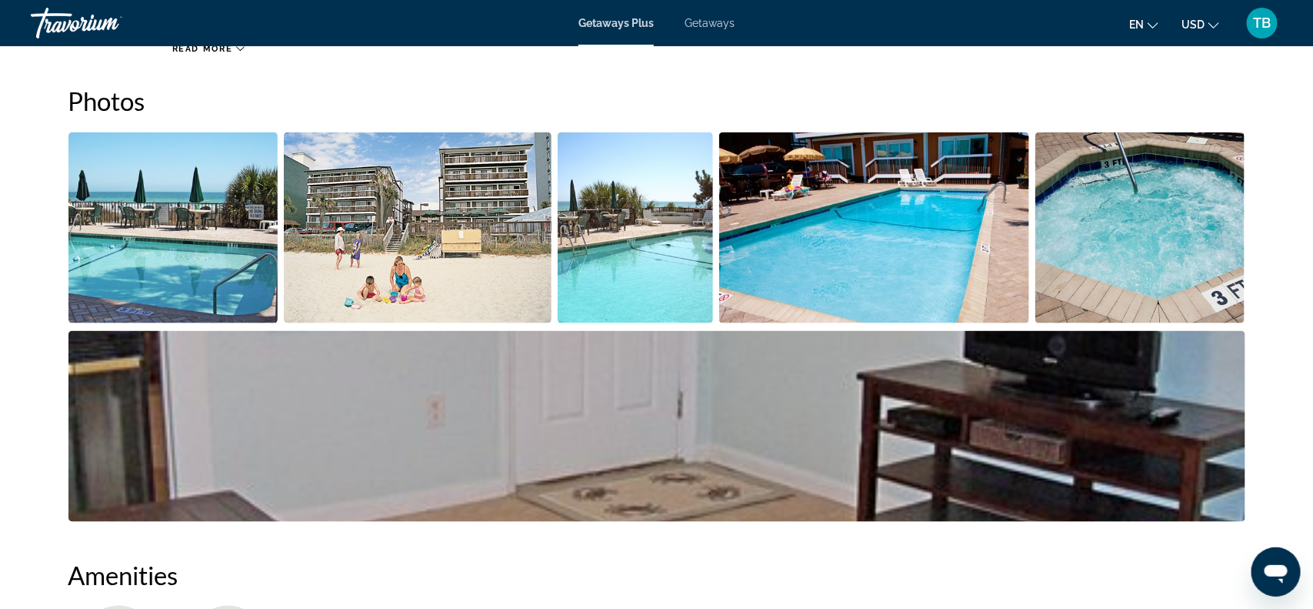
click at [127, 258] on img "Open full-screen image slider" at bounding box center [173, 227] width 210 height 191
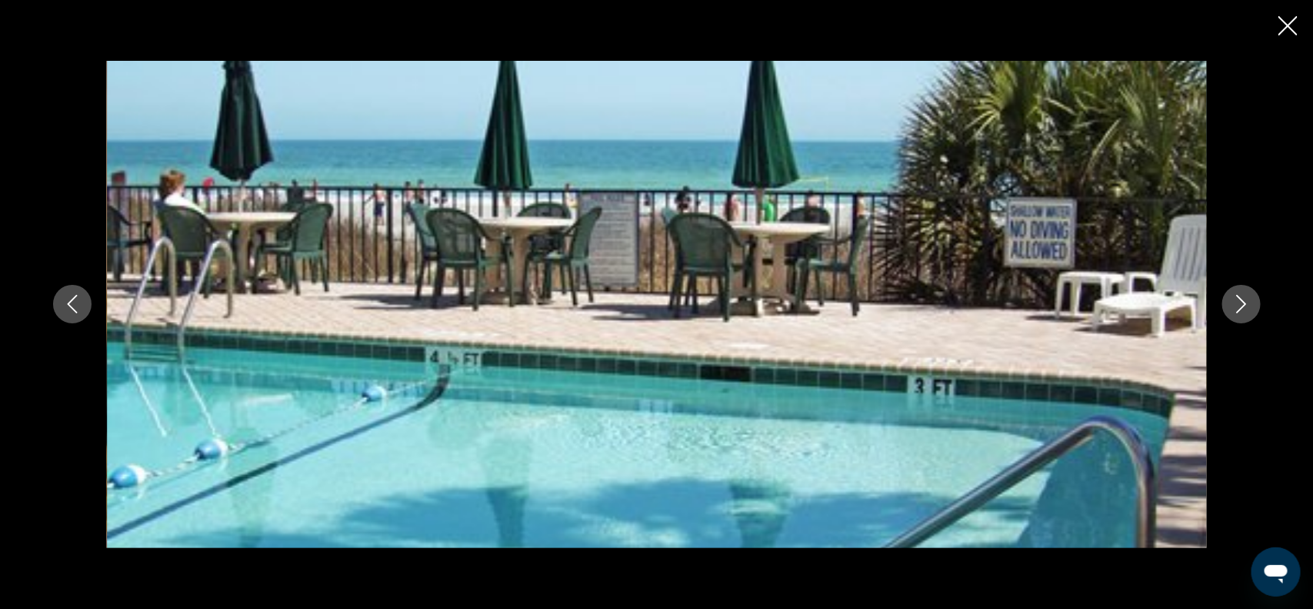
click at [1245, 304] on icon "Next image" at bounding box center [1241, 304] width 10 height 18
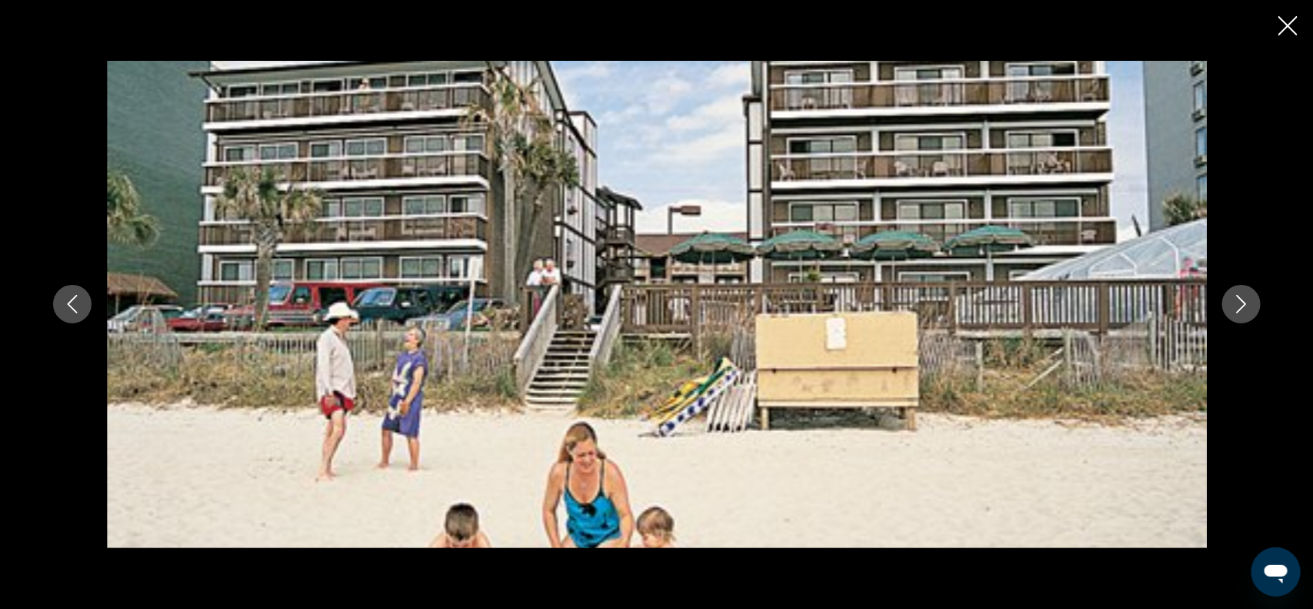
click at [1245, 304] on icon "Next image" at bounding box center [1241, 304] width 10 height 18
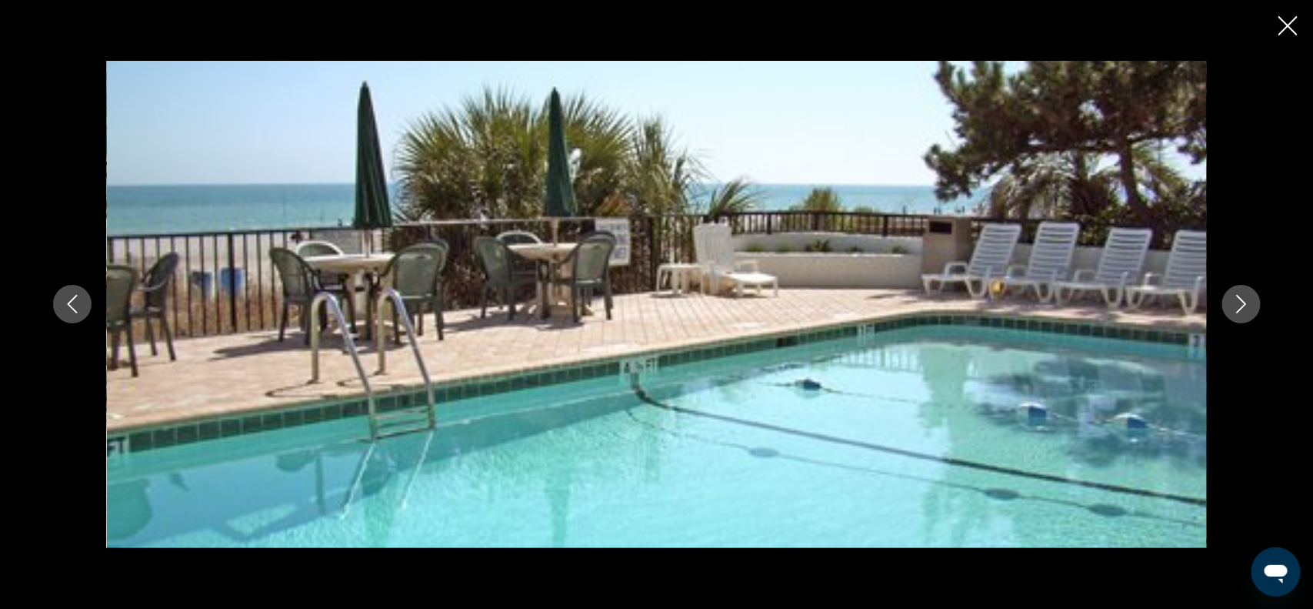
click at [1245, 304] on icon "Next image" at bounding box center [1241, 304] width 10 height 18
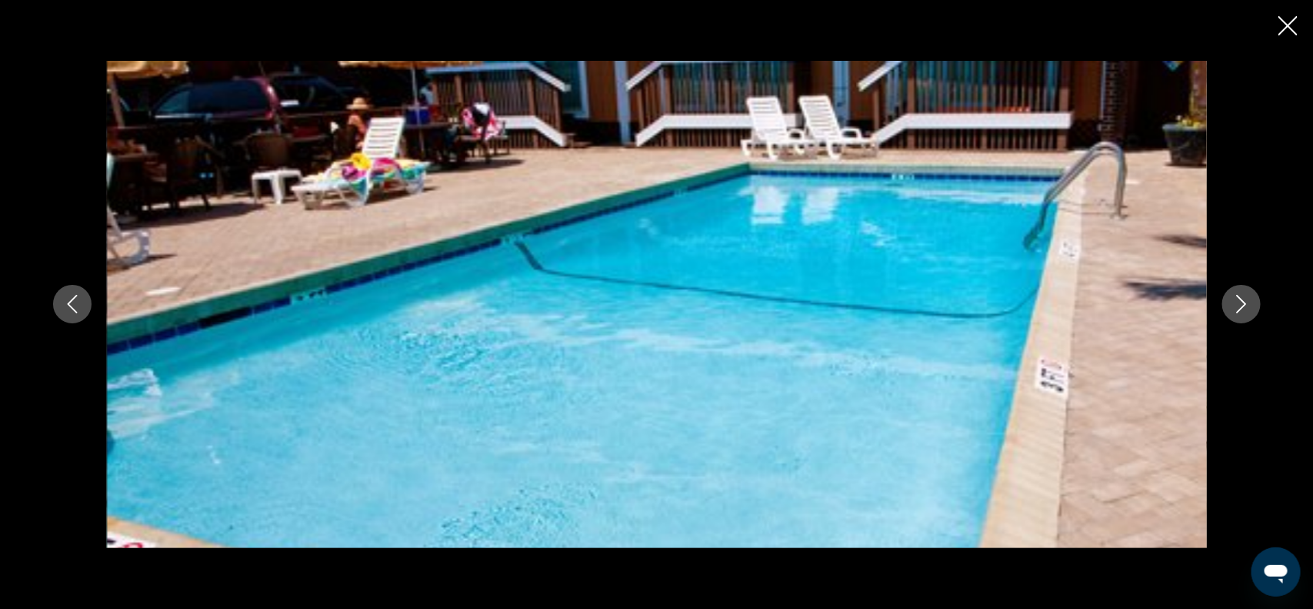
click at [1245, 304] on icon "Next image" at bounding box center [1241, 304] width 10 height 18
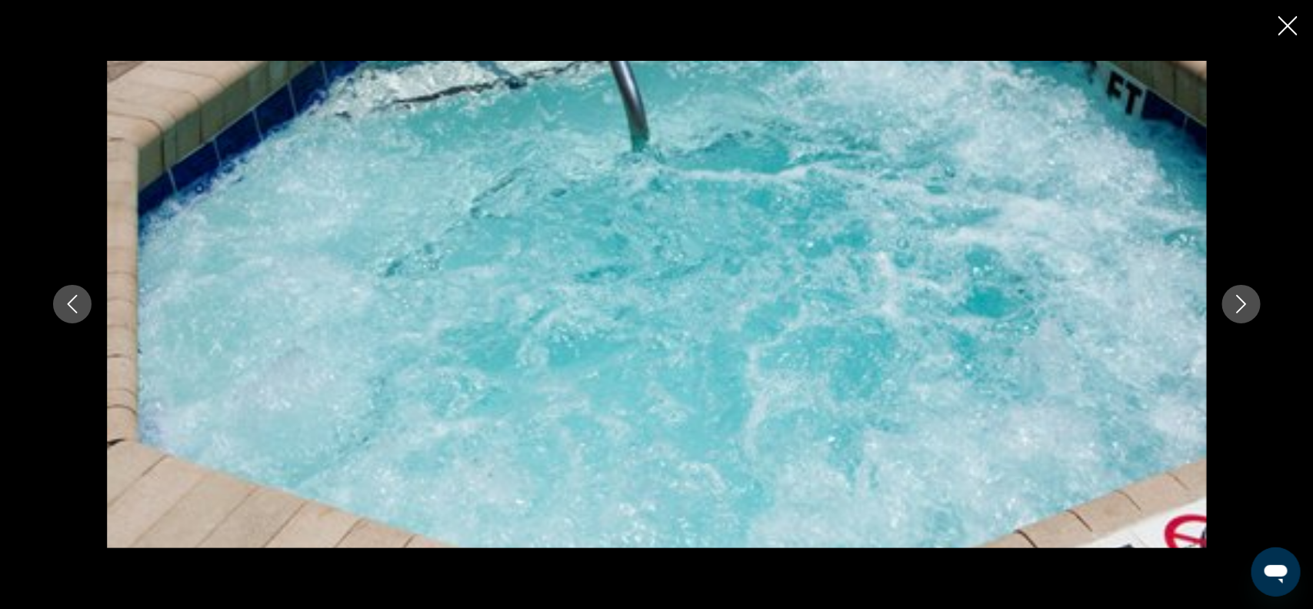
click at [1245, 304] on icon "Next image" at bounding box center [1241, 304] width 10 height 18
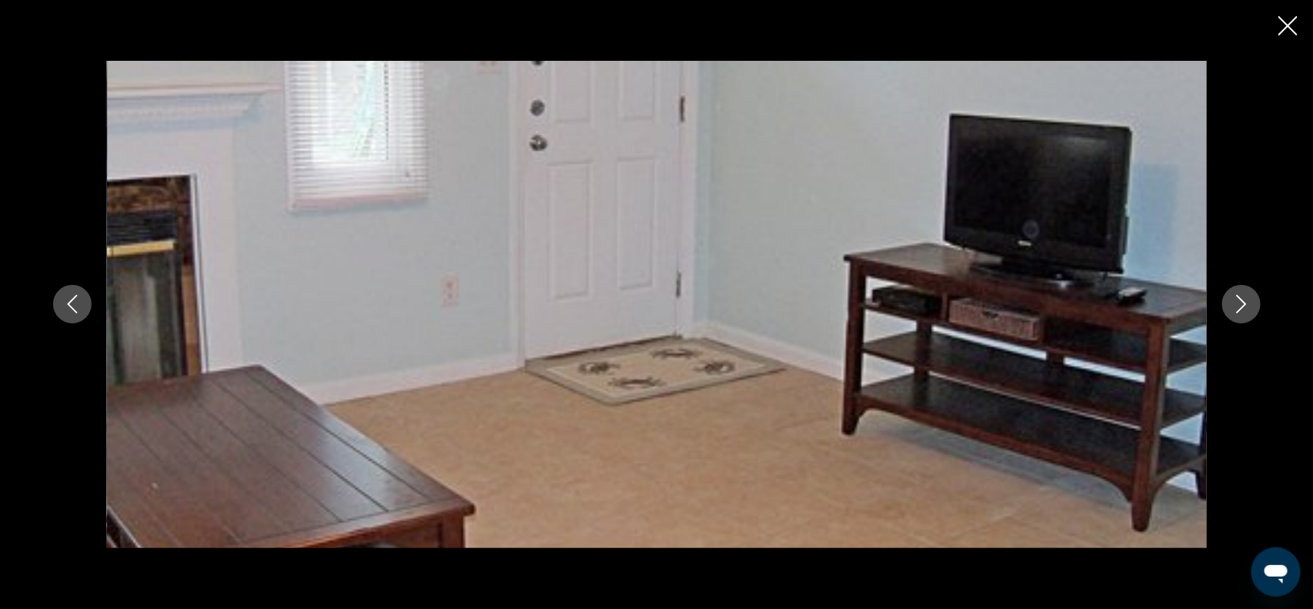
click at [1245, 304] on icon "Next image" at bounding box center [1241, 304] width 10 height 18
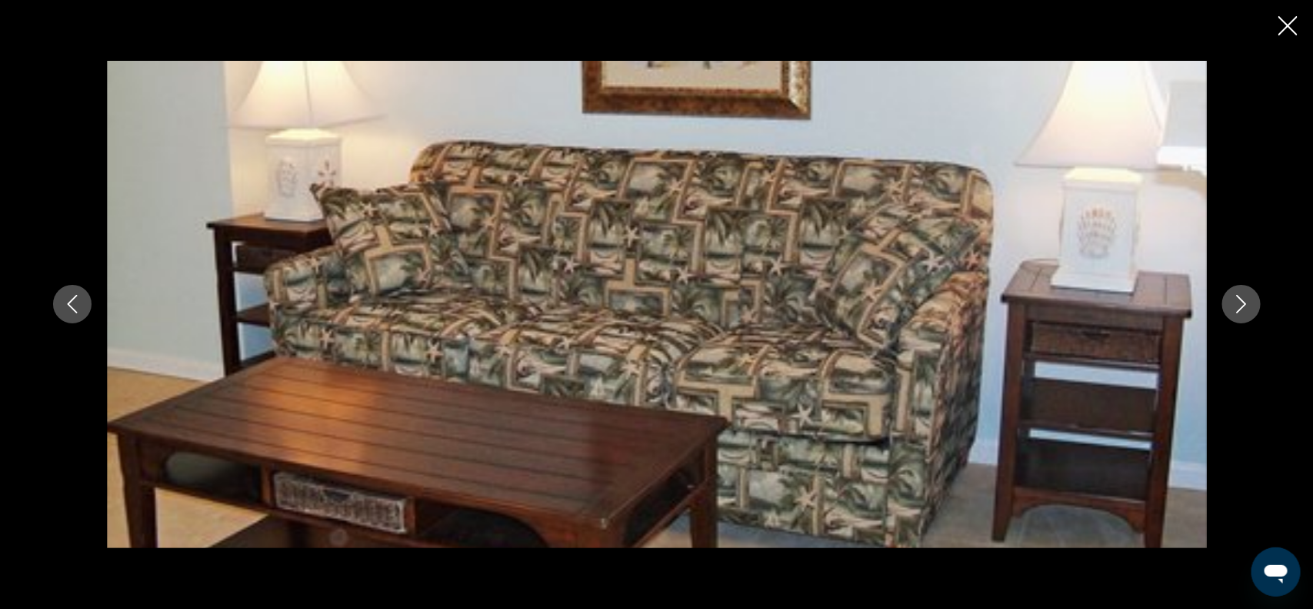
click at [1245, 304] on icon "Next image" at bounding box center [1241, 304] width 10 height 18
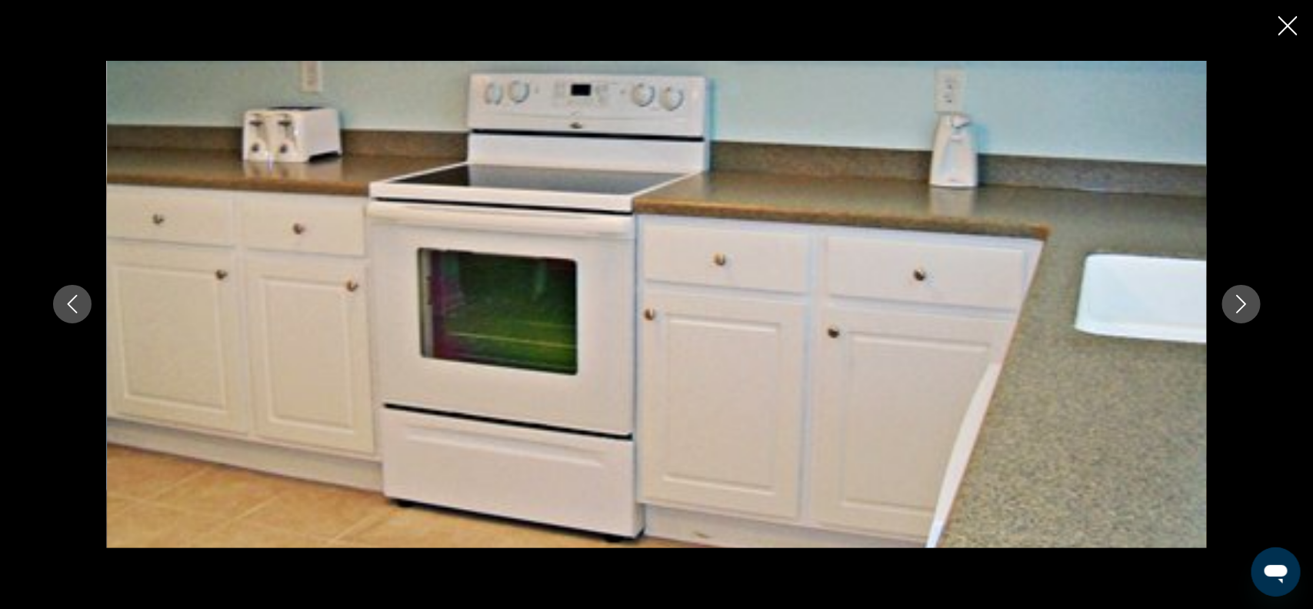
click at [1245, 304] on icon "Next image" at bounding box center [1241, 304] width 10 height 18
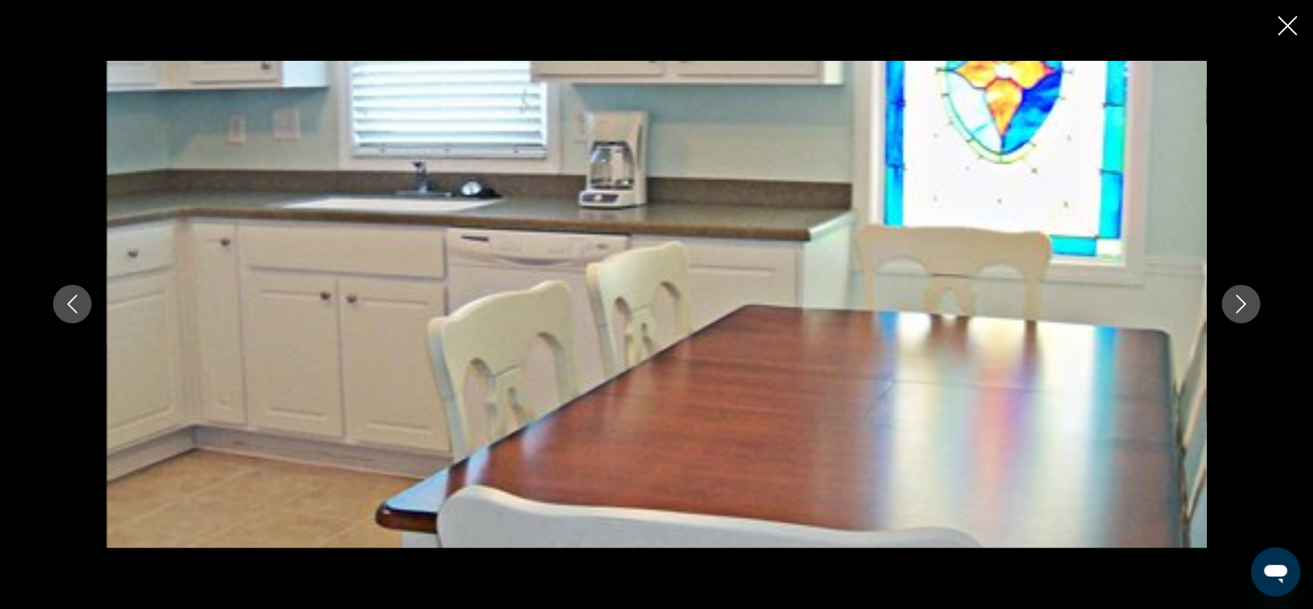
click at [1245, 304] on icon "Next image" at bounding box center [1241, 304] width 10 height 18
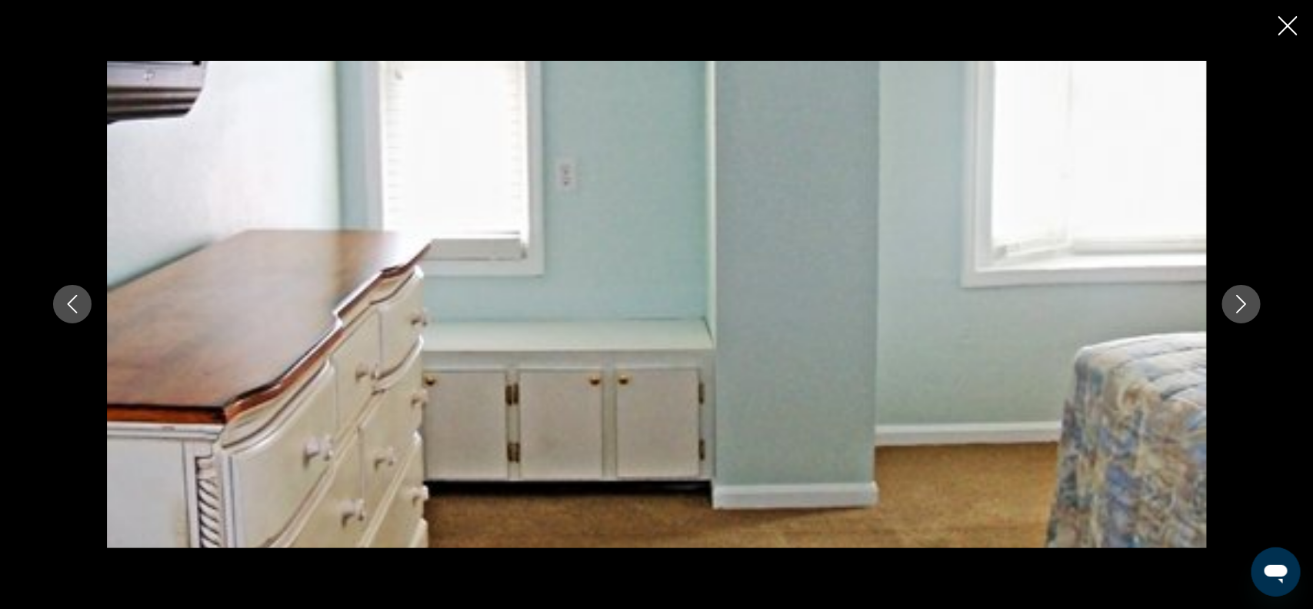
click at [1245, 304] on icon "Next image" at bounding box center [1241, 304] width 10 height 18
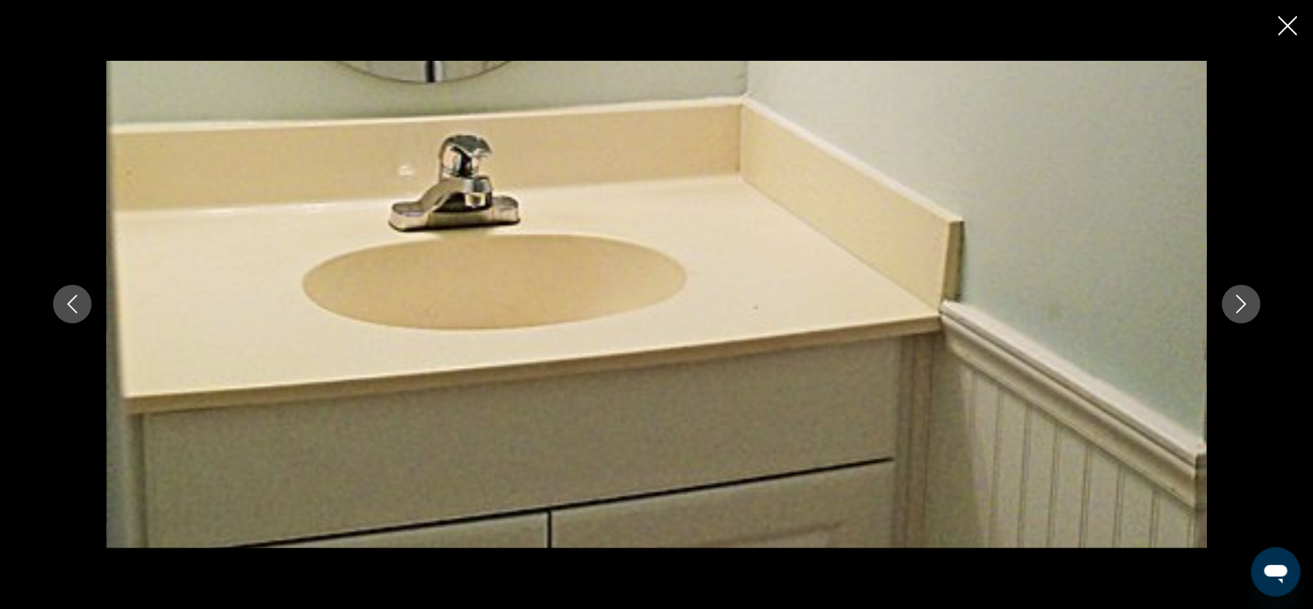
click at [1245, 304] on icon "Next image" at bounding box center [1241, 304] width 10 height 18
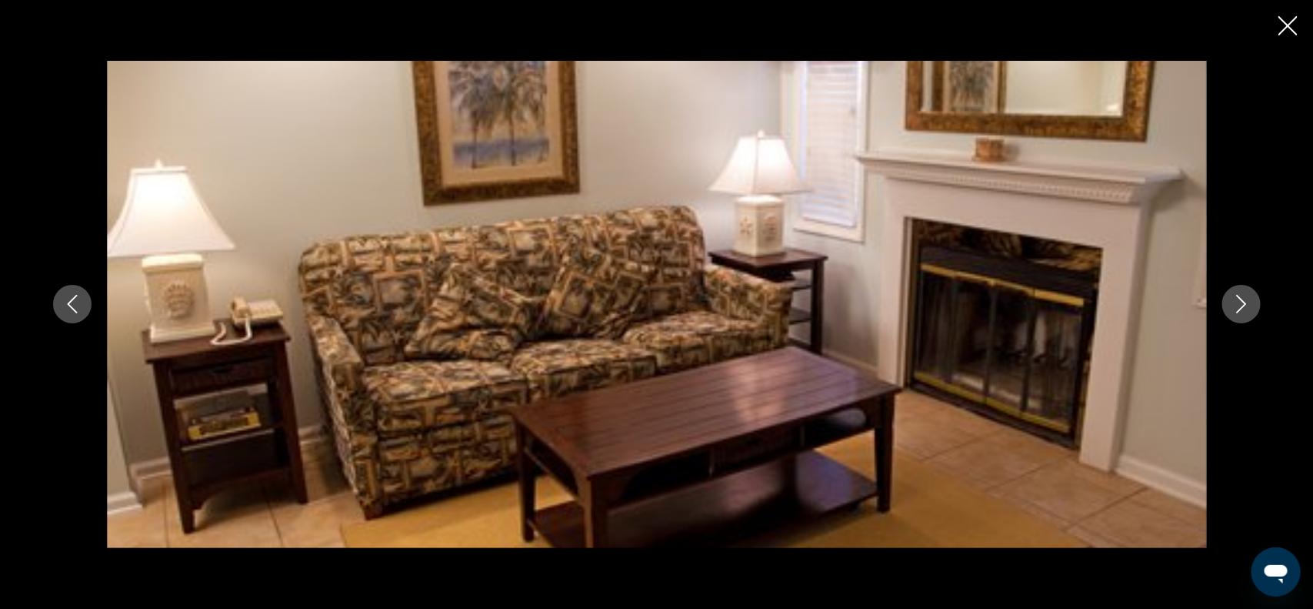
click at [1245, 304] on icon "Next image" at bounding box center [1241, 304] width 10 height 18
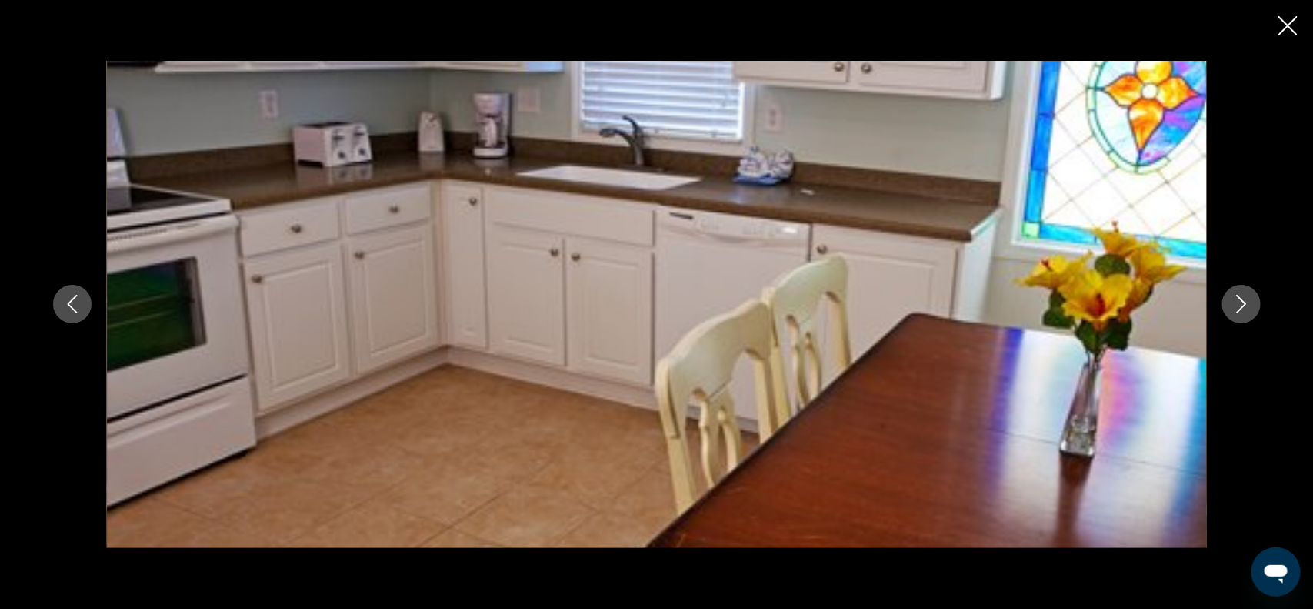
click at [1245, 304] on icon "Next image" at bounding box center [1241, 304] width 10 height 18
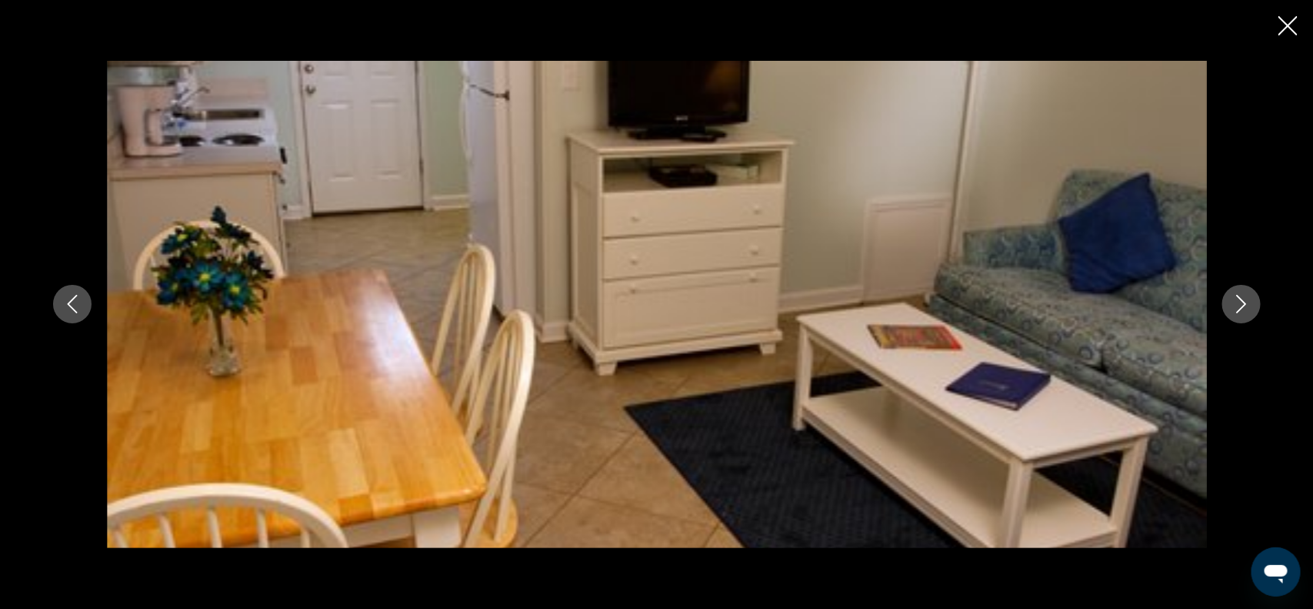
click at [1290, 32] on icon "Close slideshow" at bounding box center [1288, 25] width 19 height 19
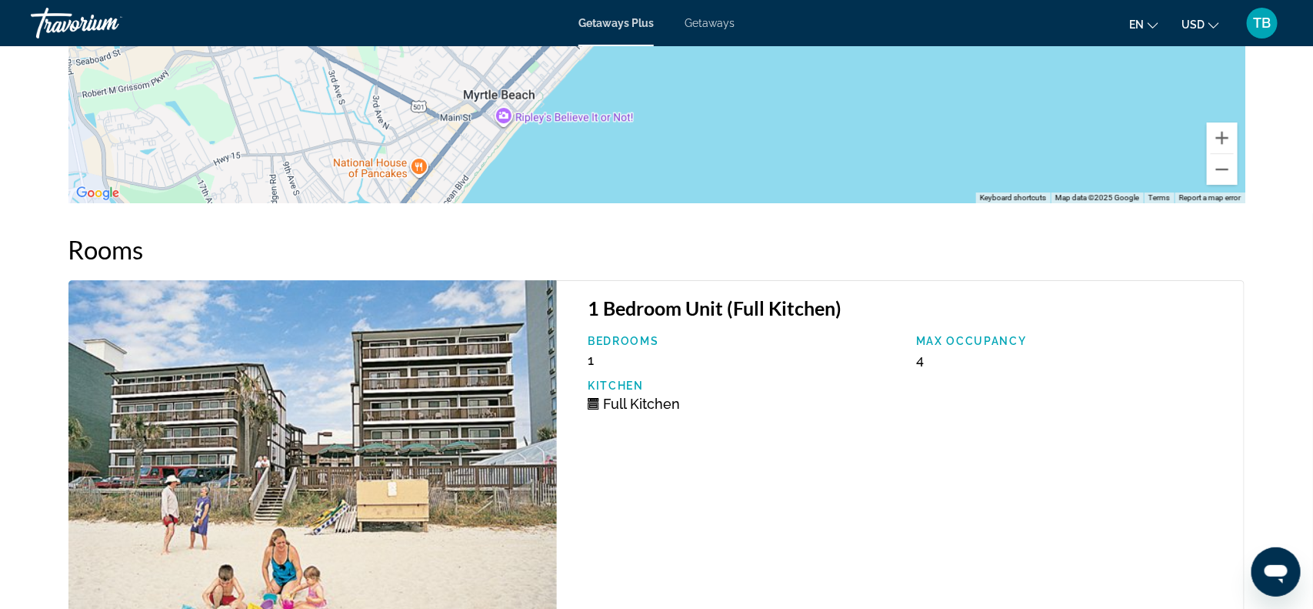
scroll to position [2154, 0]
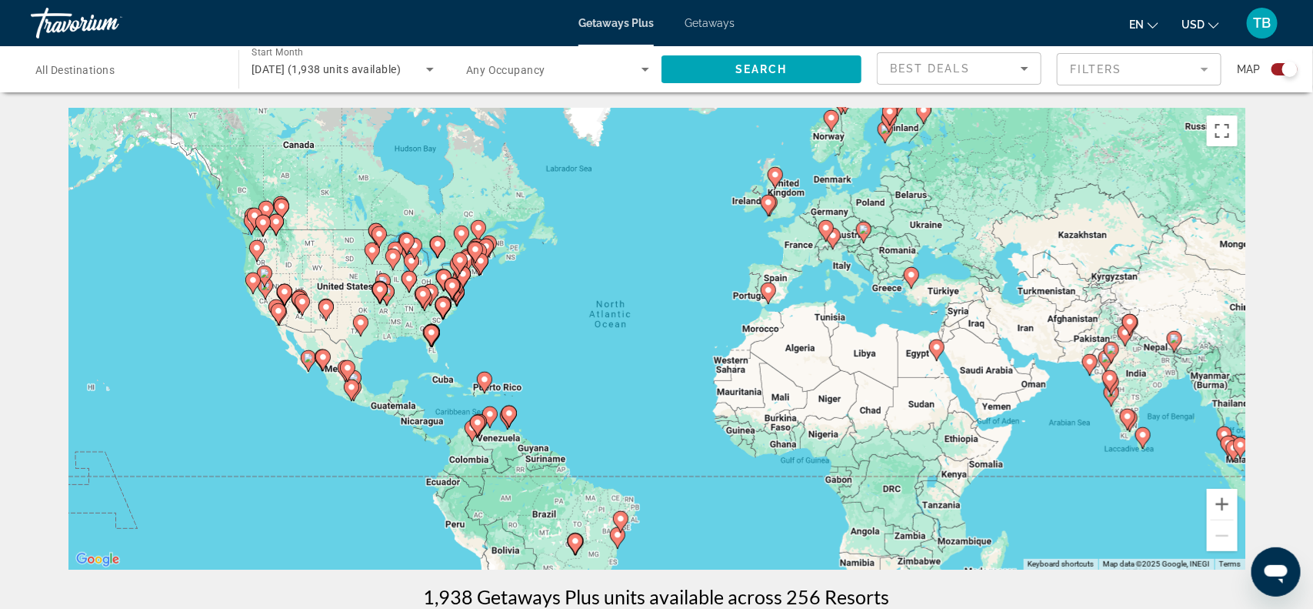
click at [378, 289] on image "Main content" at bounding box center [379, 289] width 9 height 9
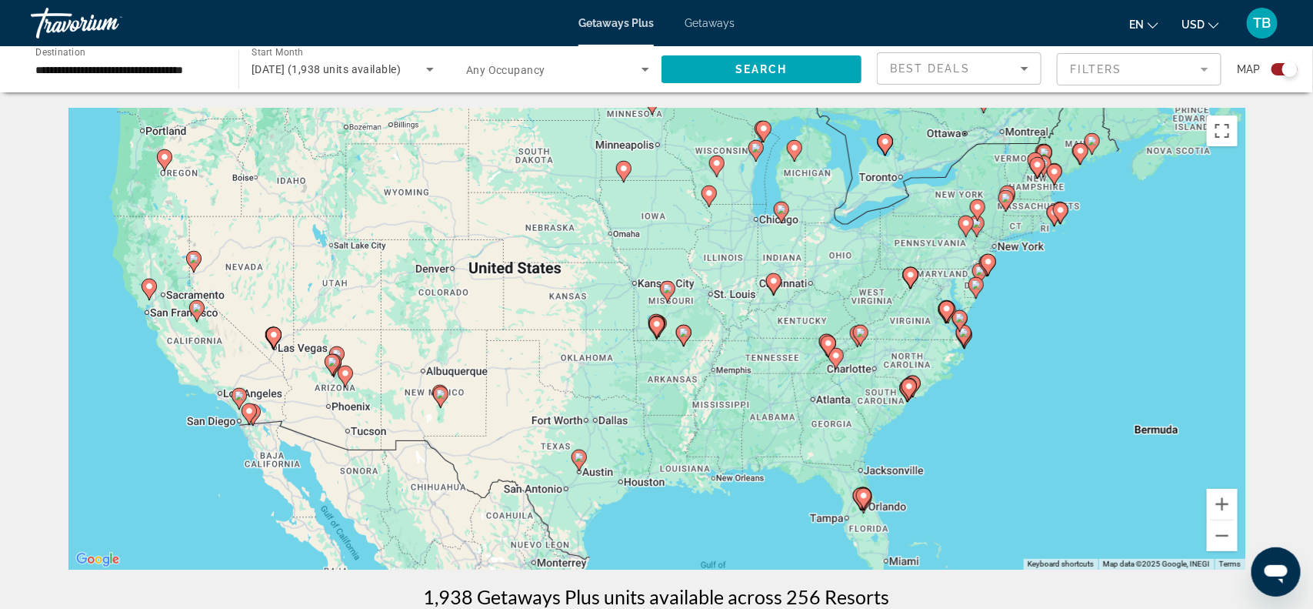
click at [679, 333] on image "Main content" at bounding box center [683, 332] width 9 height 9
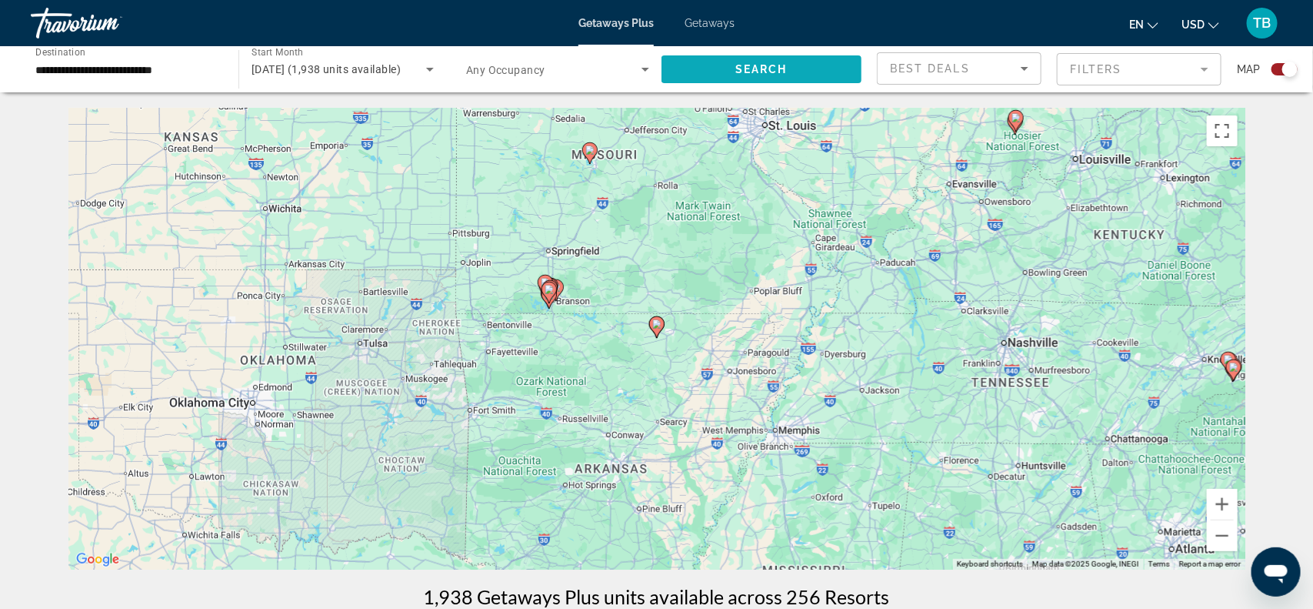
click at [718, 75] on span "Search widget" at bounding box center [762, 69] width 200 height 37
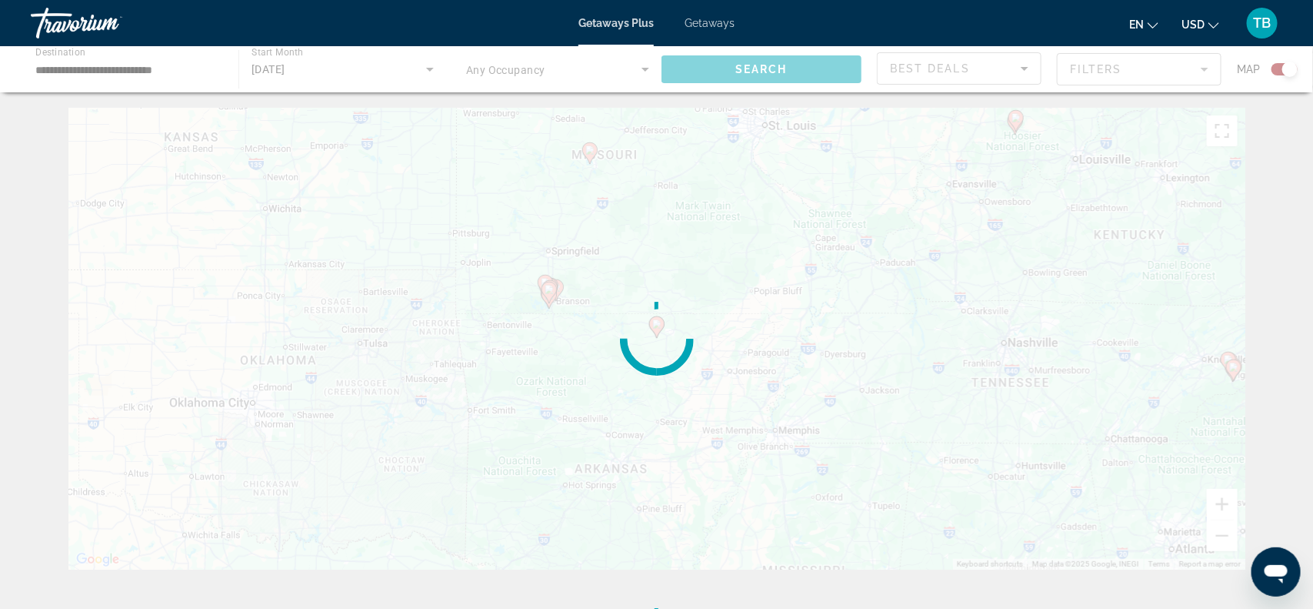
click at [718, 75] on div "Main content" at bounding box center [656, 69] width 1313 height 46
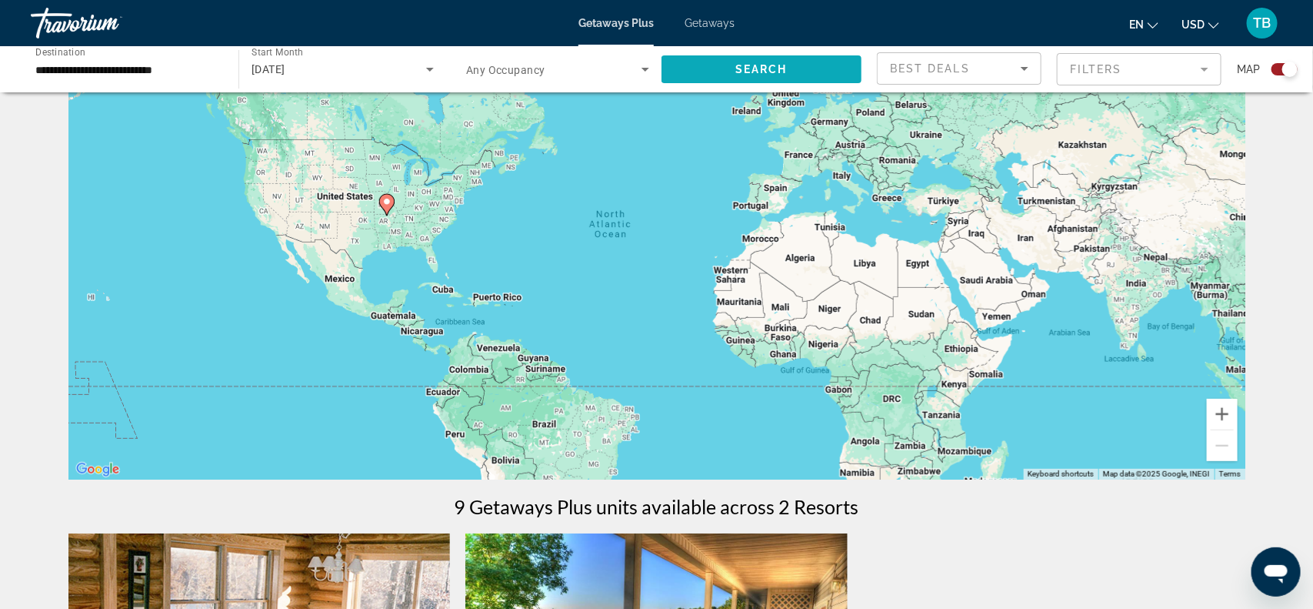
scroll to position [77, 0]
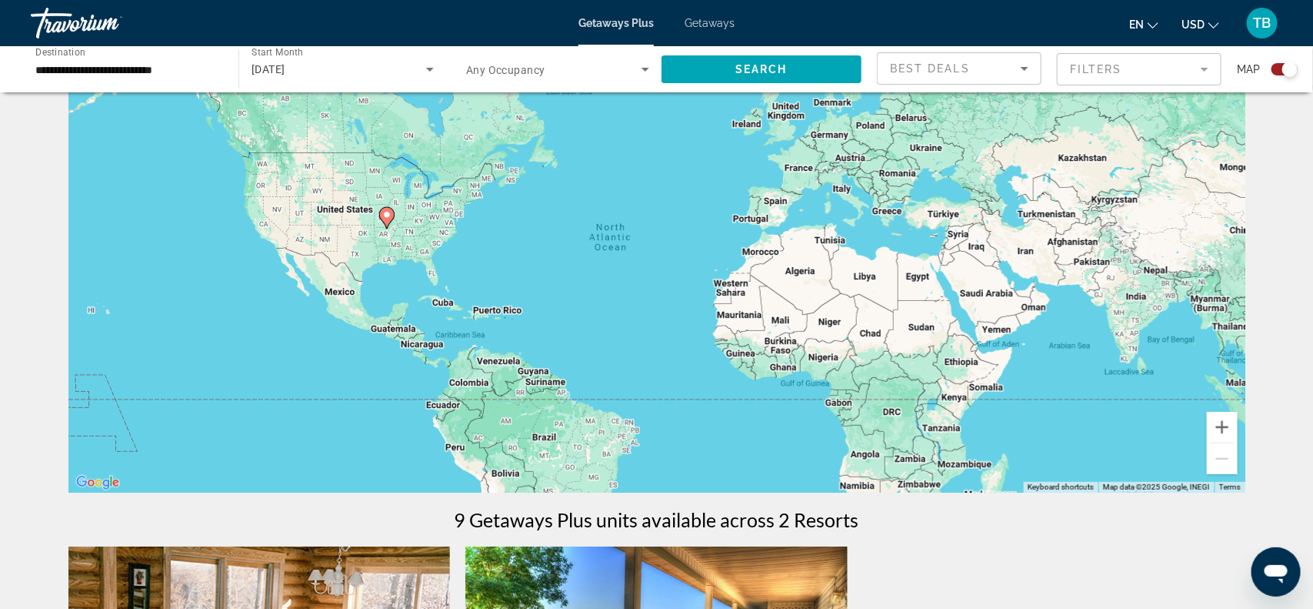
click at [175, 68] on input "**********" at bounding box center [126, 70] width 183 height 18
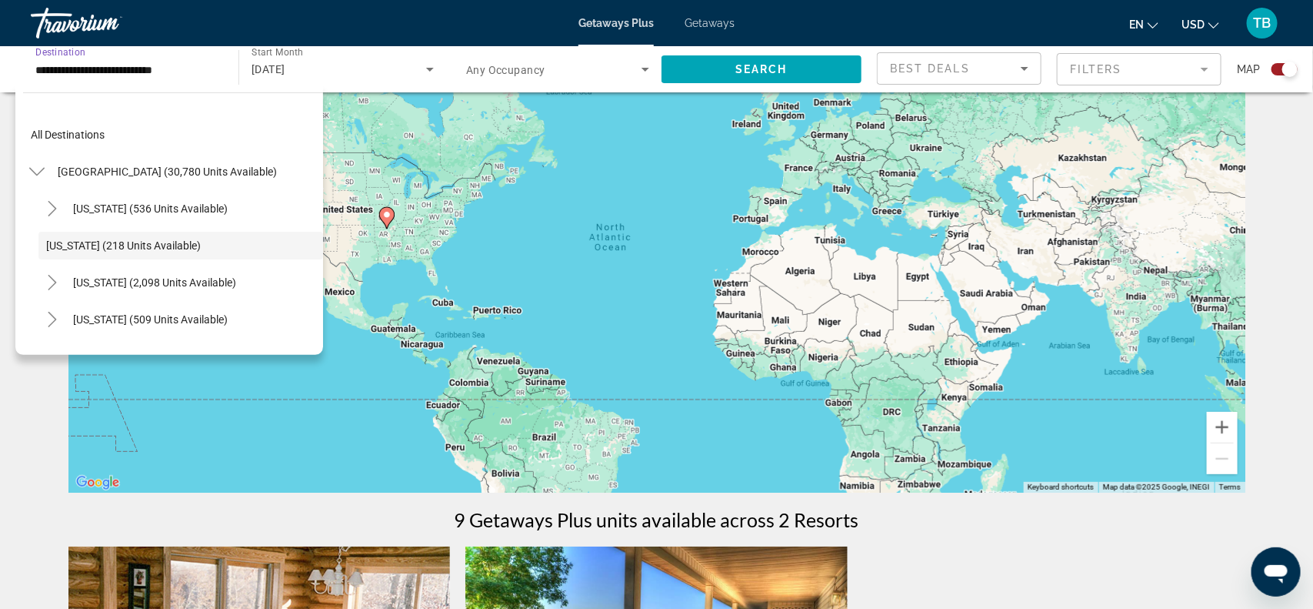
scroll to position [17, 0]
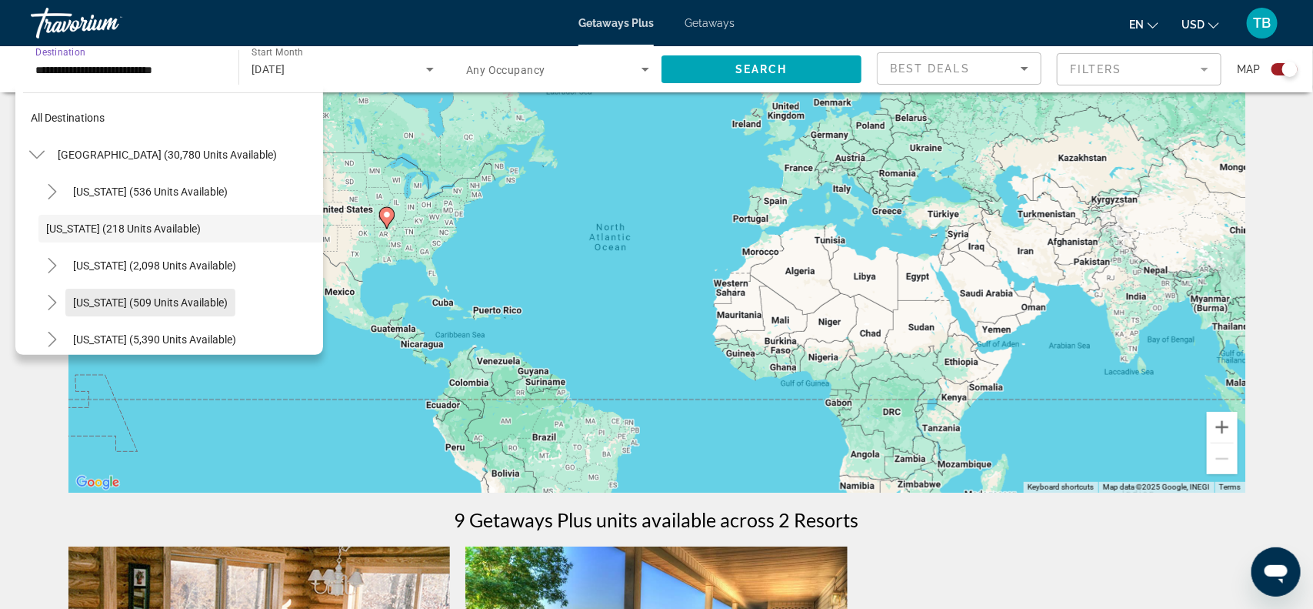
click at [131, 304] on span "[US_STATE] (509 units available)" at bounding box center [150, 302] width 155 height 12
type input "**********"
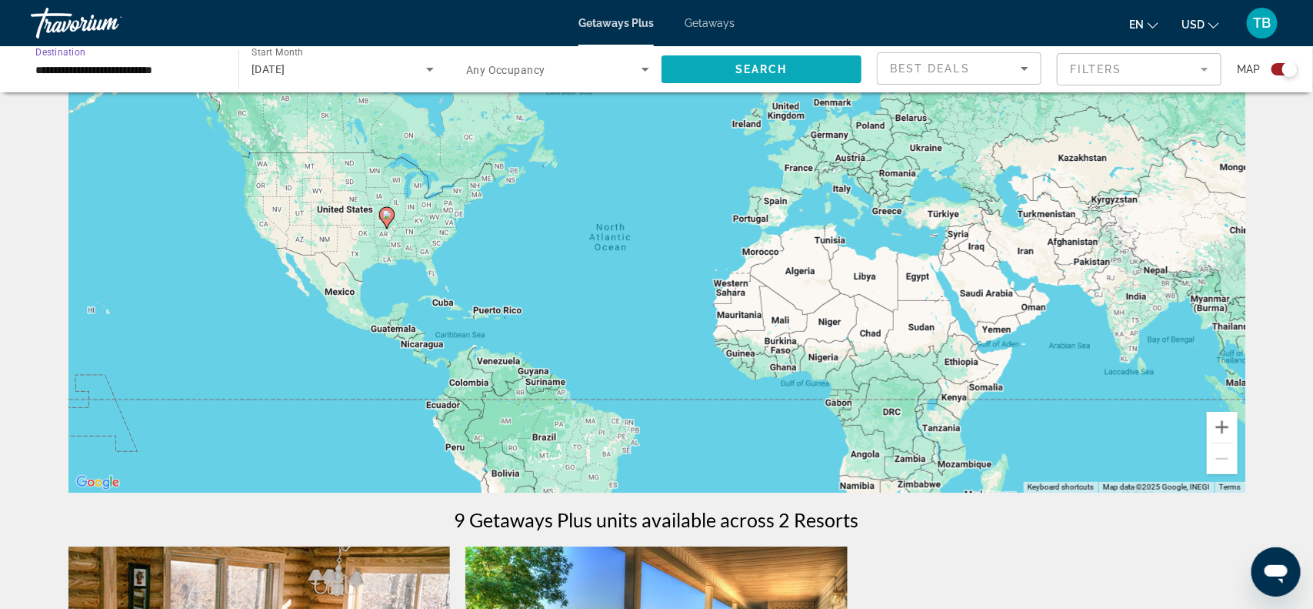
click at [781, 75] on span "Search" at bounding box center [761, 69] width 52 height 12
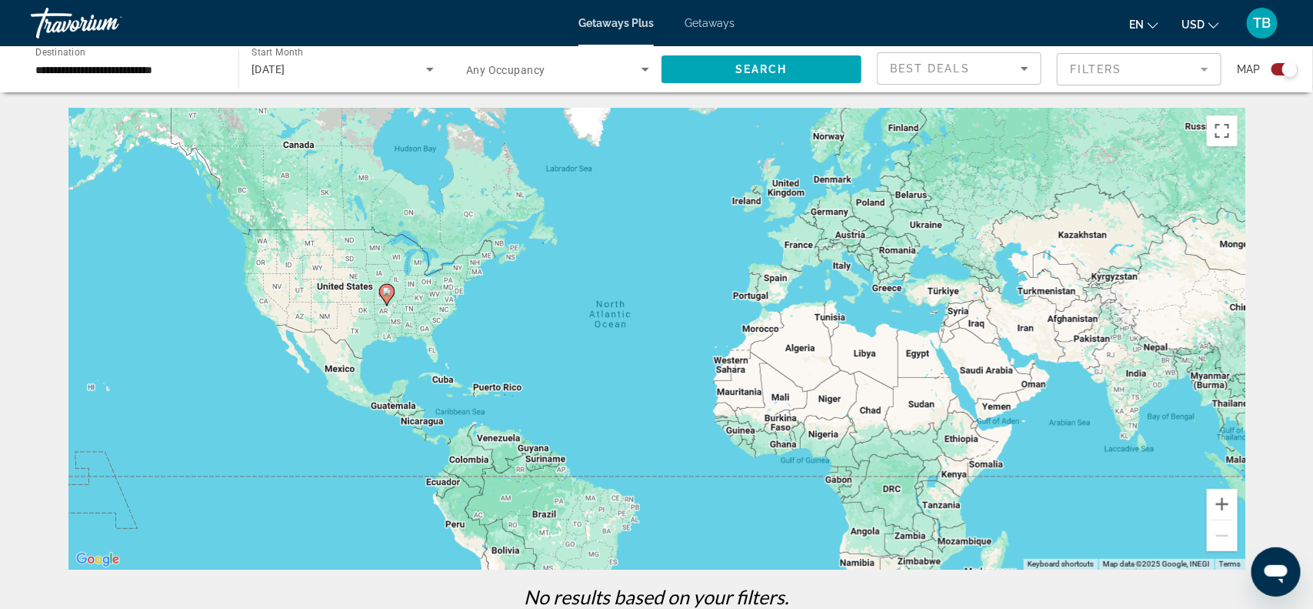
click at [68, 68] on input "**********" at bounding box center [126, 70] width 183 height 18
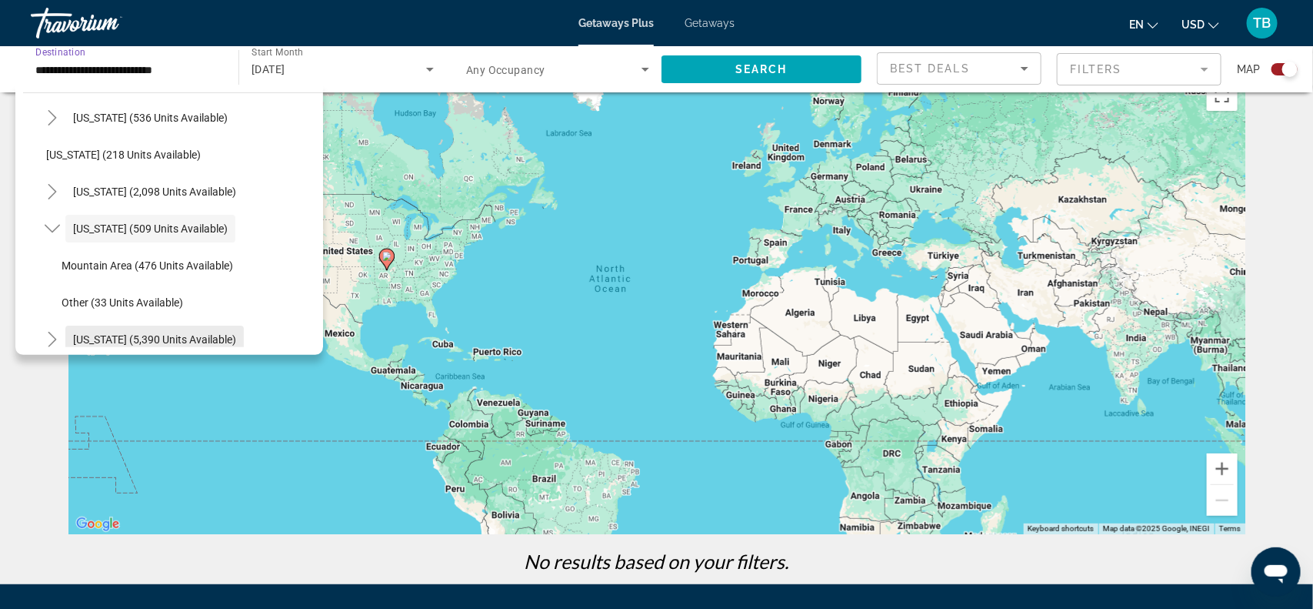
scroll to position [38, 0]
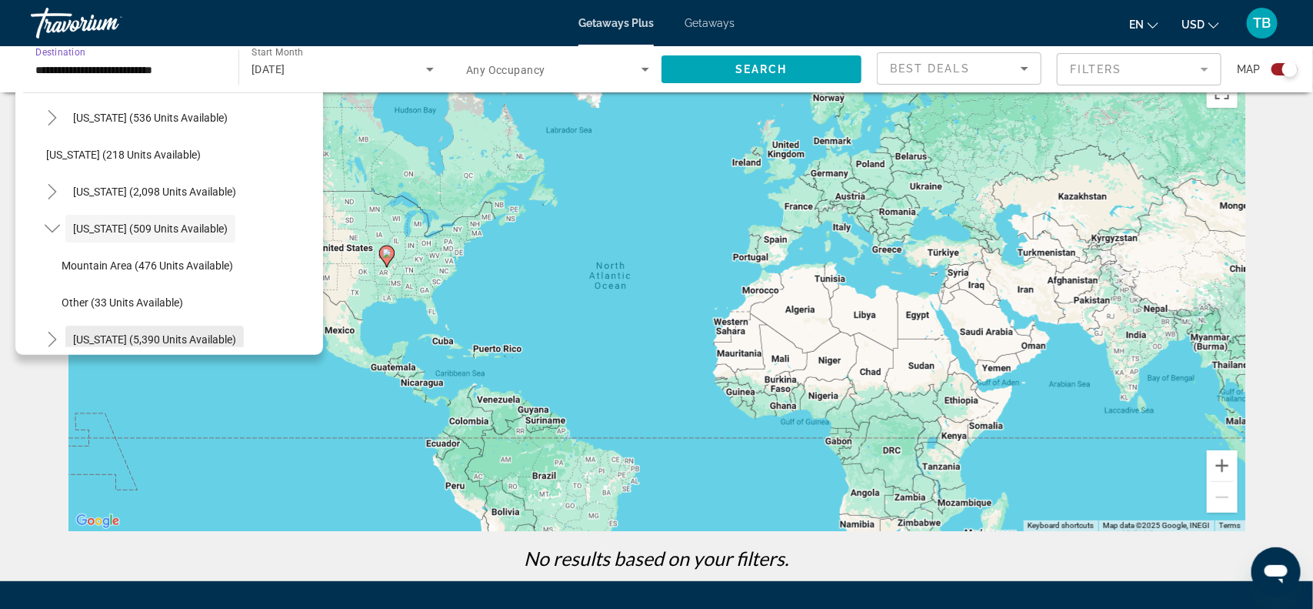
click at [113, 342] on span "[US_STATE] (5,390 units available)" at bounding box center [154, 339] width 163 height 12
type input "**********"
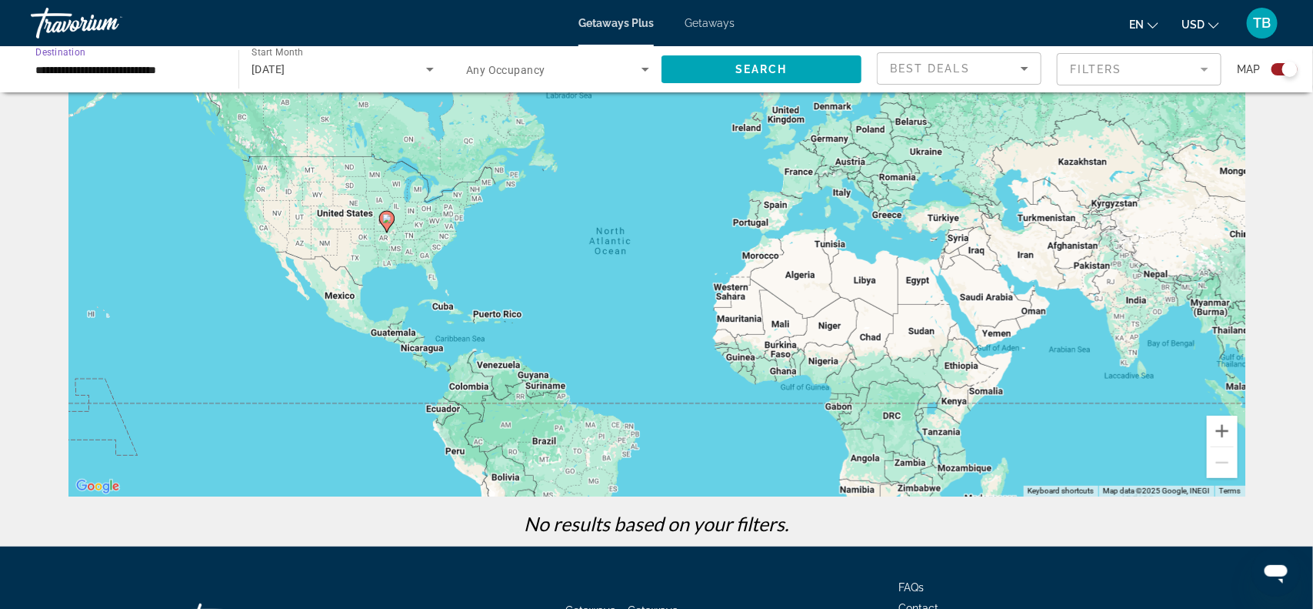
scroll to position [77, 0]
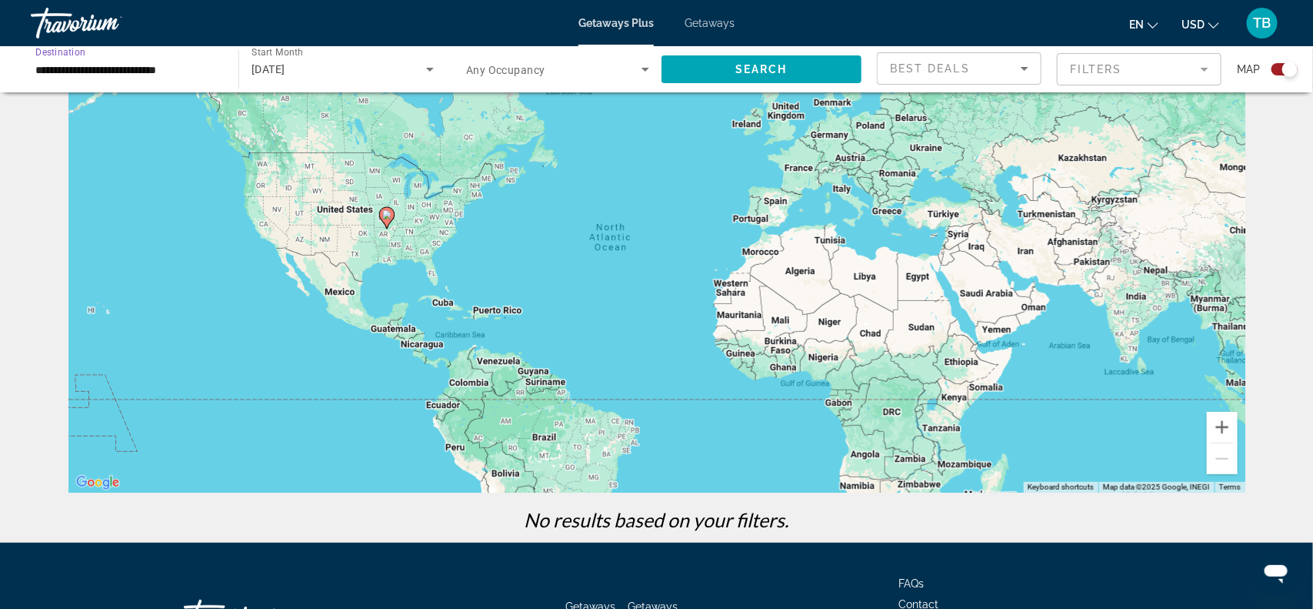
click at [93, 22] on div "Travorium" at bounding box center [108, 23] width 154 height 40
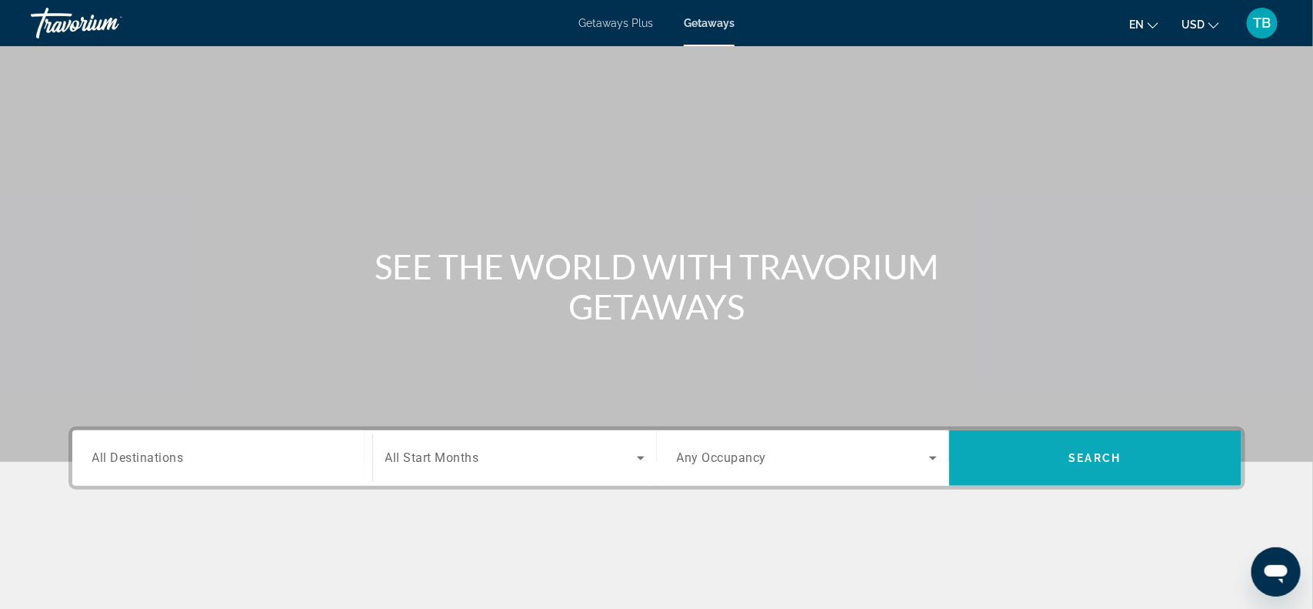
click at [1049, 460] on span "Search widget" at bounding box center [1095, 457] width 292 height 37
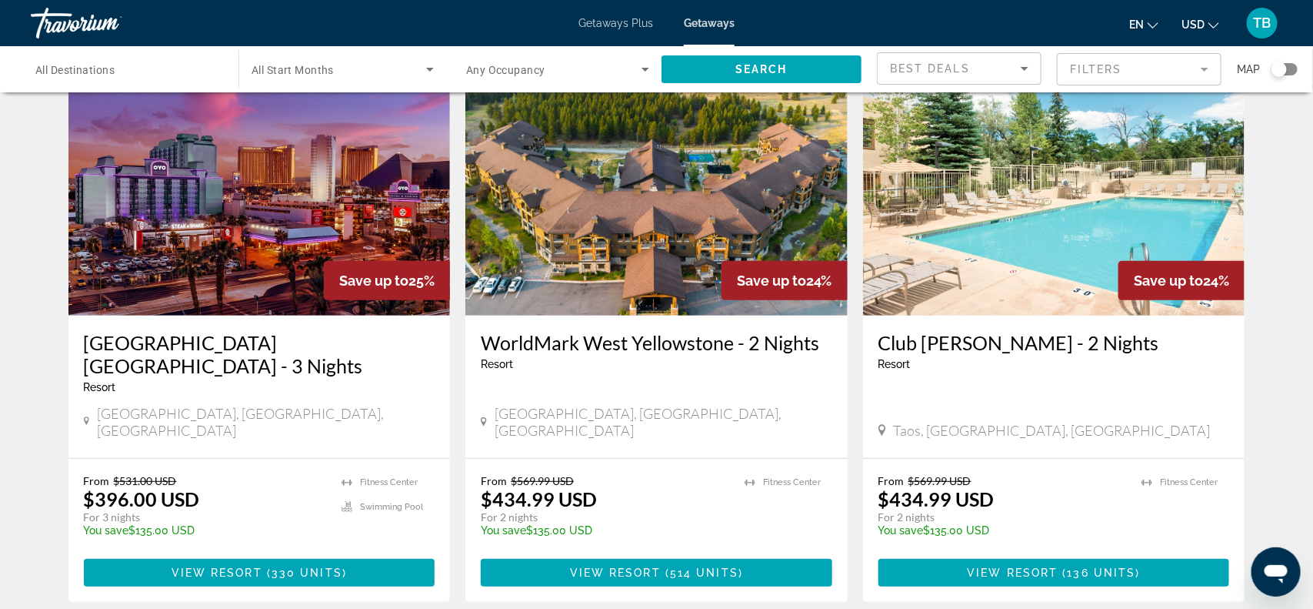
scroll to position [38, 0]
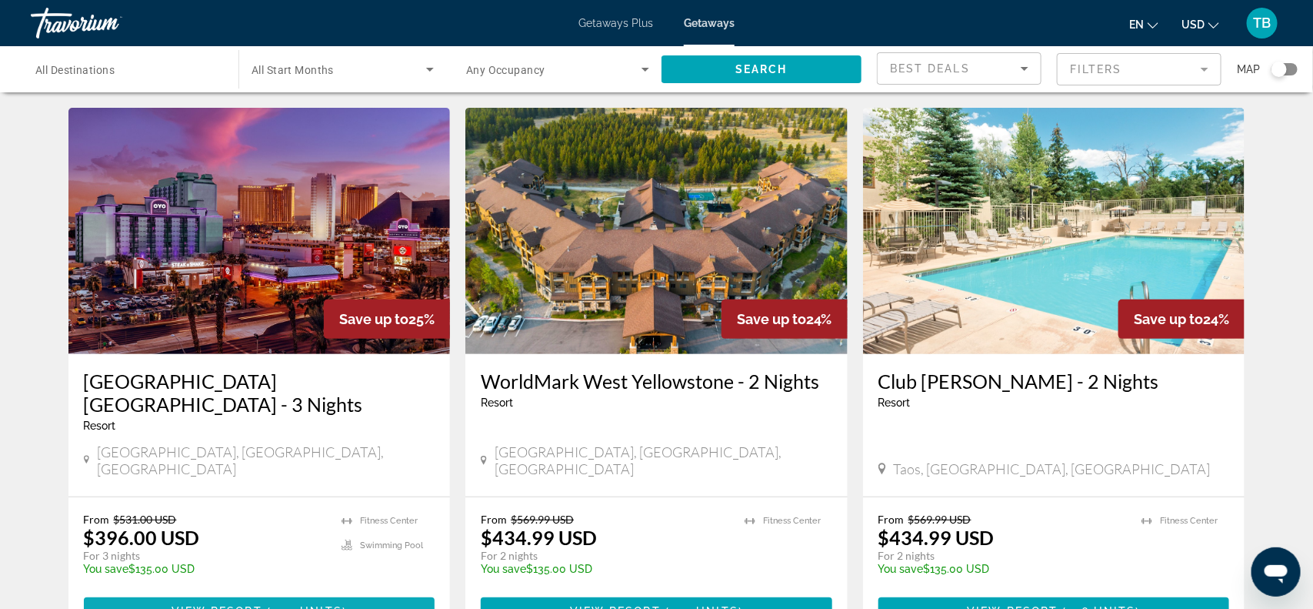
click at [344, 605] on span "( 330 units )" at bounding box center [304, 611] width 85 height 12
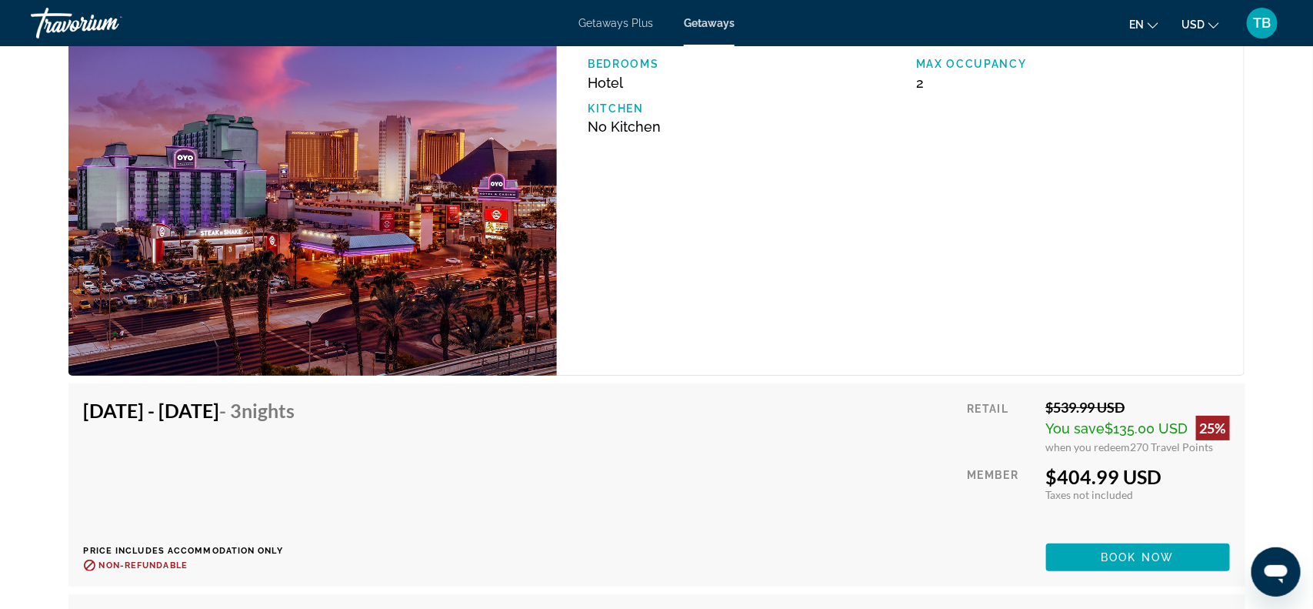
scroll to position [2539, 0]
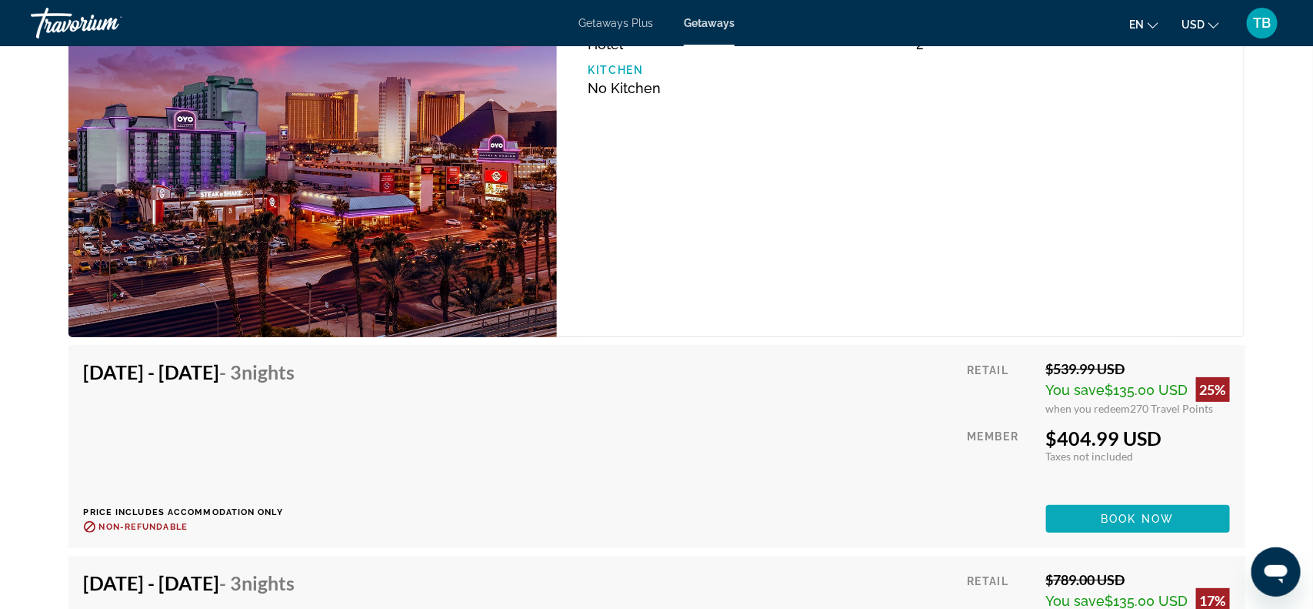
click at [1087, 518] on span "Main content" at bounding box center [1138, 518] width 184 height 37
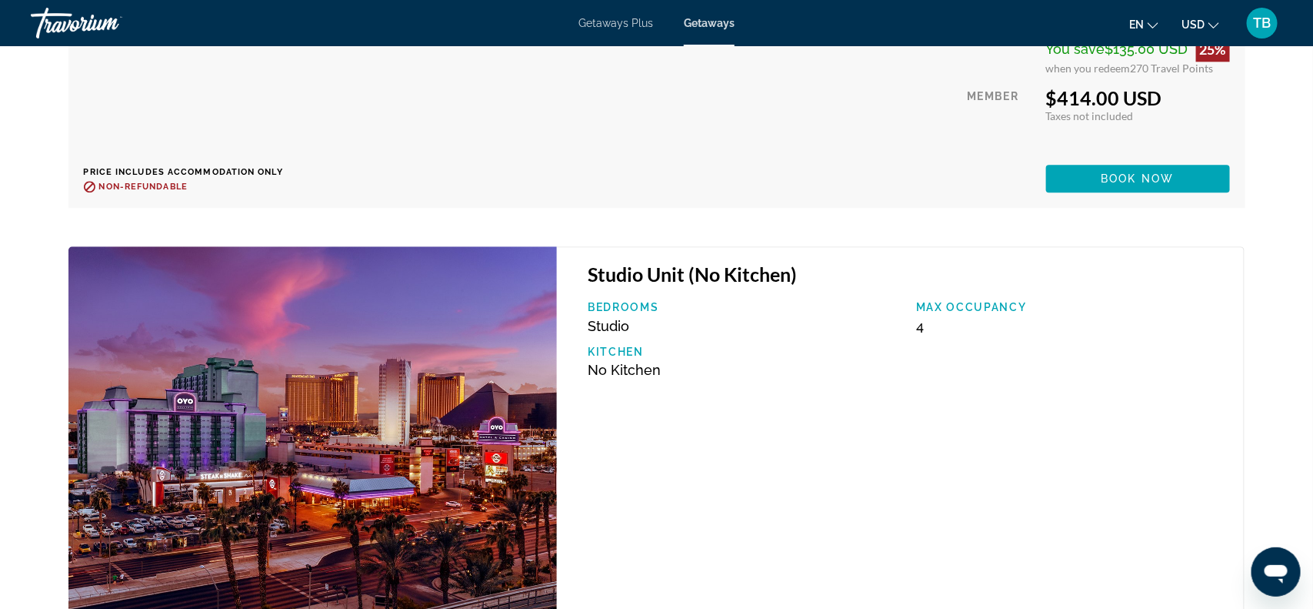
scroll to position [14886, 0]
